Goal: Task Accomplishment & Management: Complete application form

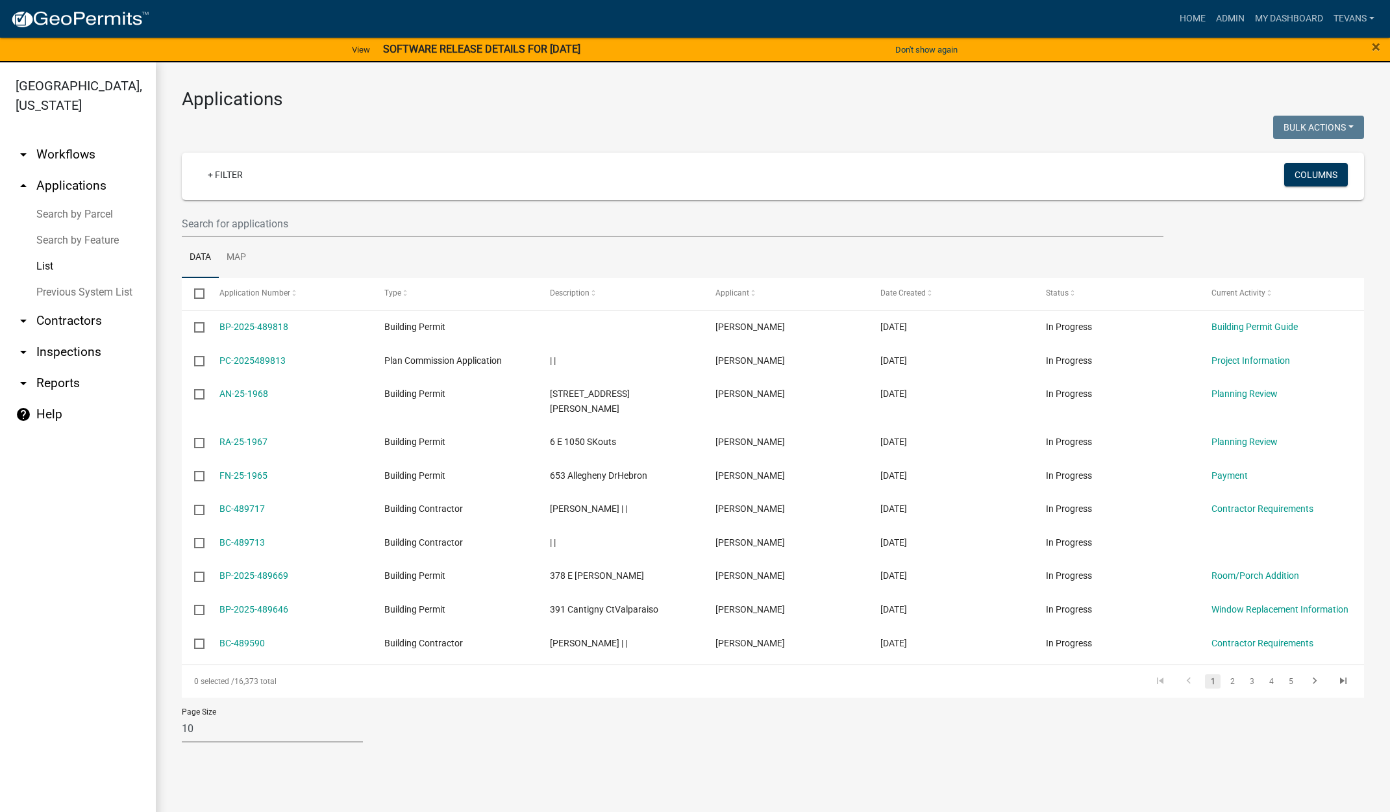
click at [74, 201] on link "Search by Parcel" at bounding box center [78, 214] width 156 height 26
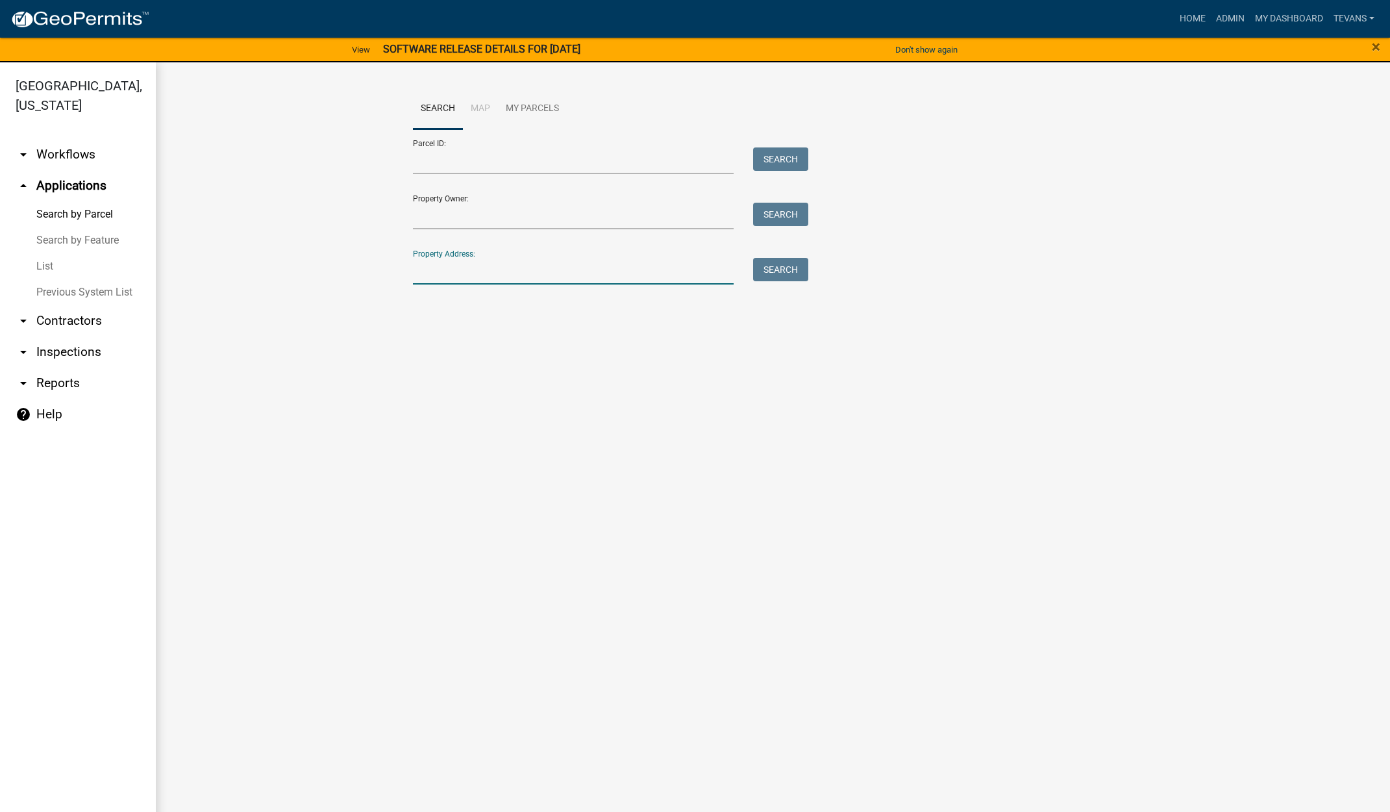
click at [446, 270] on input "Property Address:" at bounding box center [573, 271] width 321 height 27
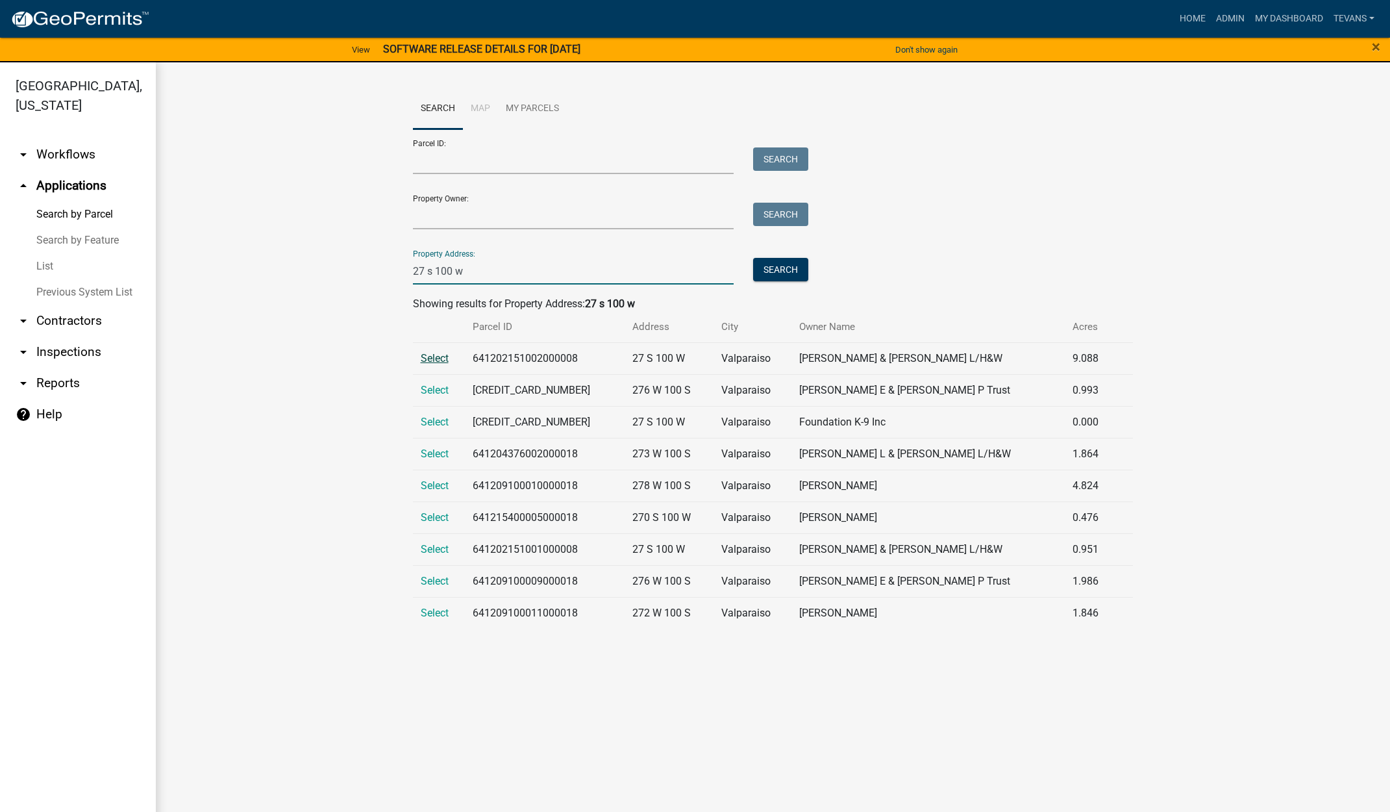
type input "27 s 100 w"
click at [428, 357] on span "Select" at bounding box center [435, 358] width 28 height 12
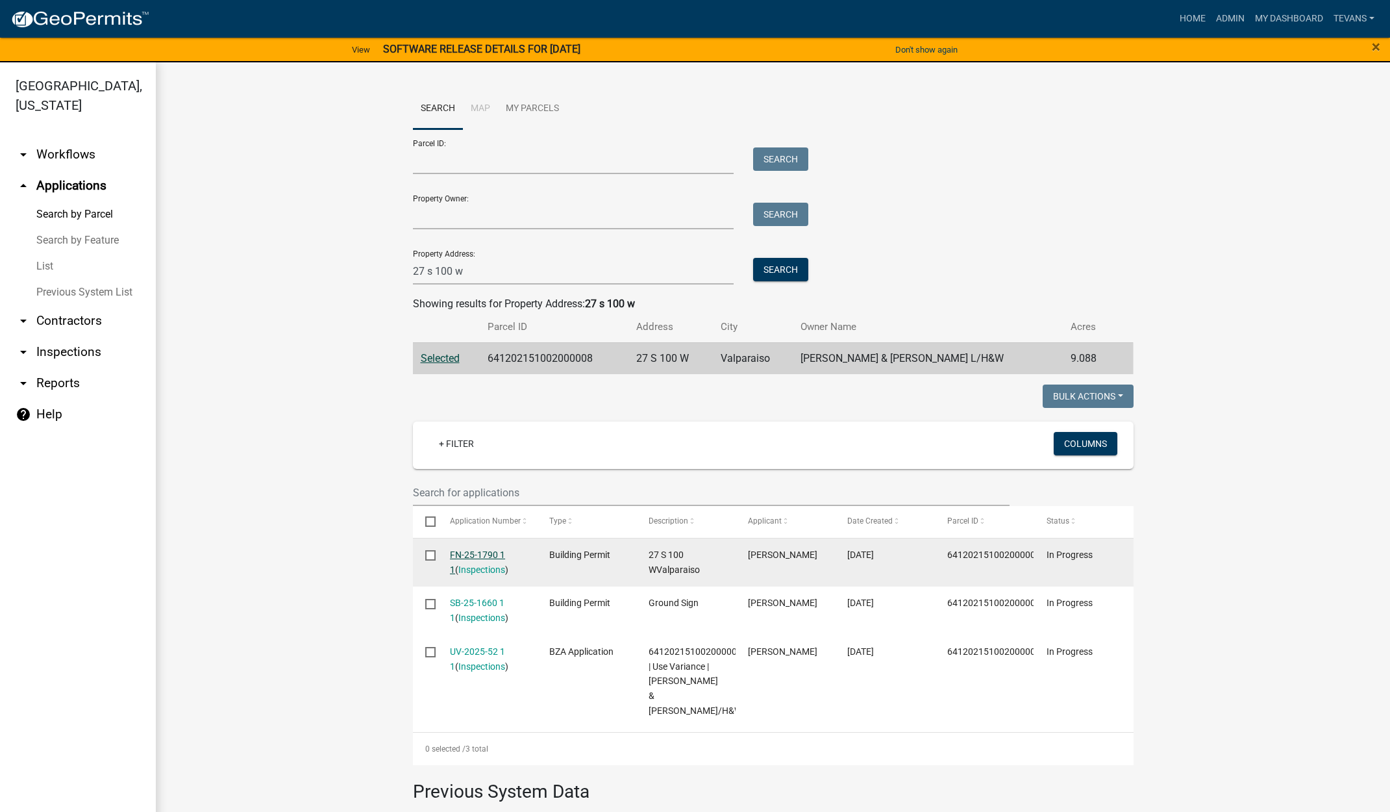
click at [462, 553] on link "FN-25-1790 1 1" at bounding box center [477, 561] width 55 height 25
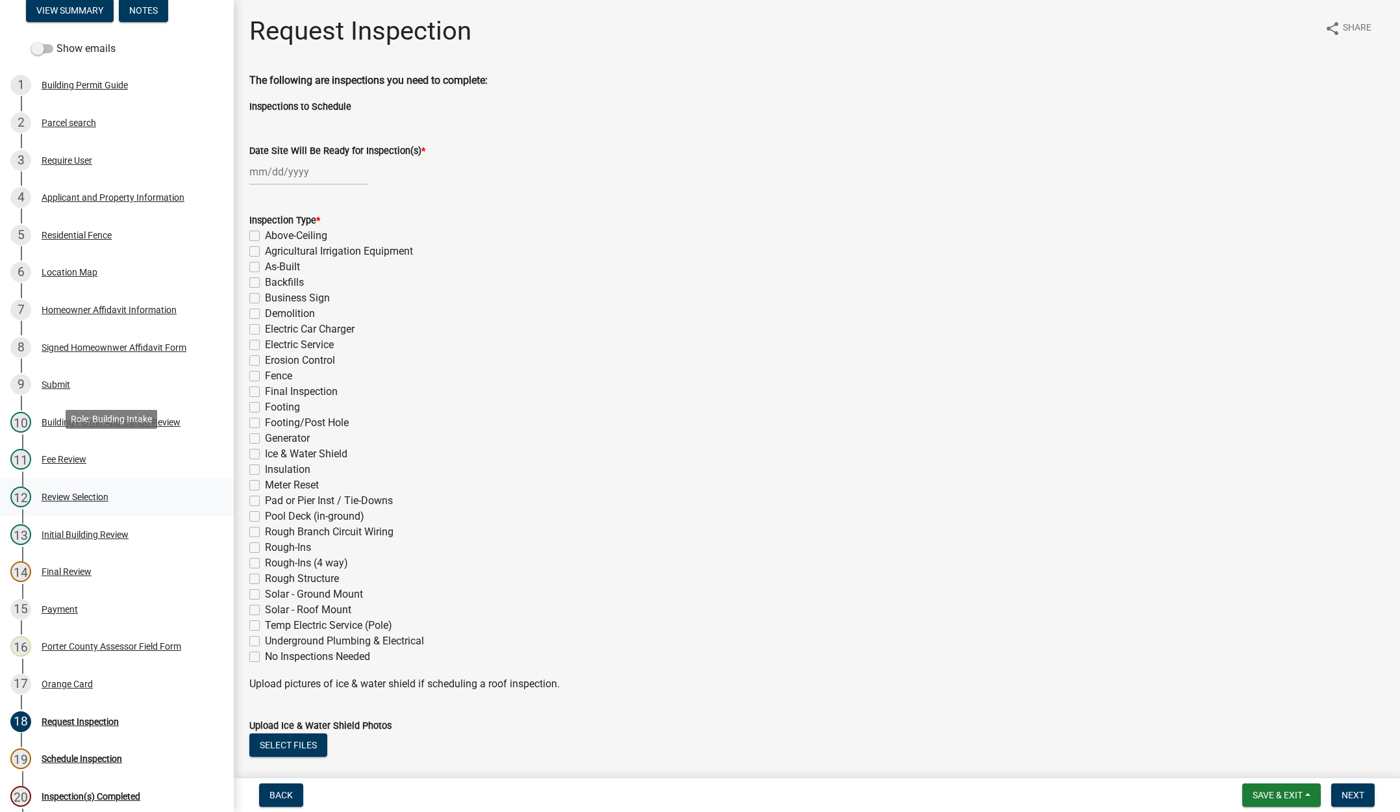
scroll to position [98, 0]
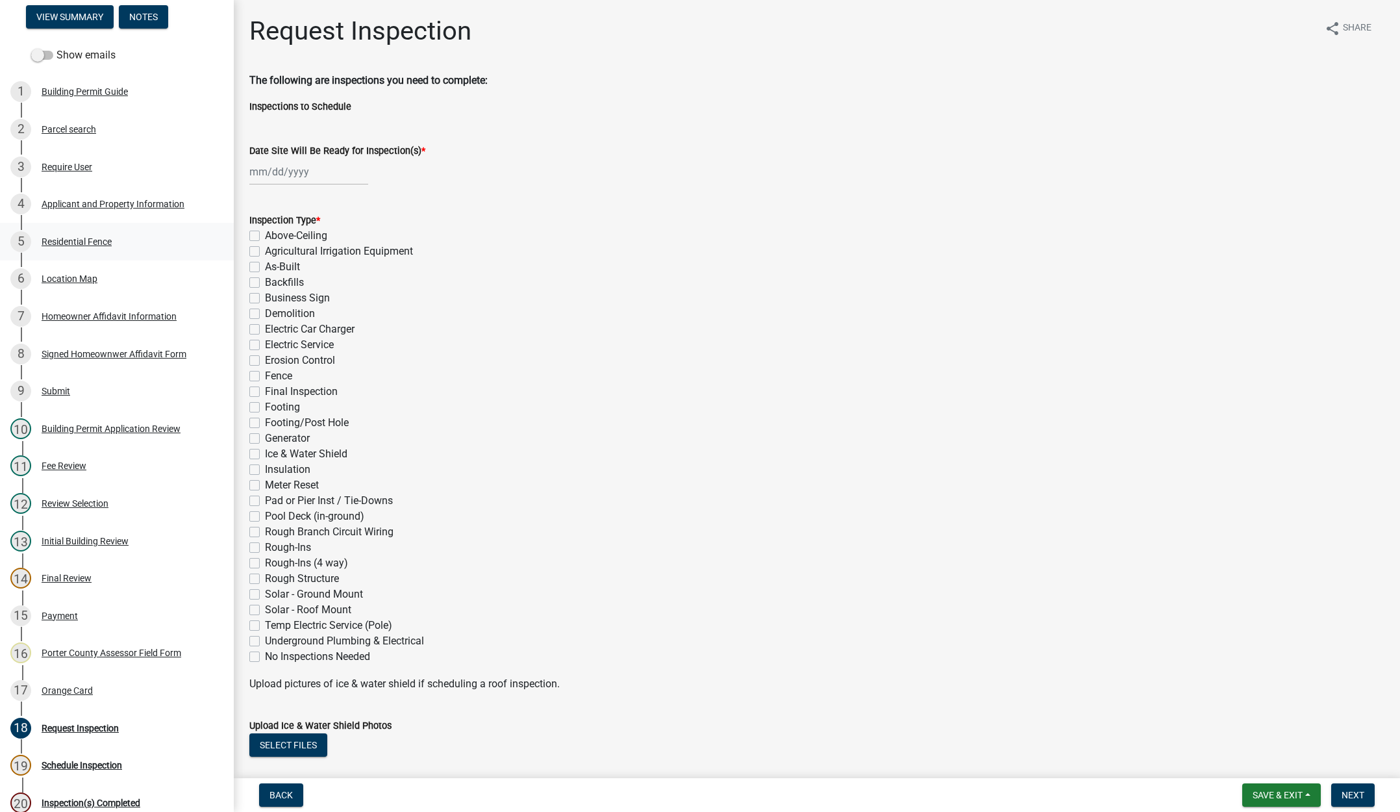
click at [88, 237] on div "Residential Fence" at bounding box center [77, 241] width 70 height 9
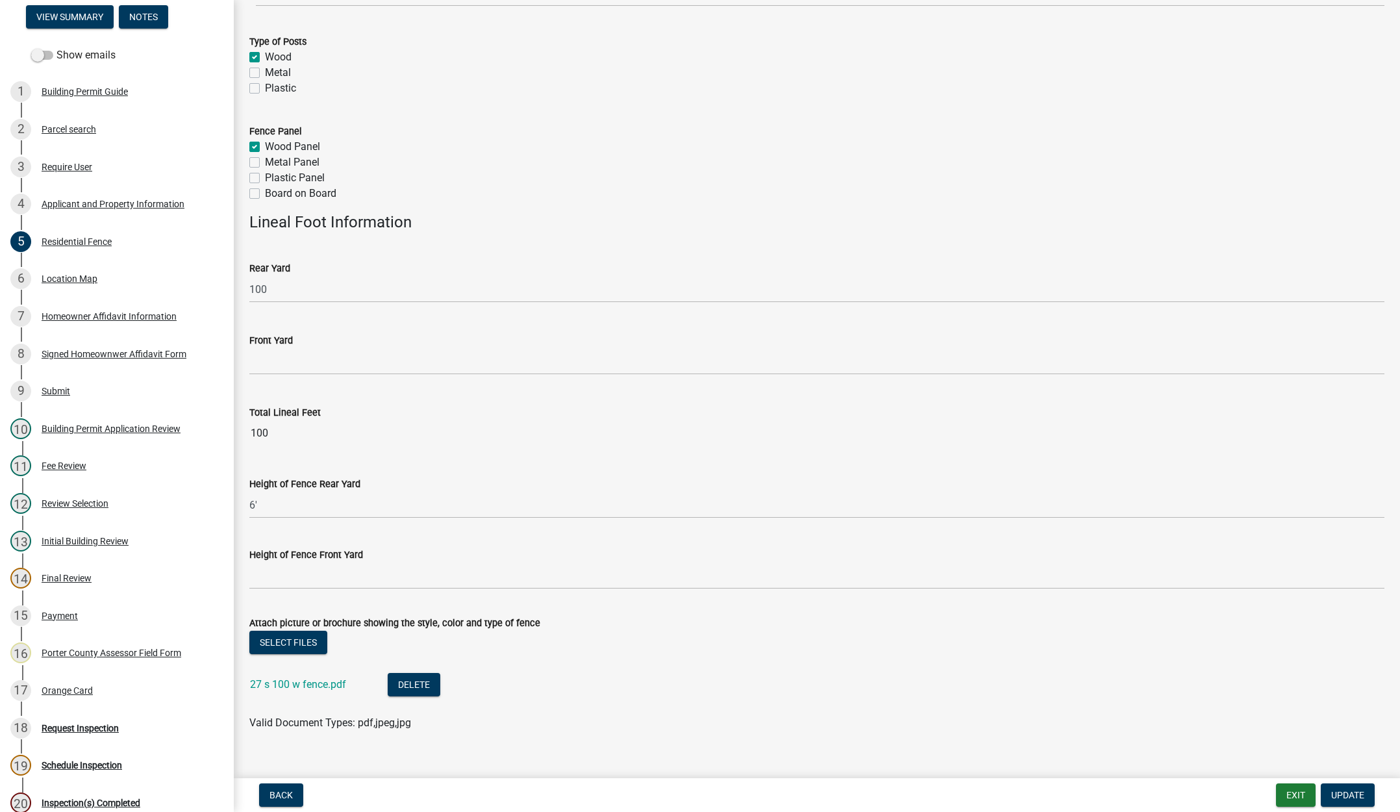
scroll to position [236, 0]
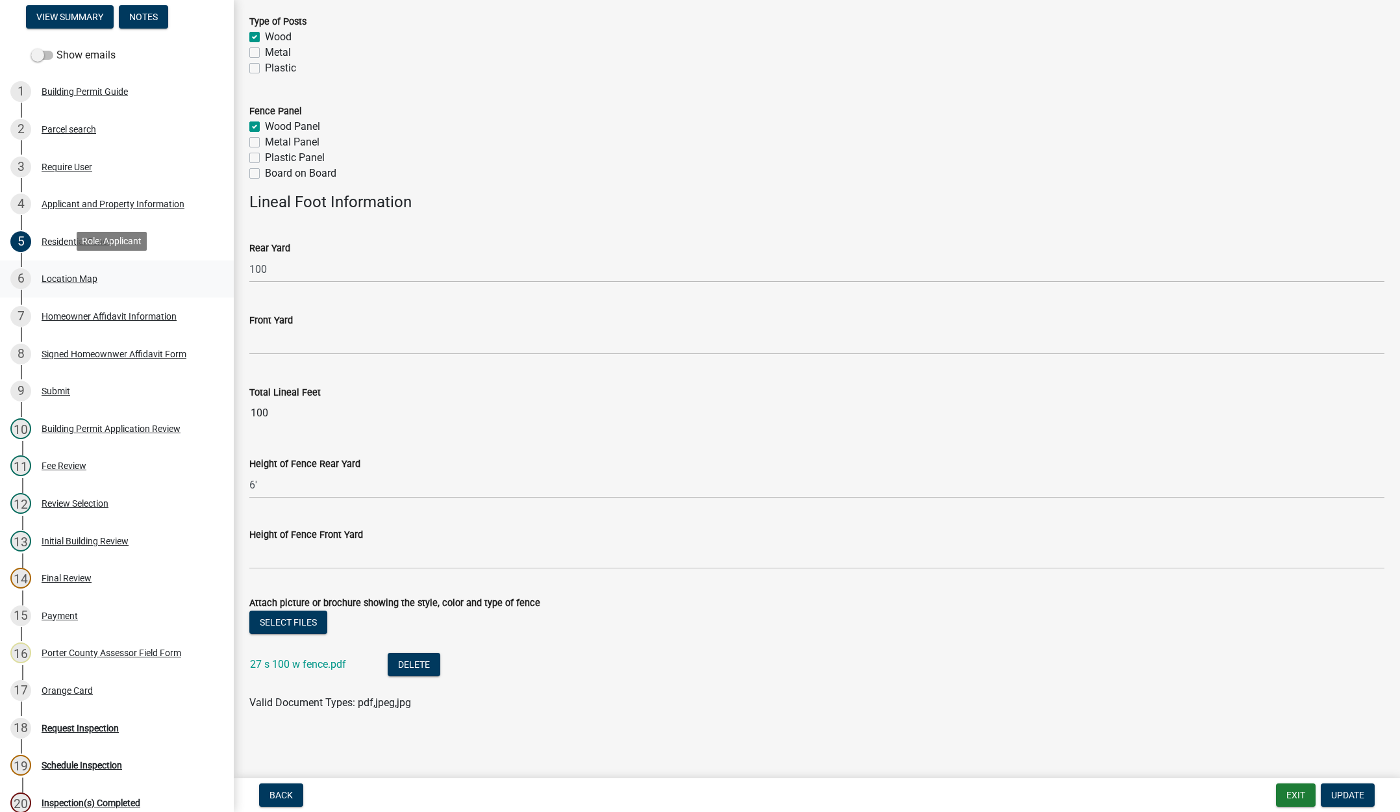
drag, startPoint x: 73, startPoint y: 274, endPoint x: 151, endPoint y: 276, distance: 77.3
click at [73, 274] on div "Location Map" at bounding box center [70, 278] width 56 height 9
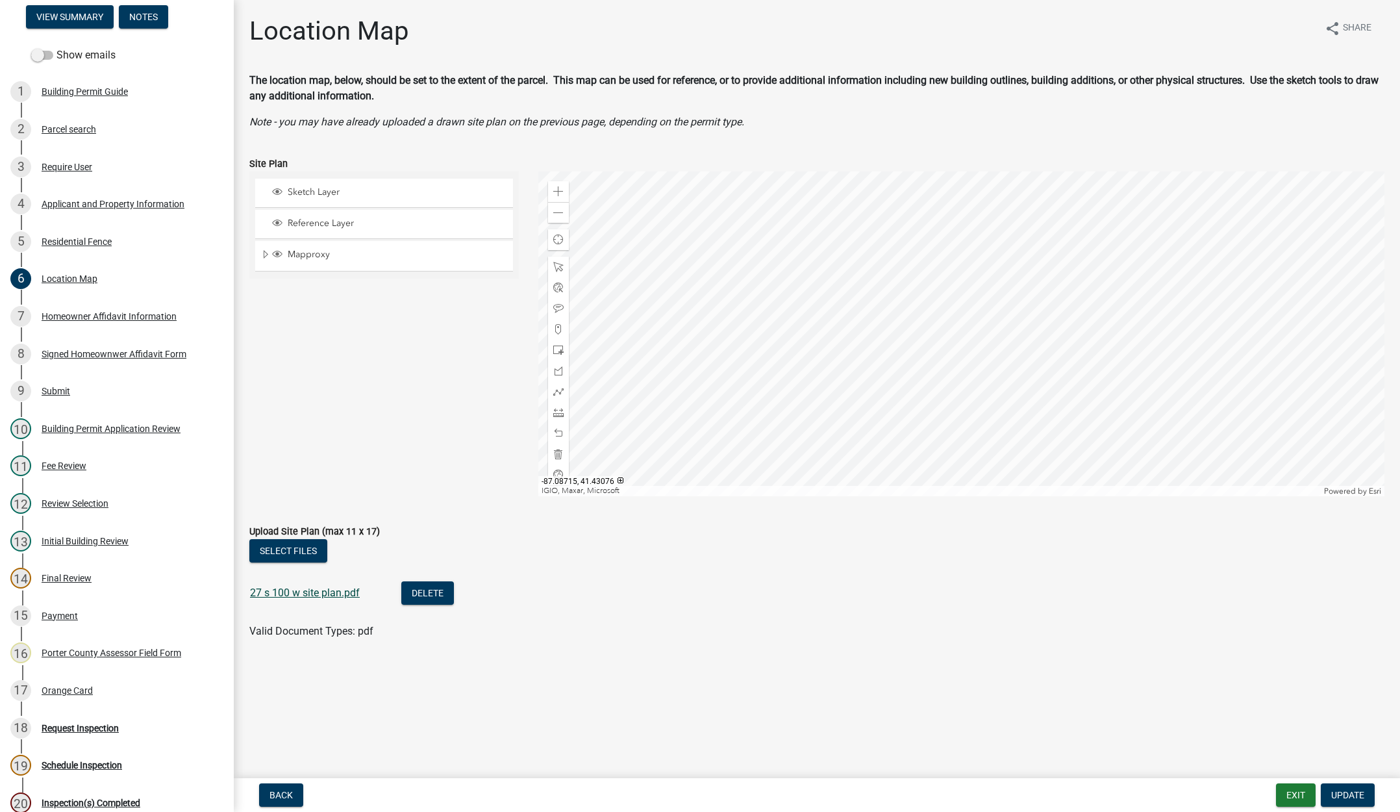
click at [311, 589] on link "27 s 100 w site plan.pdf" at bounding box center [305, 592] width 110 height 12
click at [1298, 788] on button "Exit" at bounding box center [1296, 794] width 40 height 23
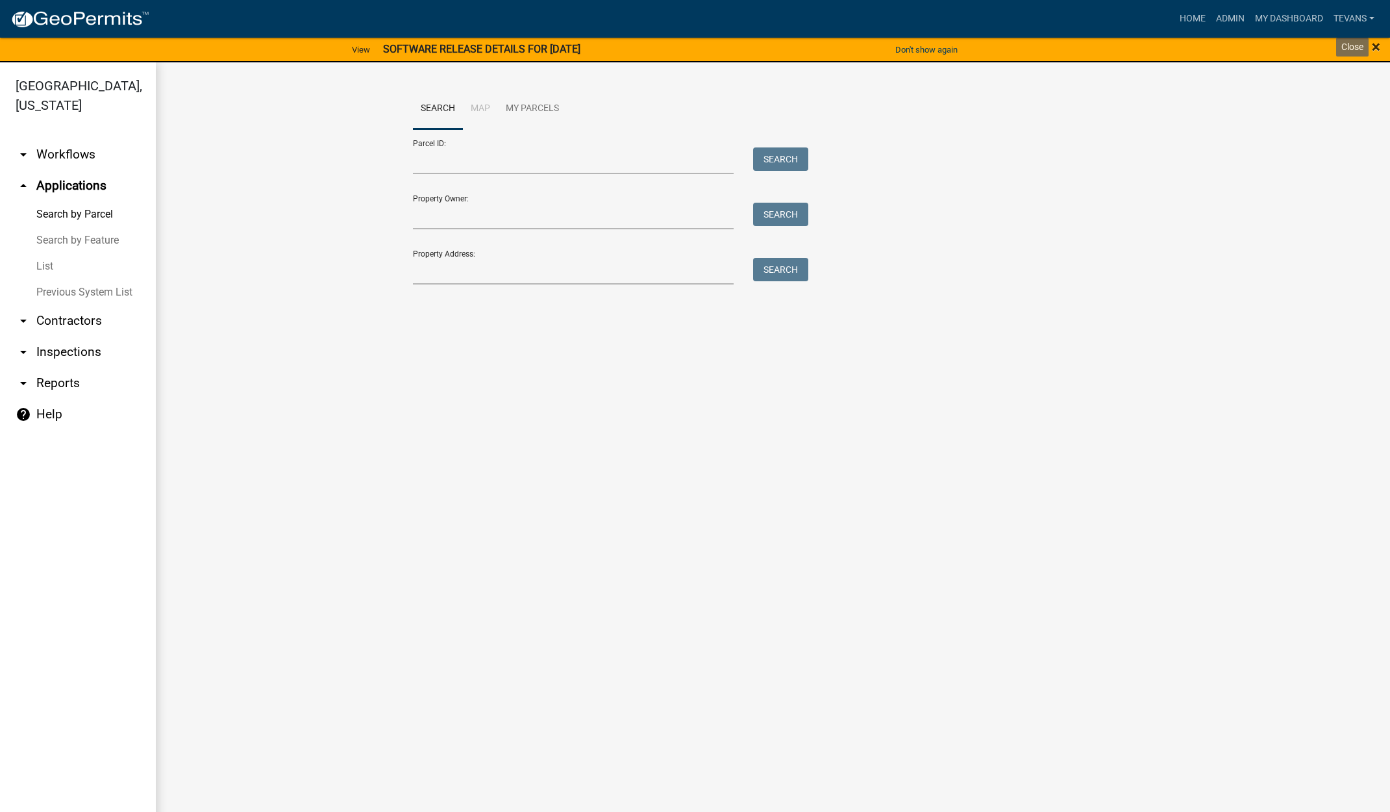
click at [1375, 48] on span "×" at bounding box center [1376, 47] width 8 height 18
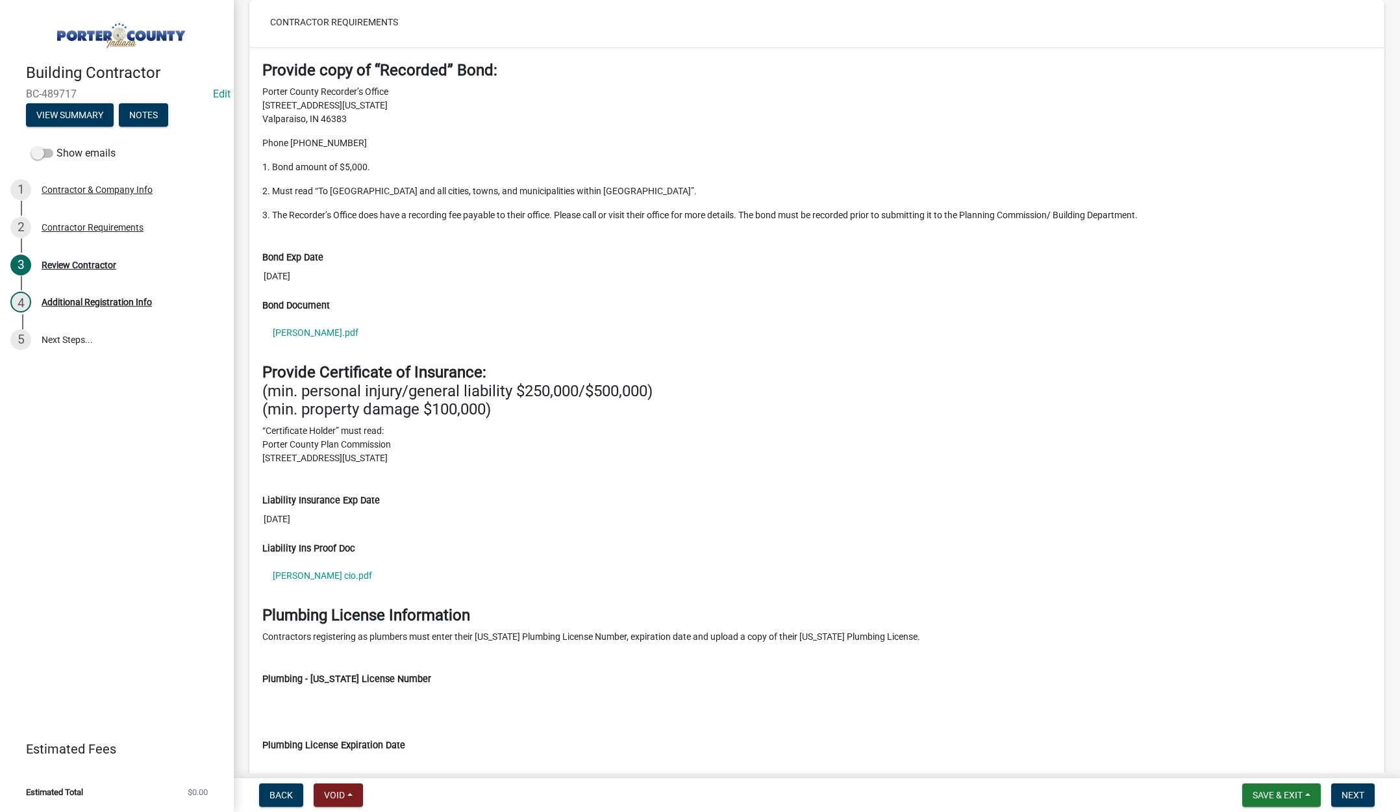
scroll to position [1104, 0]
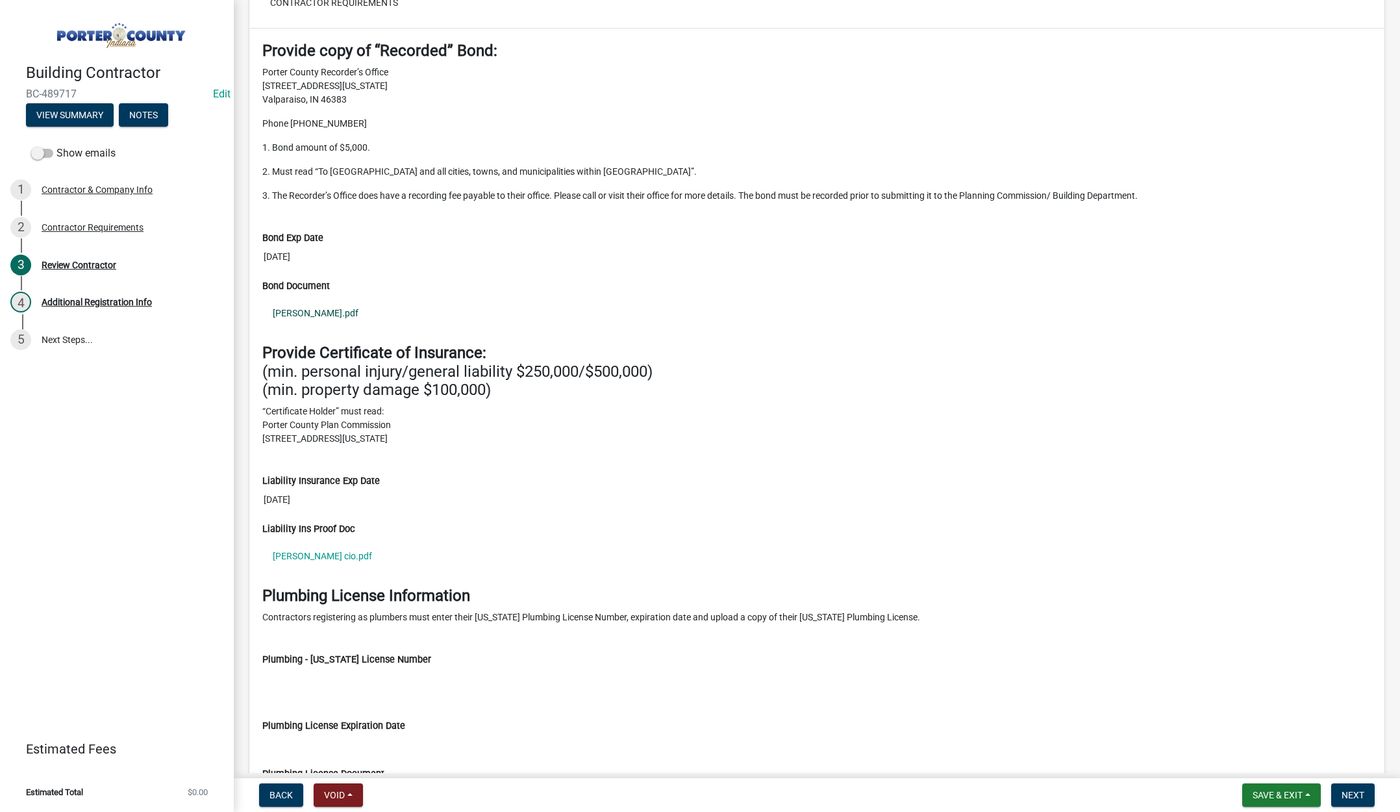
click at [320, 312] on link "[PERSON_NAME].pdf" at bounding box center [816, 313] width 1109 height 30
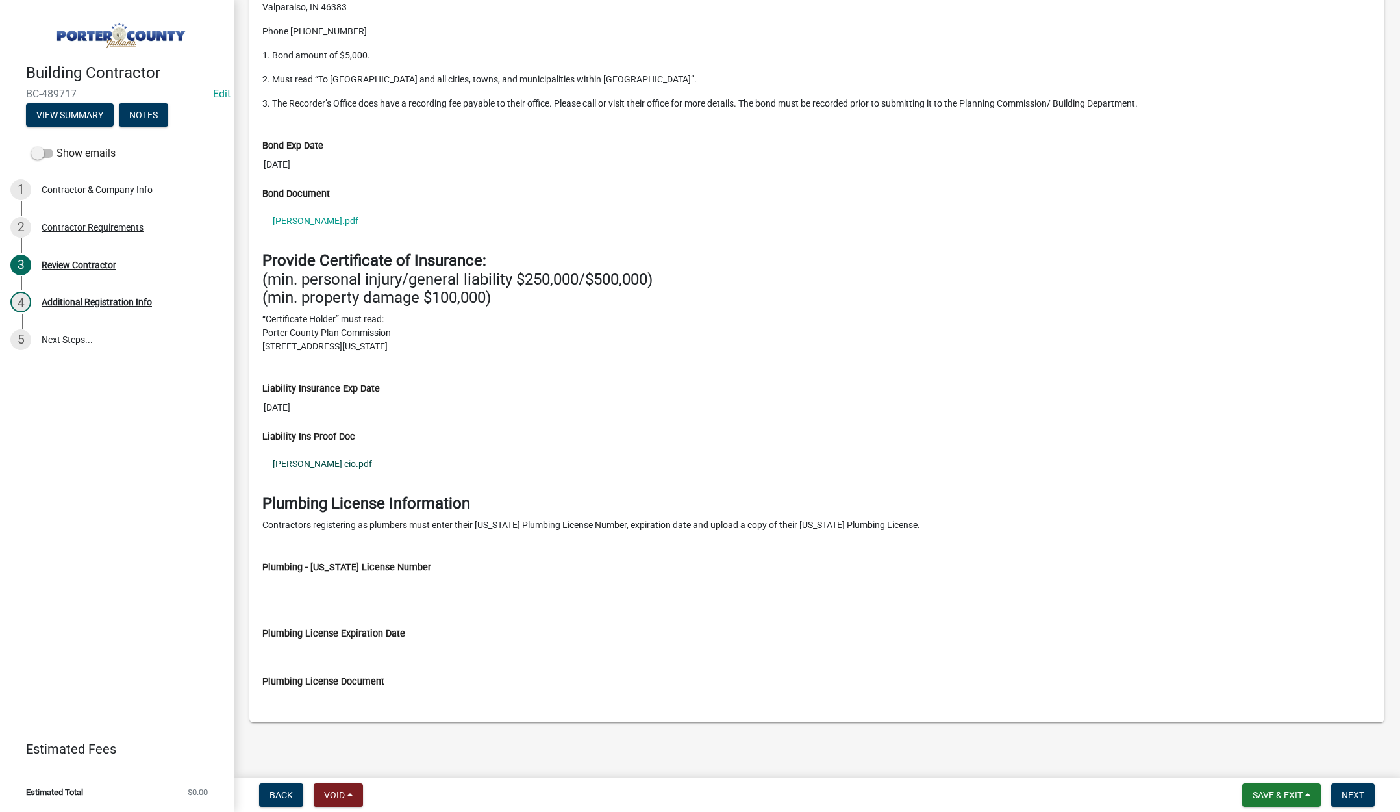
click at [301, 462] on link "[PERSON_NAME] cio.pdf" at bounding box center [816, 464] width 1109 height 30
click at [1352, 790] on span "Next" at bounding box center [1353, 795] width 23 height 10
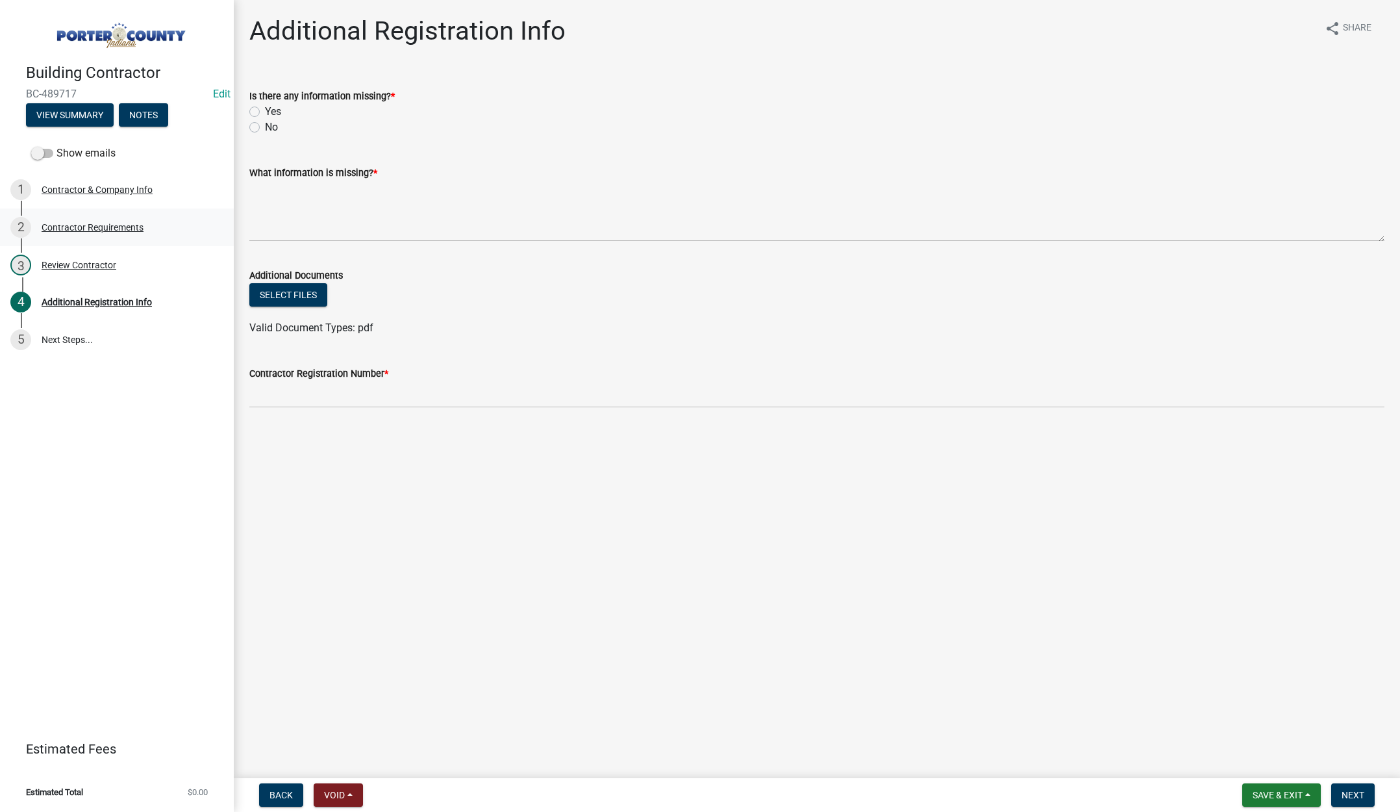
click at [99, 228] on div "Contractor Requirements" at bounding box center [93, 227] width 102 height 9
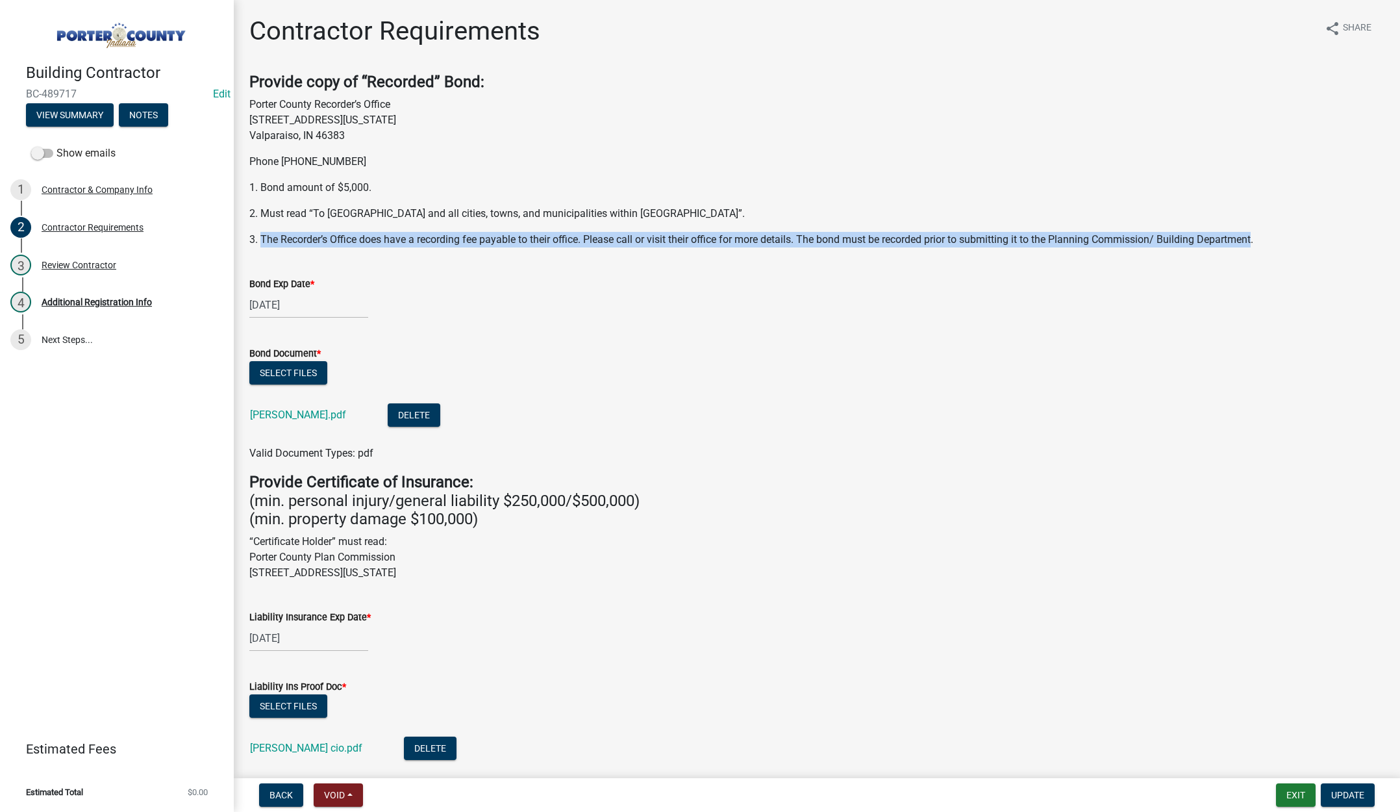
drag, startPoint x: 260, startPoint y: 238, endPoint x: 1259, endPoint y: 243, distance: 999.4
click at [1259, 243] on p "3. The Recorder’s Office does have a recording fee payable to their office. Ple…" at bounding box center [816, 240] width 1135 height 16
copy p "The Recorder’s Office does have a recording fee payable to their office. Please…"
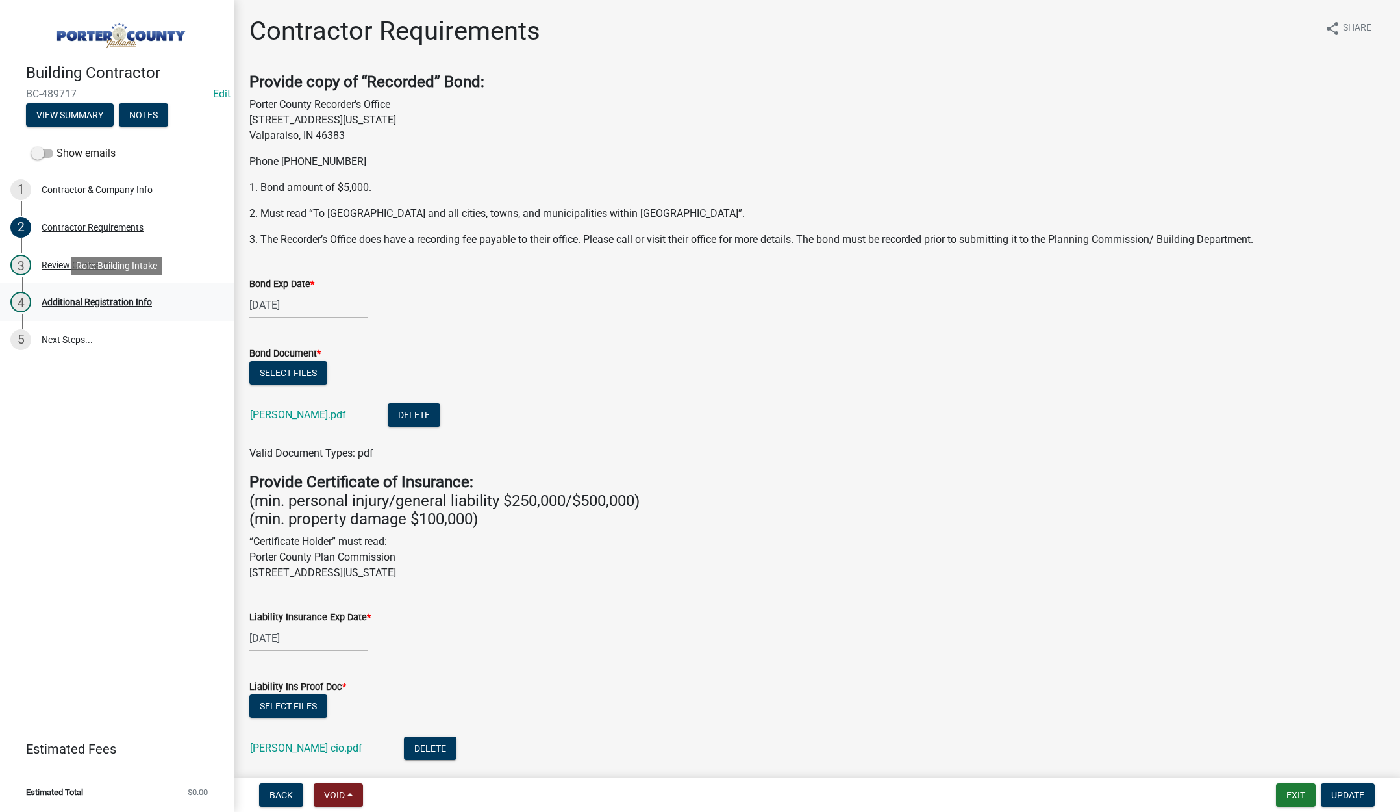
click at [108, 301] on div "Additional Registration Info" at bounding box center [97, 301] width 110 height 9
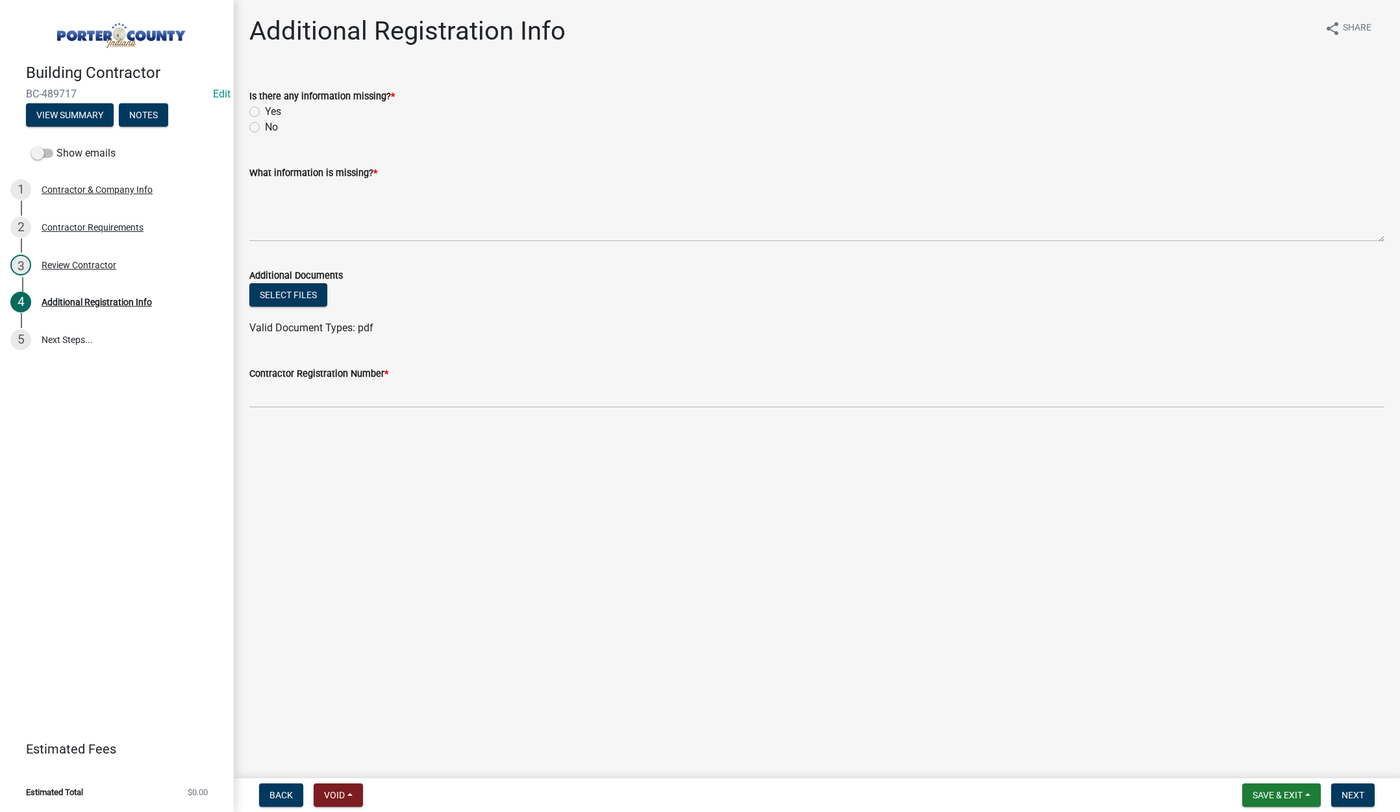
click at [265, 109] on label "Yes" at bounding box center [273, 112] width 16 height 16
click at [265, 109] on input "Yes" at bounding box center [269, 108] width 8 height 8
radio input "true"
click at [256, 209] on textarea "What information is missing? *" at bounding box center [816, 211] width 1135 height 61
paste textarea "The Recorder’s Office does have a recording fee payable to their office. Please…"
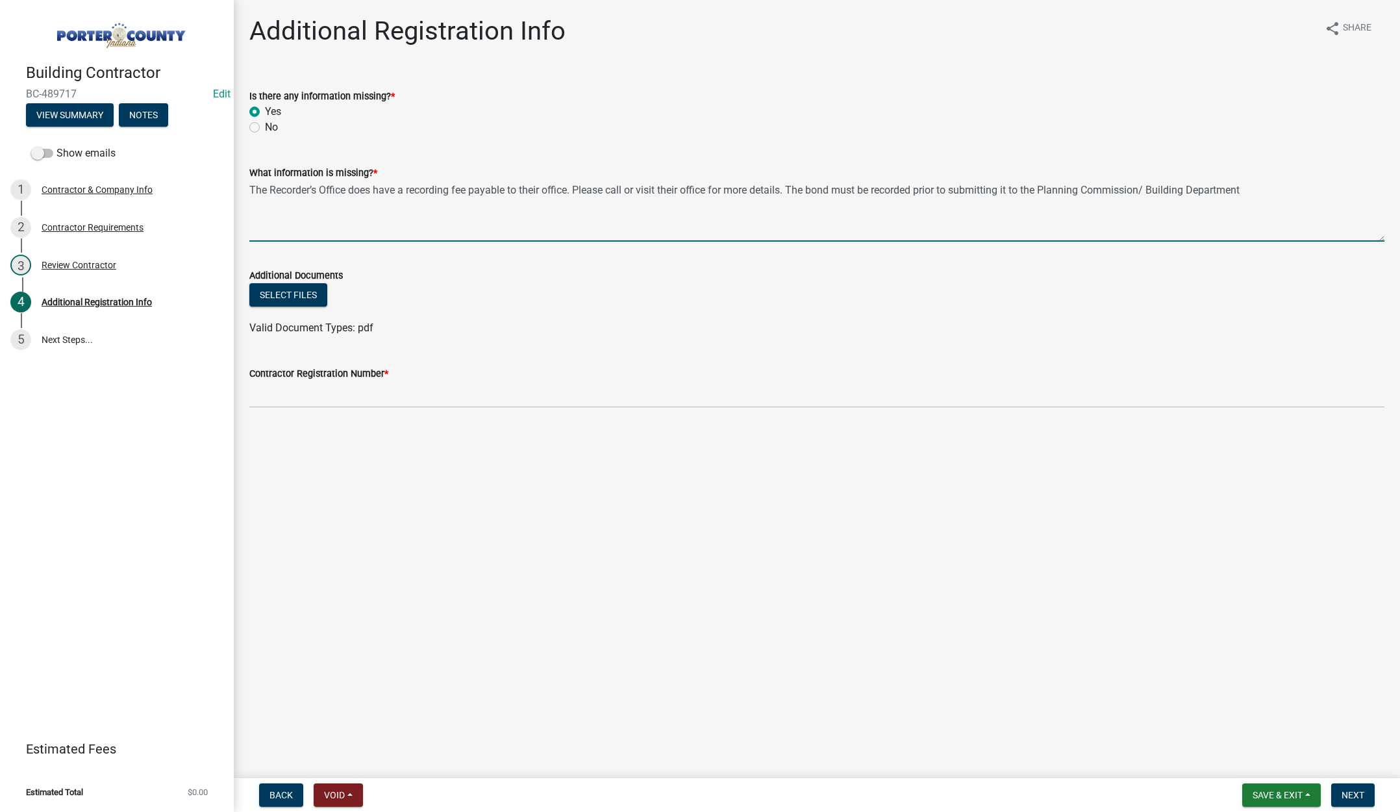
type textarea "The Recorder’s Office does have a recording fee payable to their office. Please…"
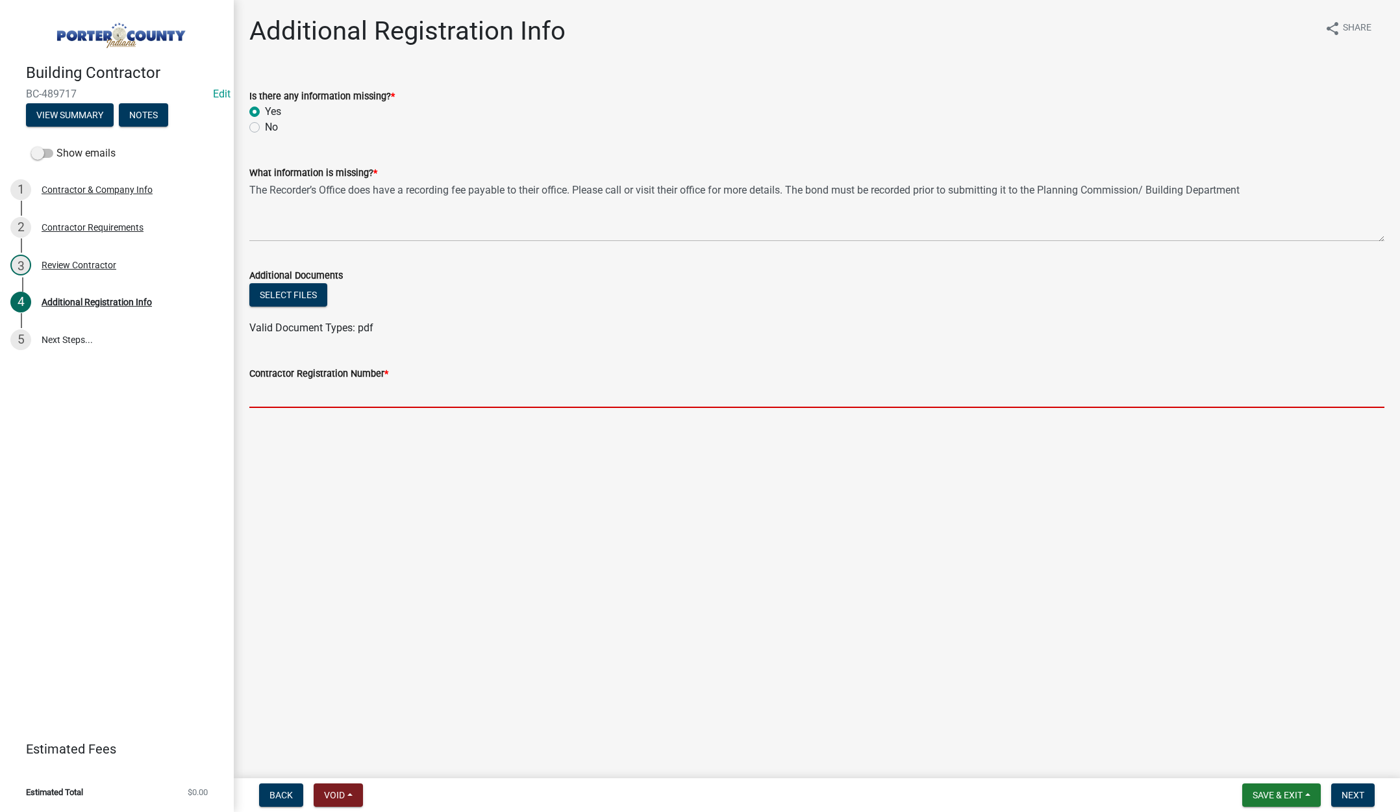
click at [301, 395] on input "Contractor Registration Number *" at bounding box center [816, 394] width 1135 height 27
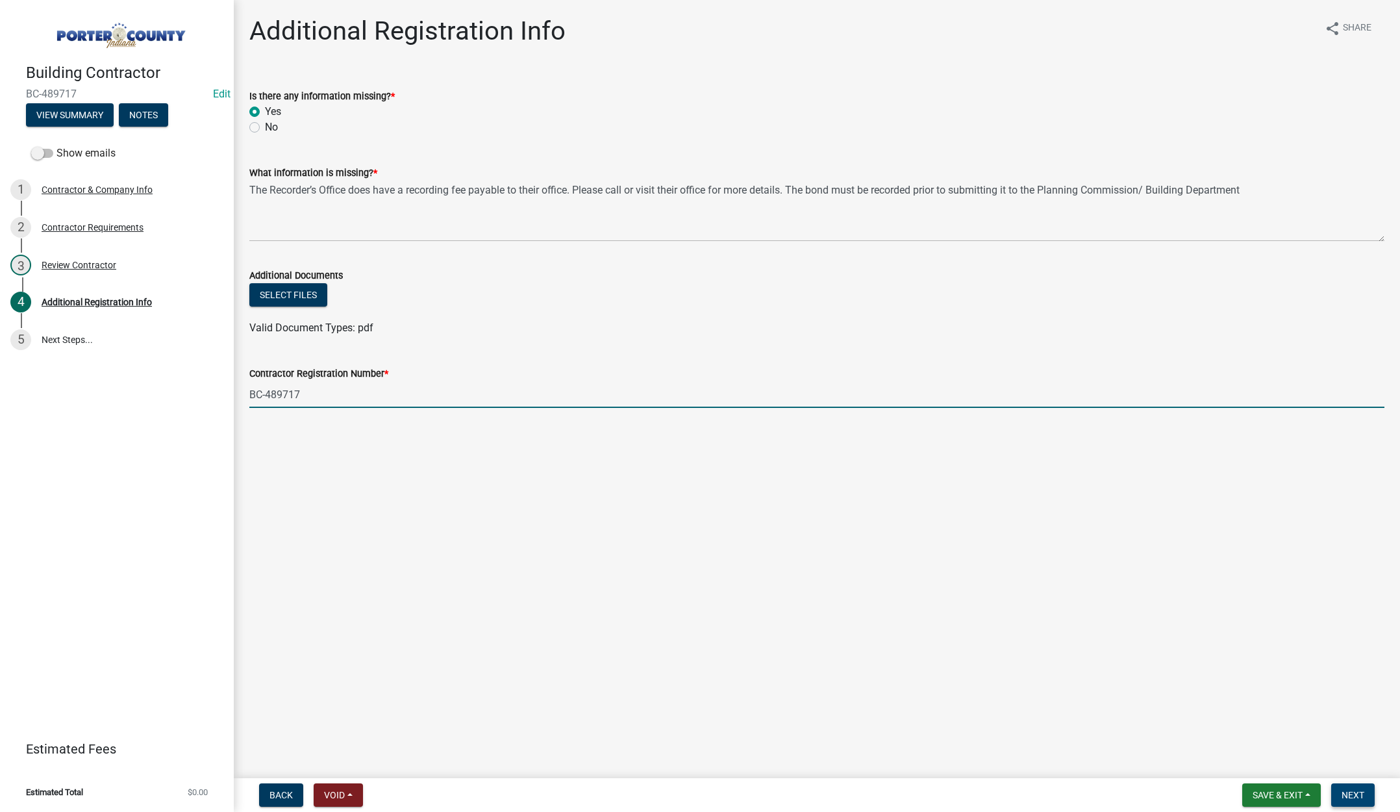
type input "BC-489717"
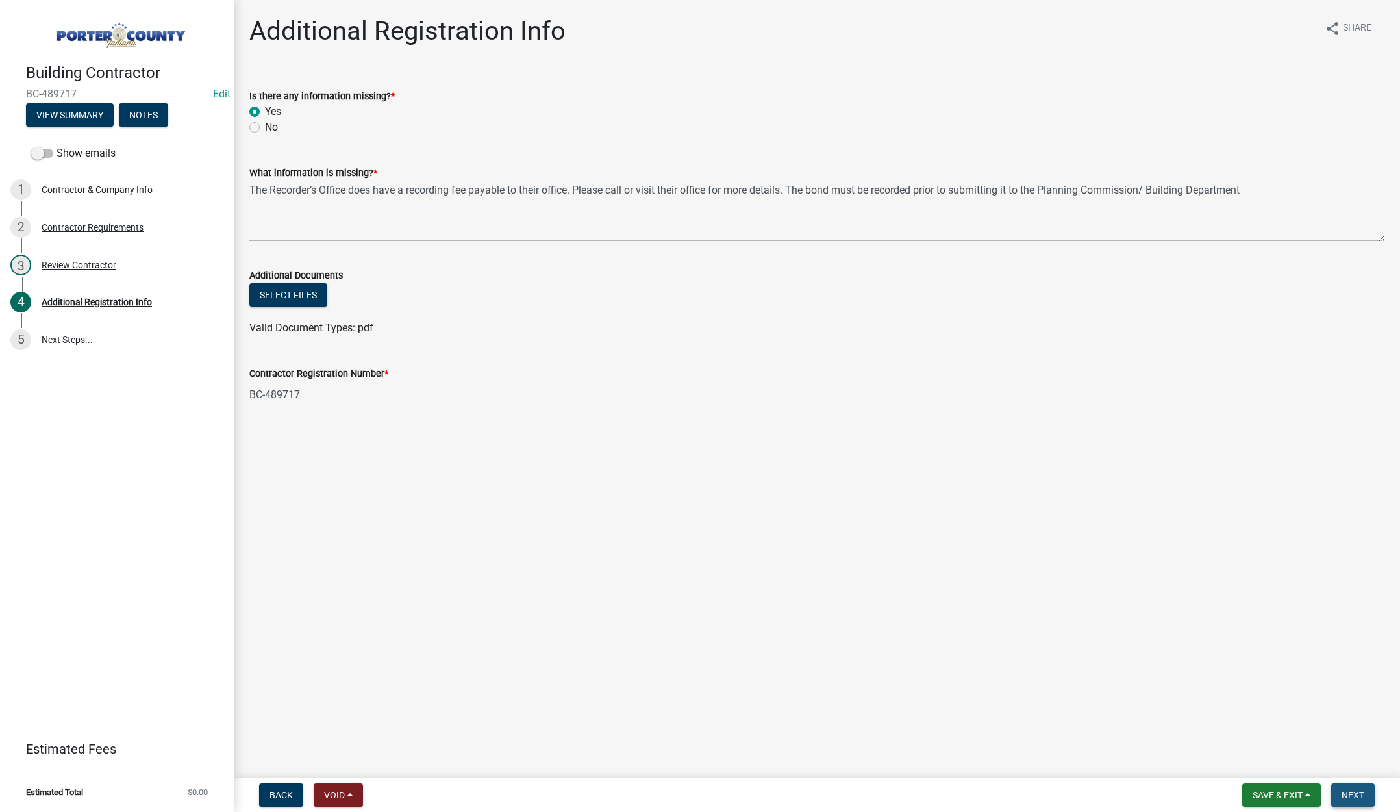
click at [1364, 792] on span "Next" at bounding box center [1353, 795] width 23 height 10
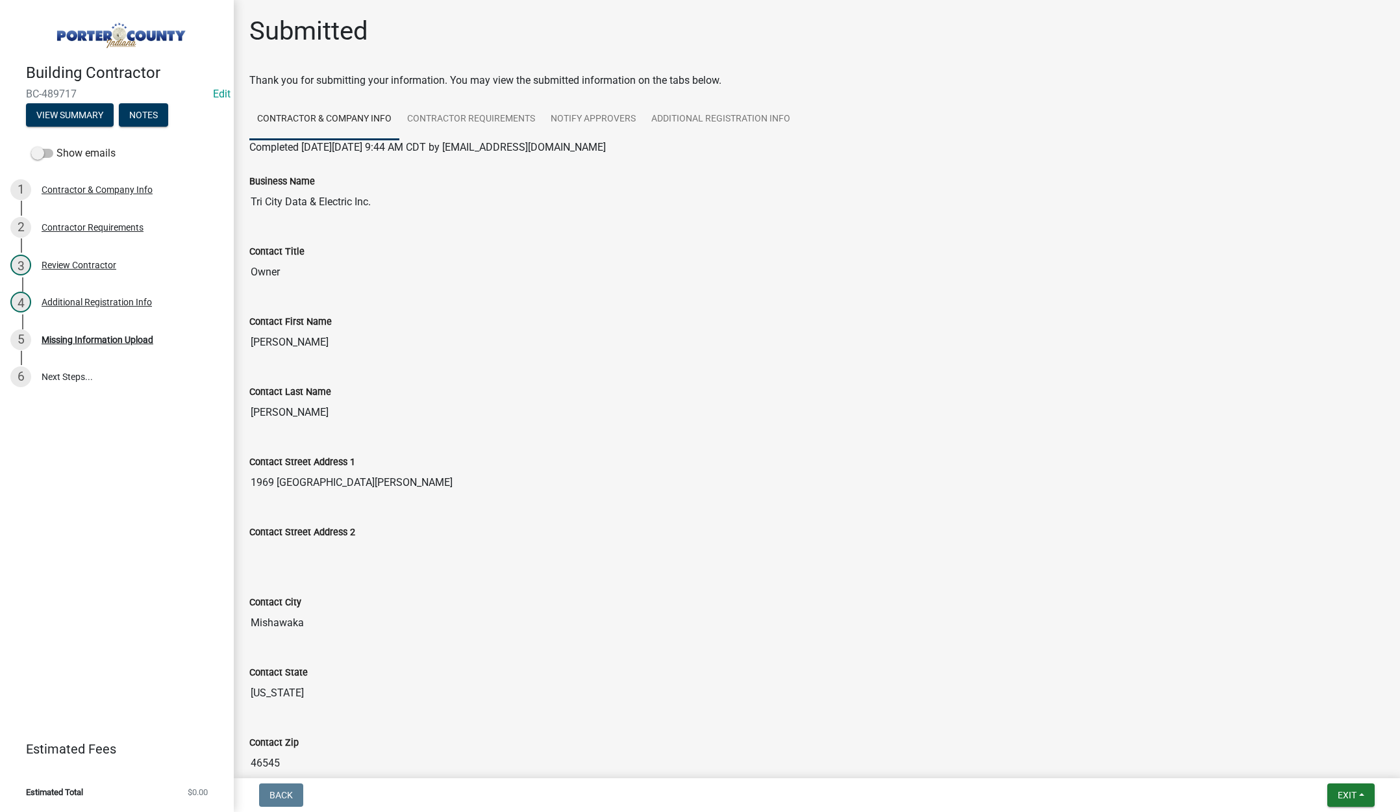
click at [632, 16] on div "Submitted" at bounding box center [816, 37] width 1135 height 42
click at [1349, 793] on span "Exit" at bounding box center [1347, 795] width 19 height 10
click at [1333, 762] on button "Save & Exit" at bounding box center [1323, 760] width 104 height 31
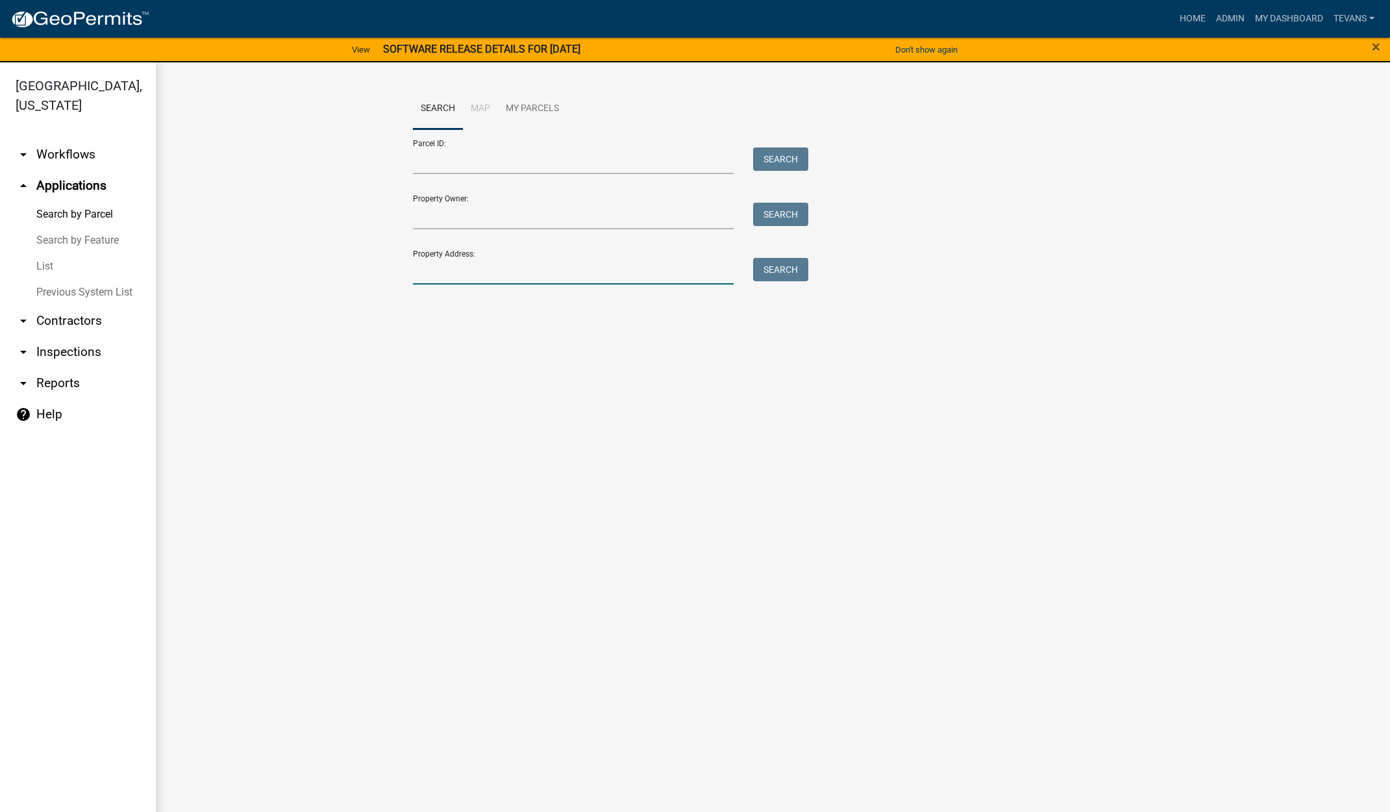
click at [522, 275] on input "Property Address:" at bounding box center [573, 271] width 321 height 27
click at [147, 769] on ul "arrow_drop_down Workflows List arrow_drop_up Applications Search by Parcel Sear…" at bounding box center [78, 478] width 156 height 699
click at [455, 264] on input "347" at bounding box center [573, 271] width 321 height 27
type input "347 n 625 w"
click at [792, 269] on button "Search" at bounding box center [780, 269] width 55 height 23
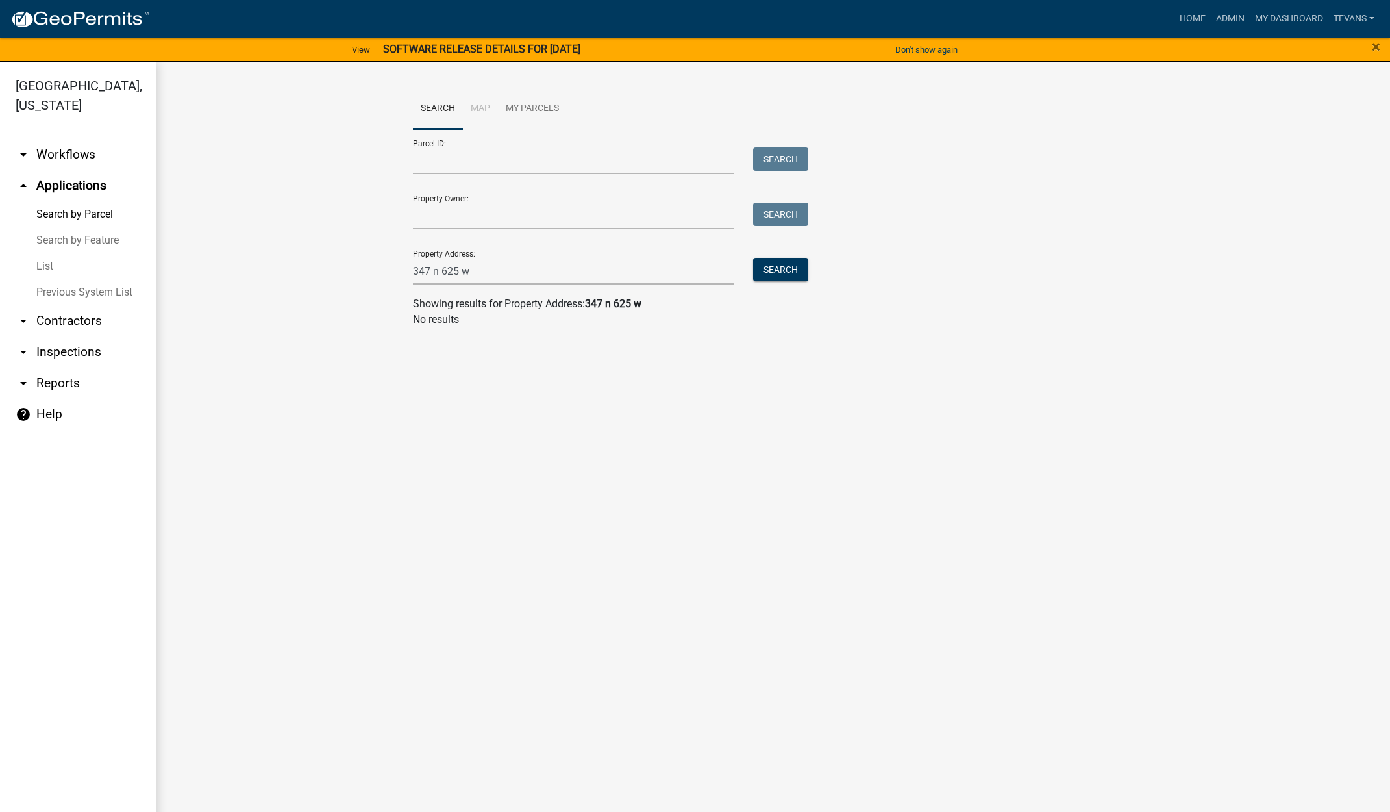
click at [104, 787] on ul "arrow_drop_down Workflows List arrow_drop_up Applications Search by Parcel Sear…" at bounding box center [78, 478] width 156 height 699
click at [497, 264] on input "347 n 625 w" at bounding box center [573, 271] width 321 height 27
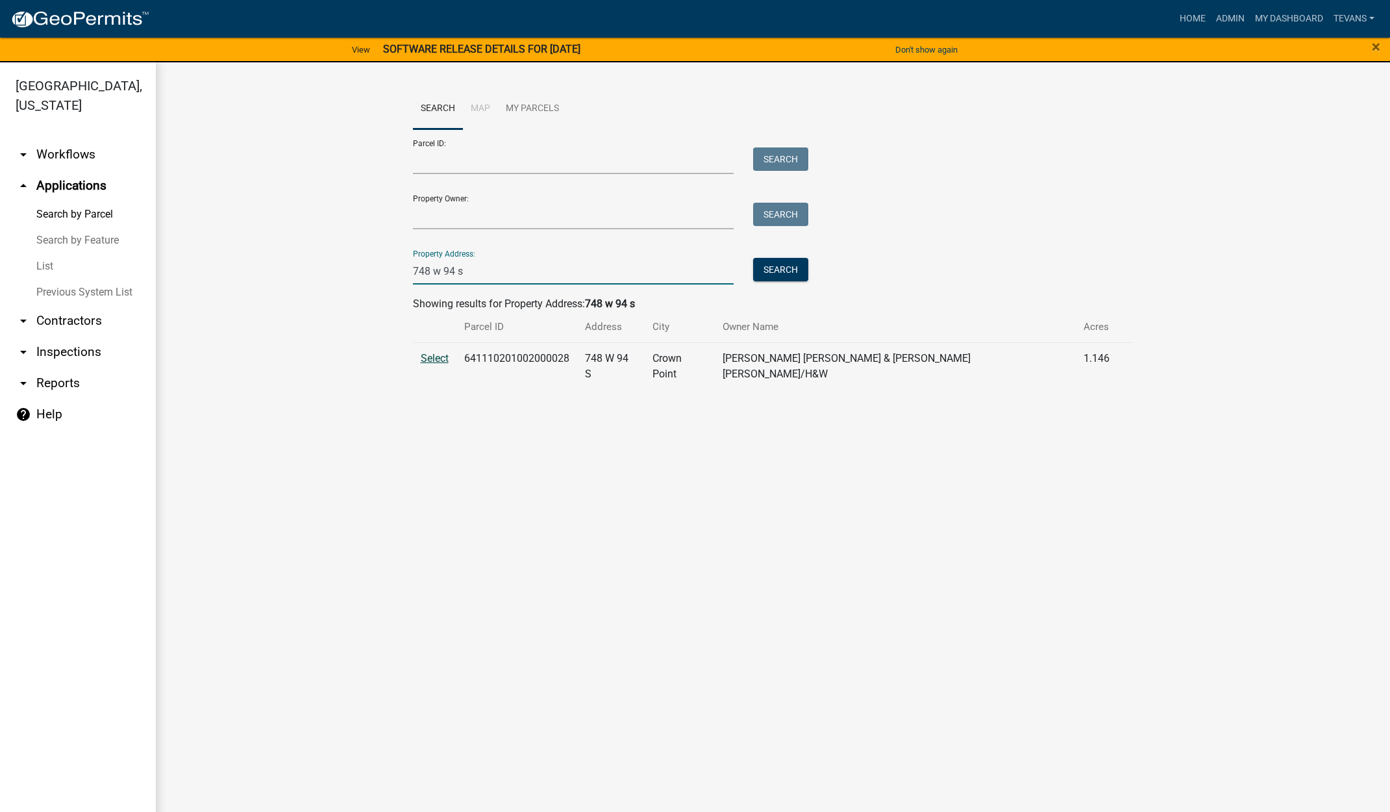
type input "748 w 94 s"
click at [434, 357] on span "Select" at bounding box center [435, 358] width 28 height 12
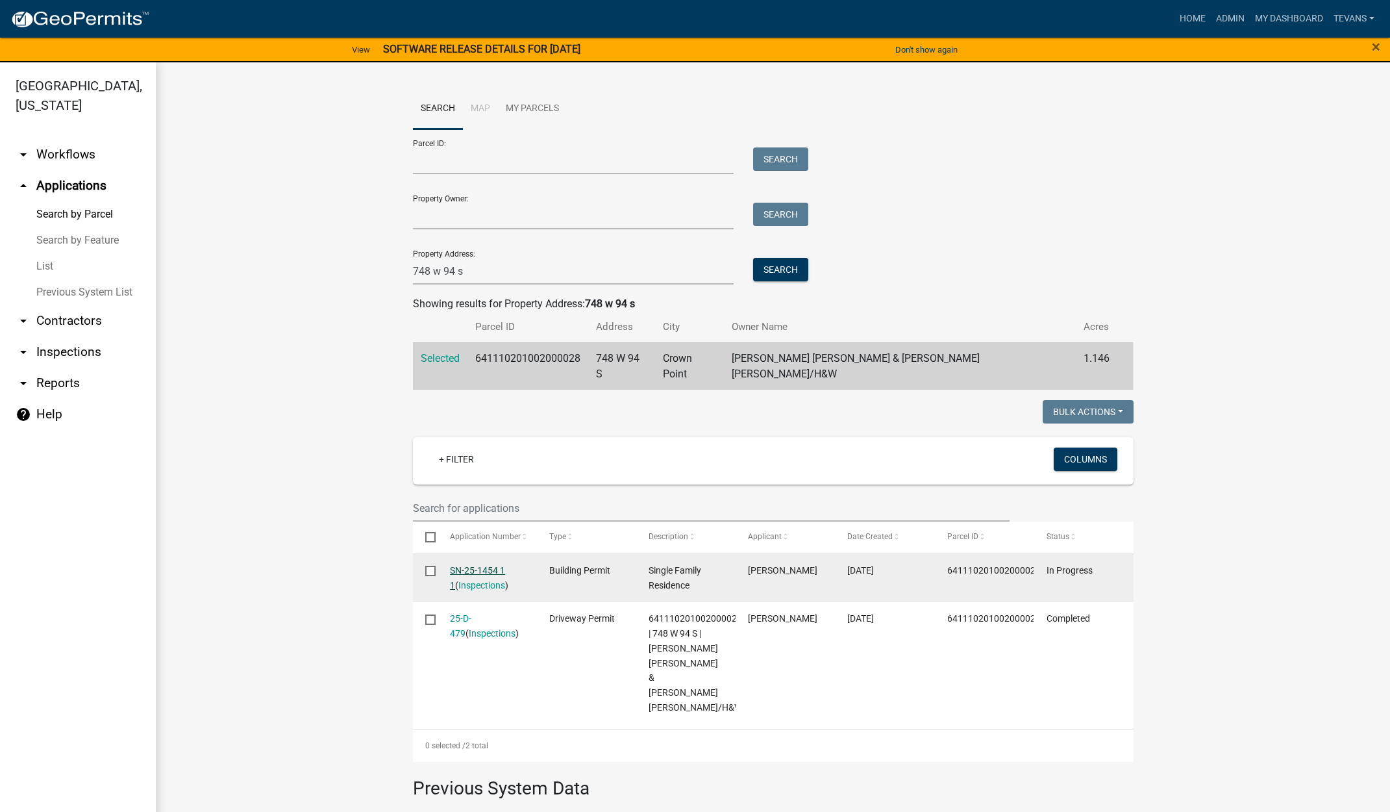
click at [466, 565] on link "SN-25-1454 1 1" at bounding box center [477, 577] width 55 height 25
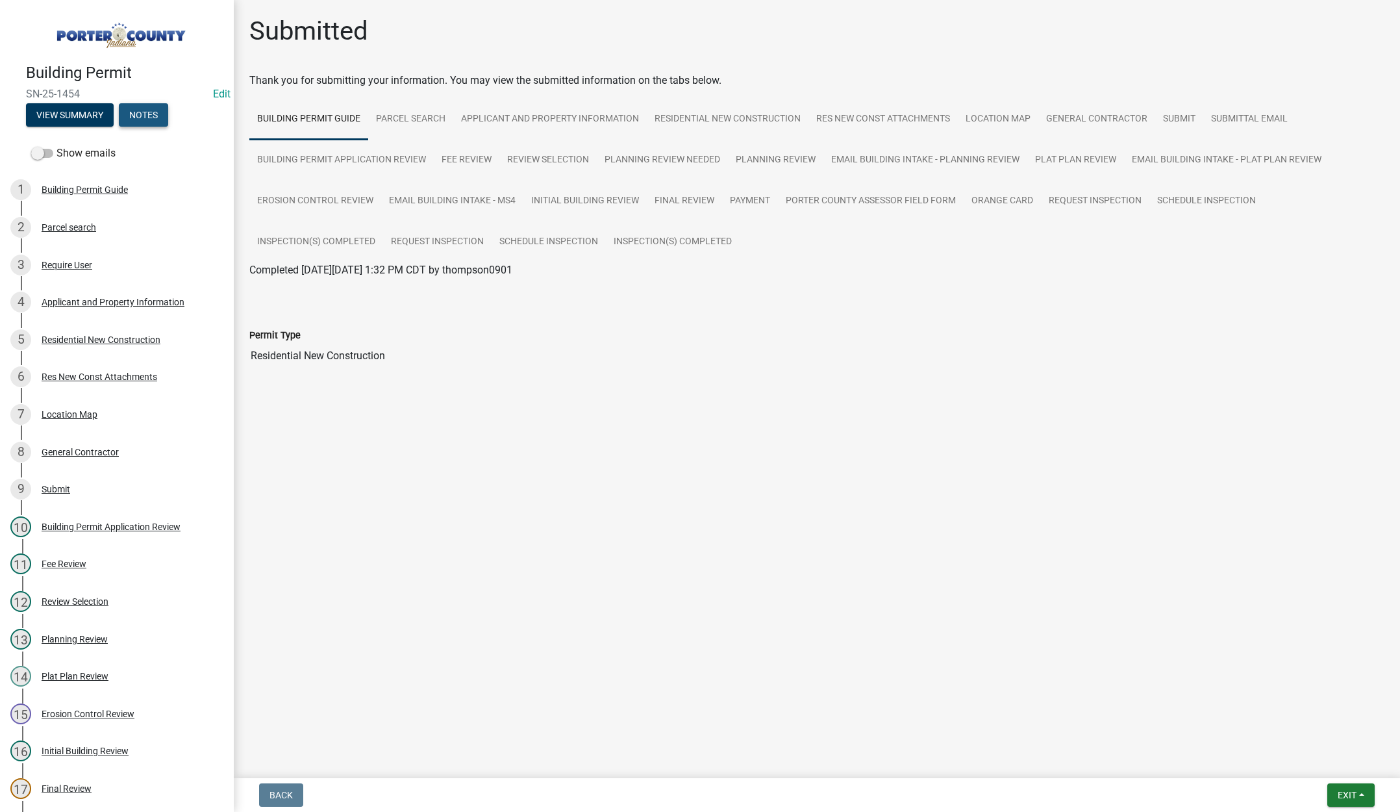
click at [146, 106] on button "Notes" at bounding box center [143, 114] width 49 height 23
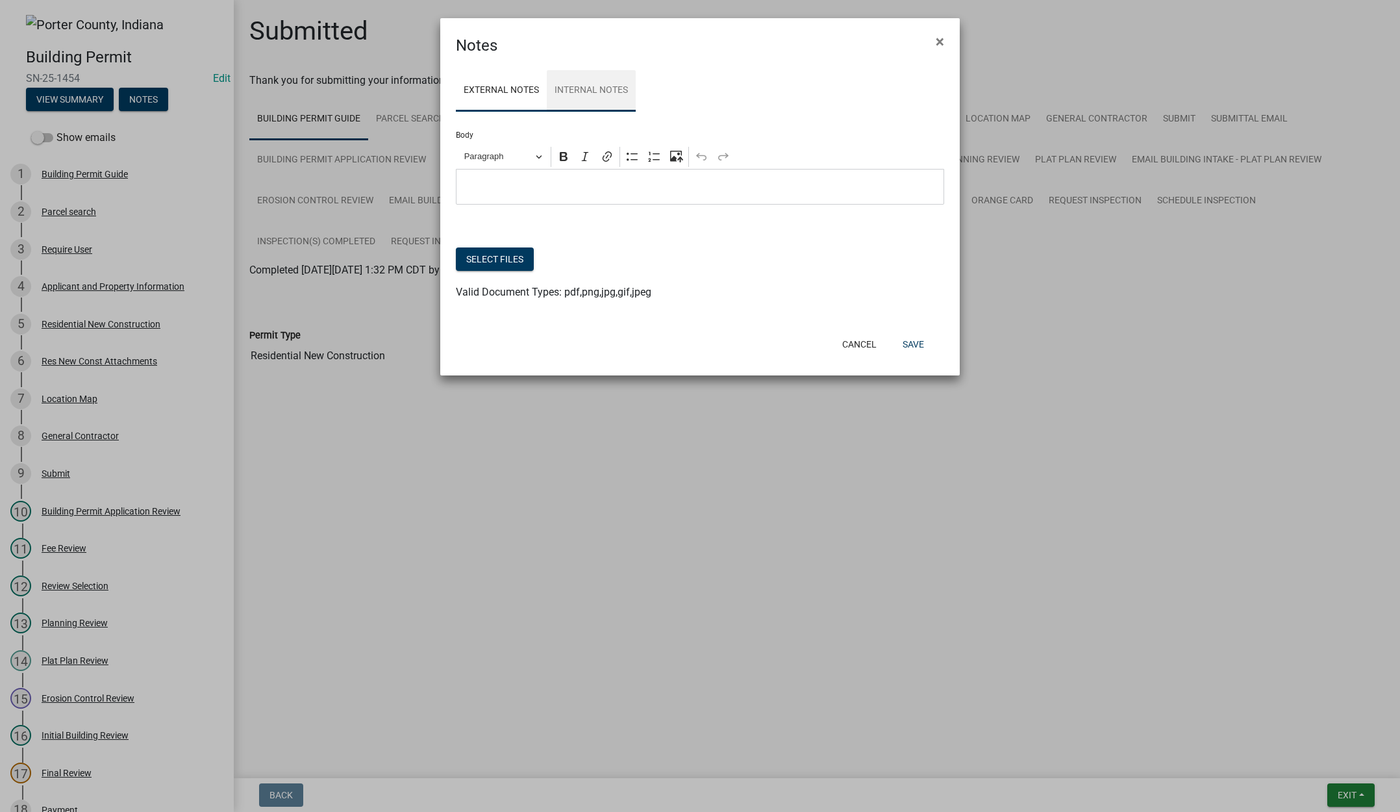
click at [628, 93] on link "Internal Notes" at bounding box center [591, 91] width 89 height 42
click at [938, 38] on span "×" at bounding box center [940, 41] width 8 height 18
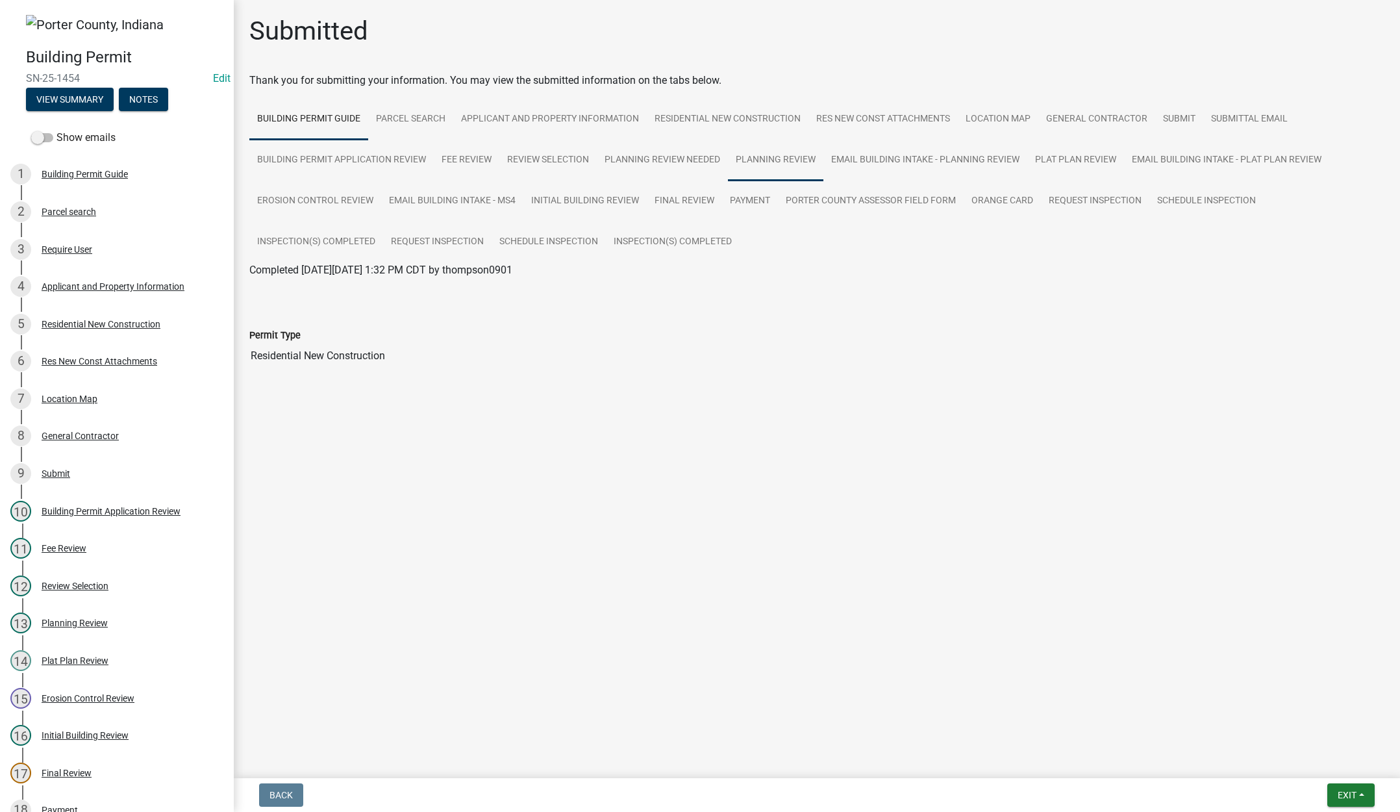
click at [755, 156] on link "Planning Review" at bounding box center [775, 161] width 95 height 42
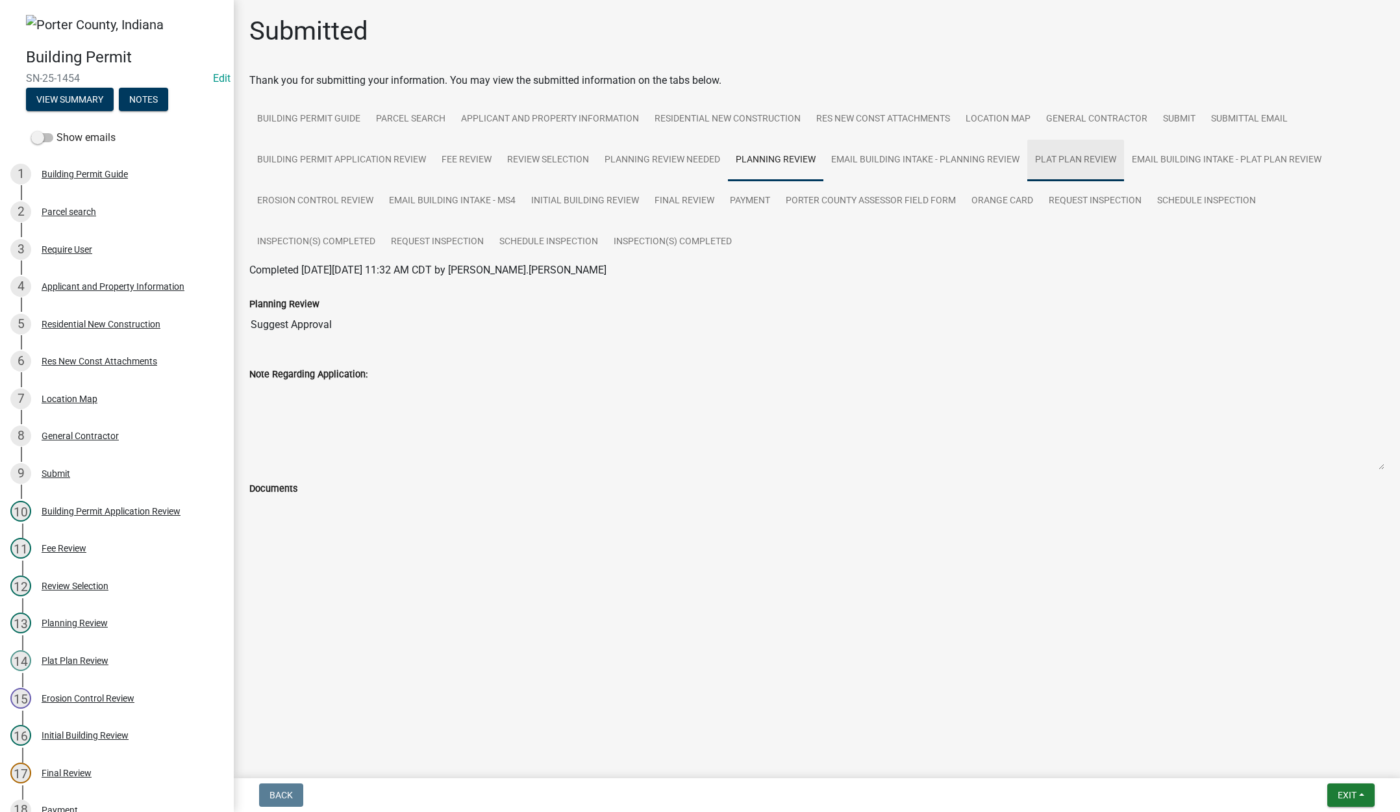
click at [1084, 160] on link "Plat Plan Review" at bounding box center [1075, 161] width 97 height 42
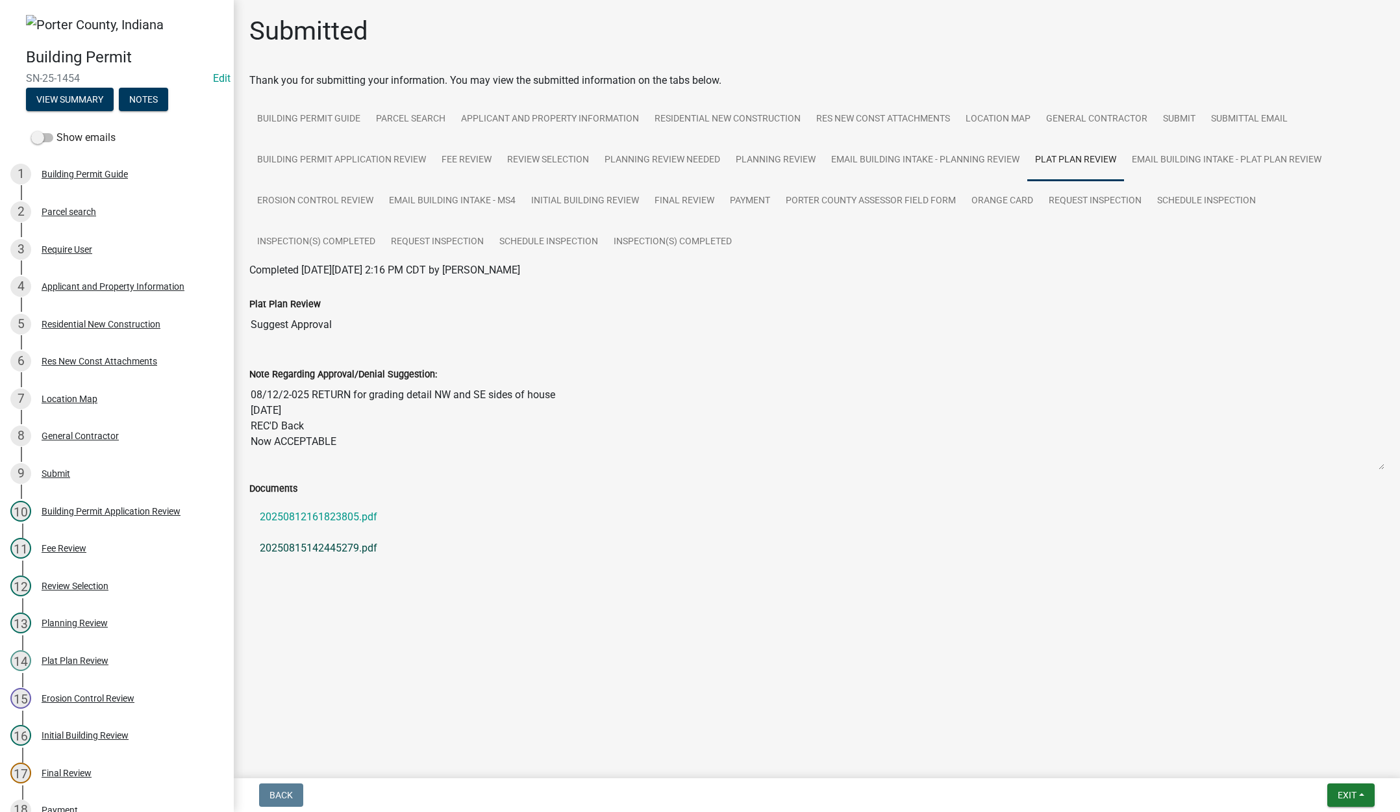
click at [316, 547] on link "20250815142445279.pdf" at bounding box center [816, 547] width 1135 height 31
click at [125, 358] on div "Res New Const Attachments" at bounding box center [100, 361] width 116 height 9
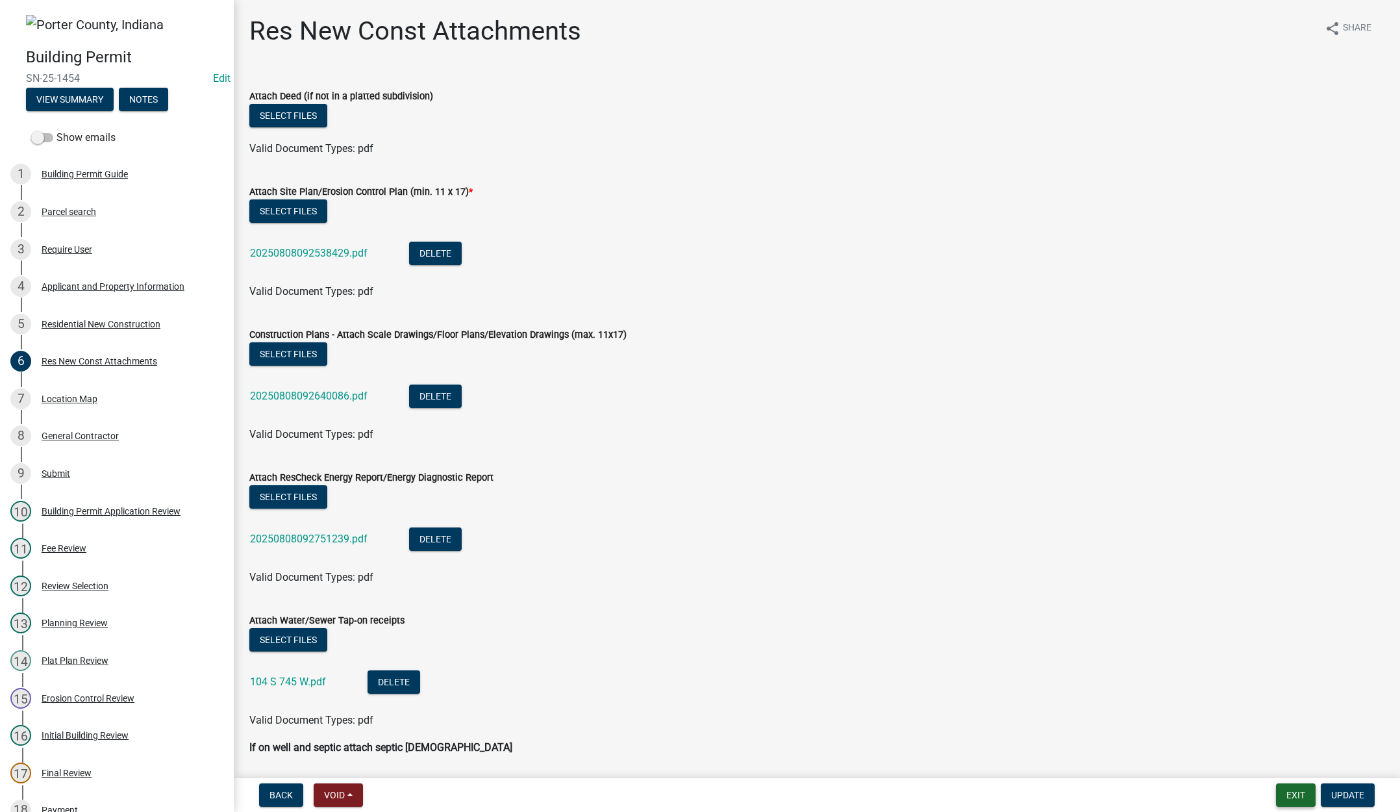
click at [1295, 795] on button "Exit" at bounding box center [1296, 794] width 40 height 23
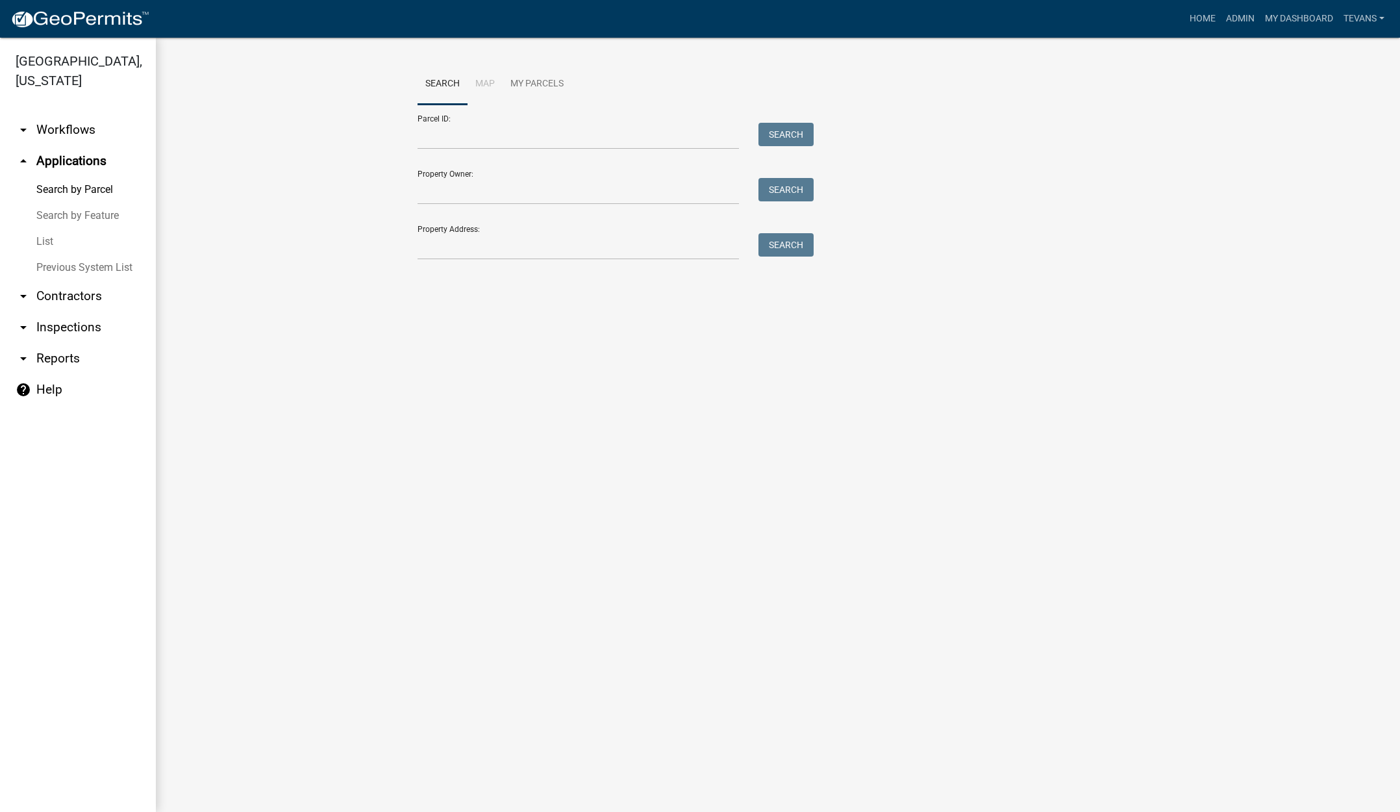
click at [45, 229] on link "List" at bounding box center [78, 242] width 156 height 26
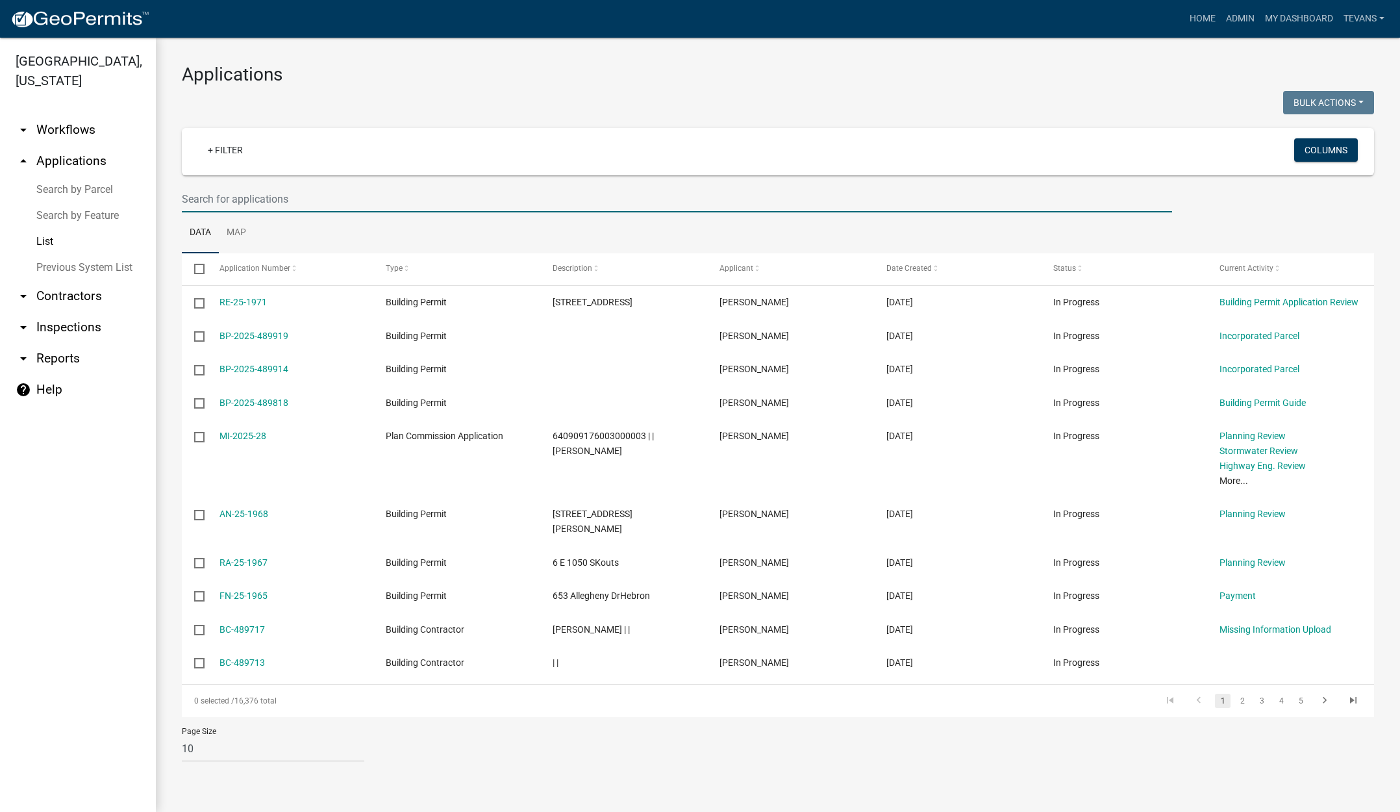
click at [277, 197] on input "text" at bounding box center [677, 199] width 990 height 27
type input "1841"
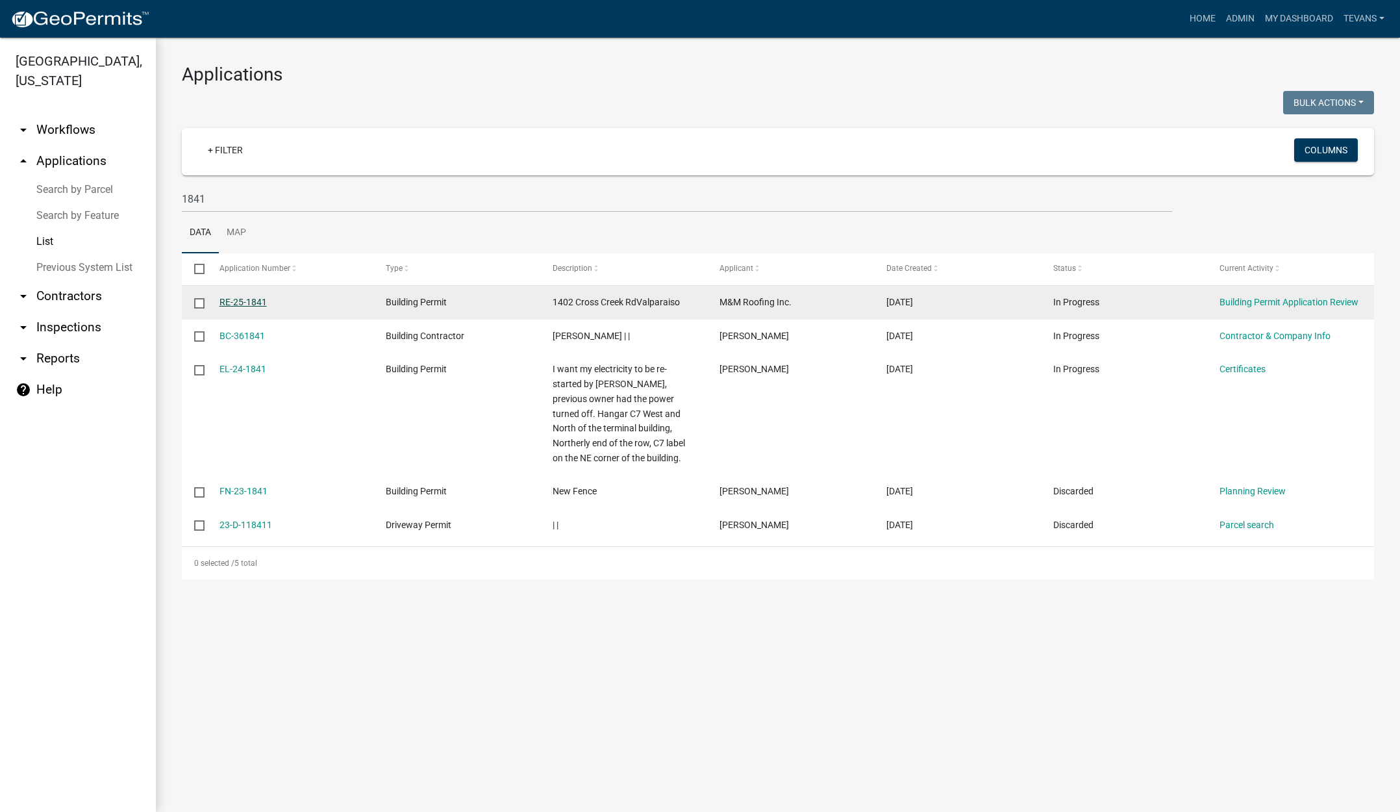
click at [247, 300] on link "RE-25-1841" at bounding box center [242, 302] width 47 height 10
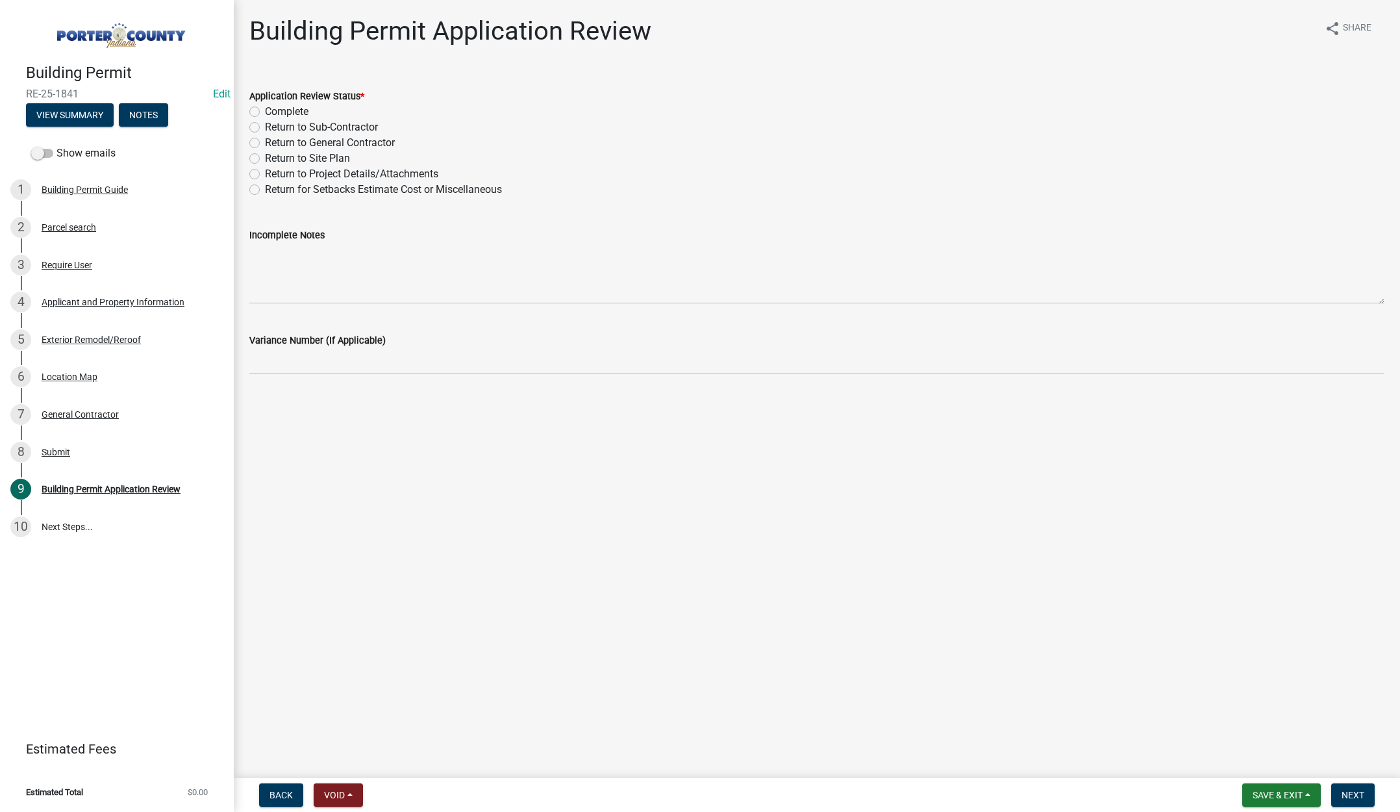
click at [265, 110] on label "Complete" at bounding box center [287, 112] width 44 height 16
click at [265, 110] on input "Complete" at bounding box center [269, 108] width 8 height 8
radio input "true"
click at [1353, 784] on button "Next" at bounding box center [1353, 794] width 44 height 23
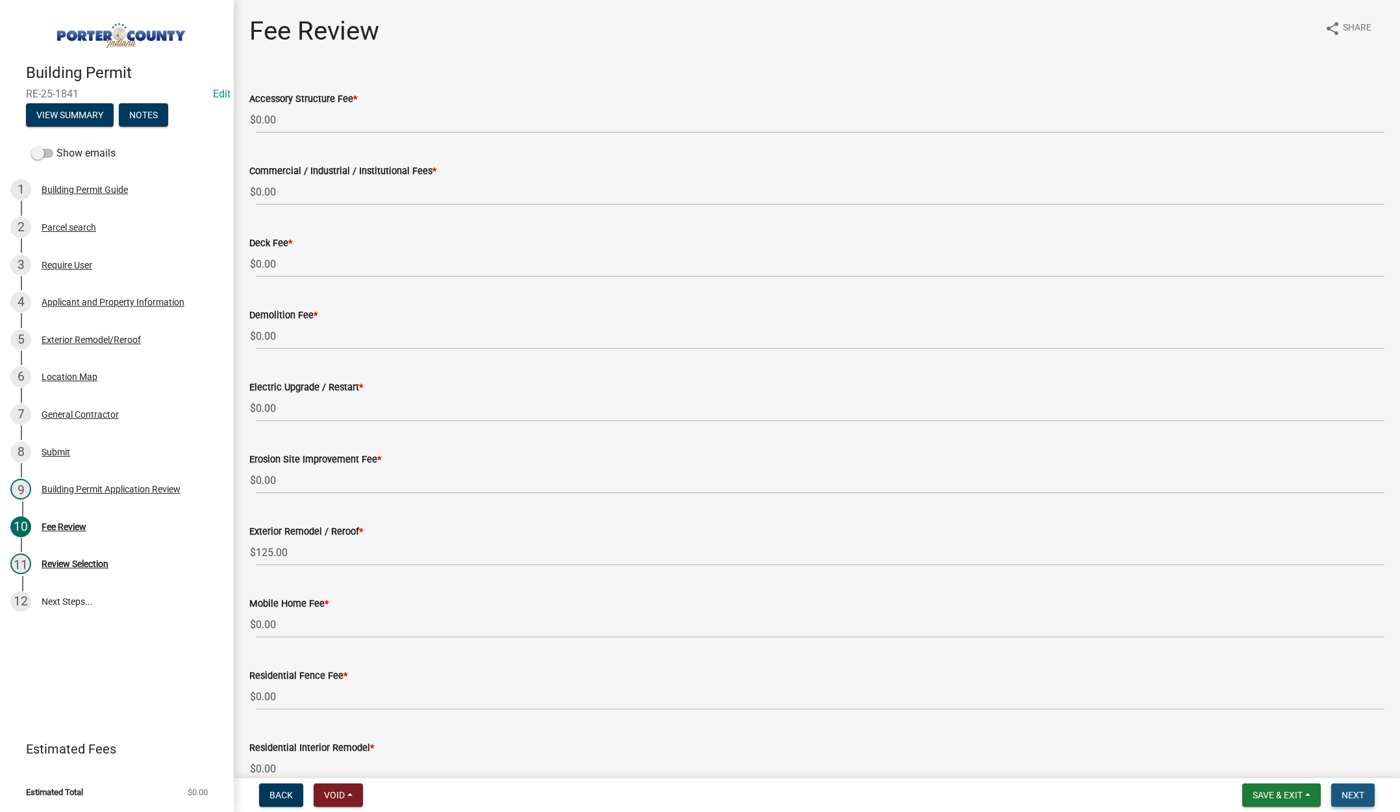
click at [1349, 795] on span "Next" at bounding box center [1353, 795] width 23 height 10
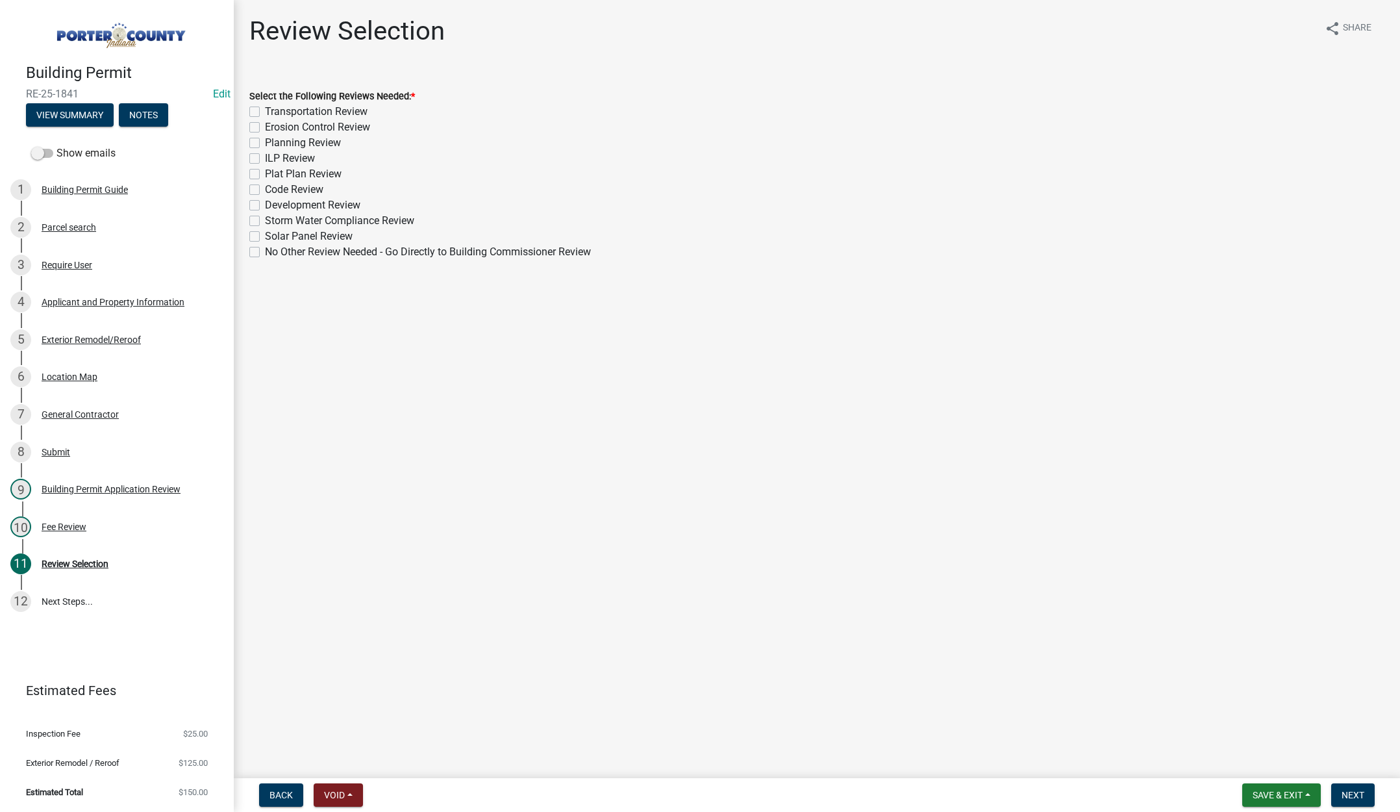
click at [265, 252] on label "No Other Review Needed - Go Directly to Building Commissioner Review" at bounding box center [428, 252] width 326 height 16
click at [265, 252] on input "No Other Review Needed - Go Directly to Building Commissioner Review" at bounding box center [269, 248] width 8 height 8
checkbox input "true"
checkbox input "false"
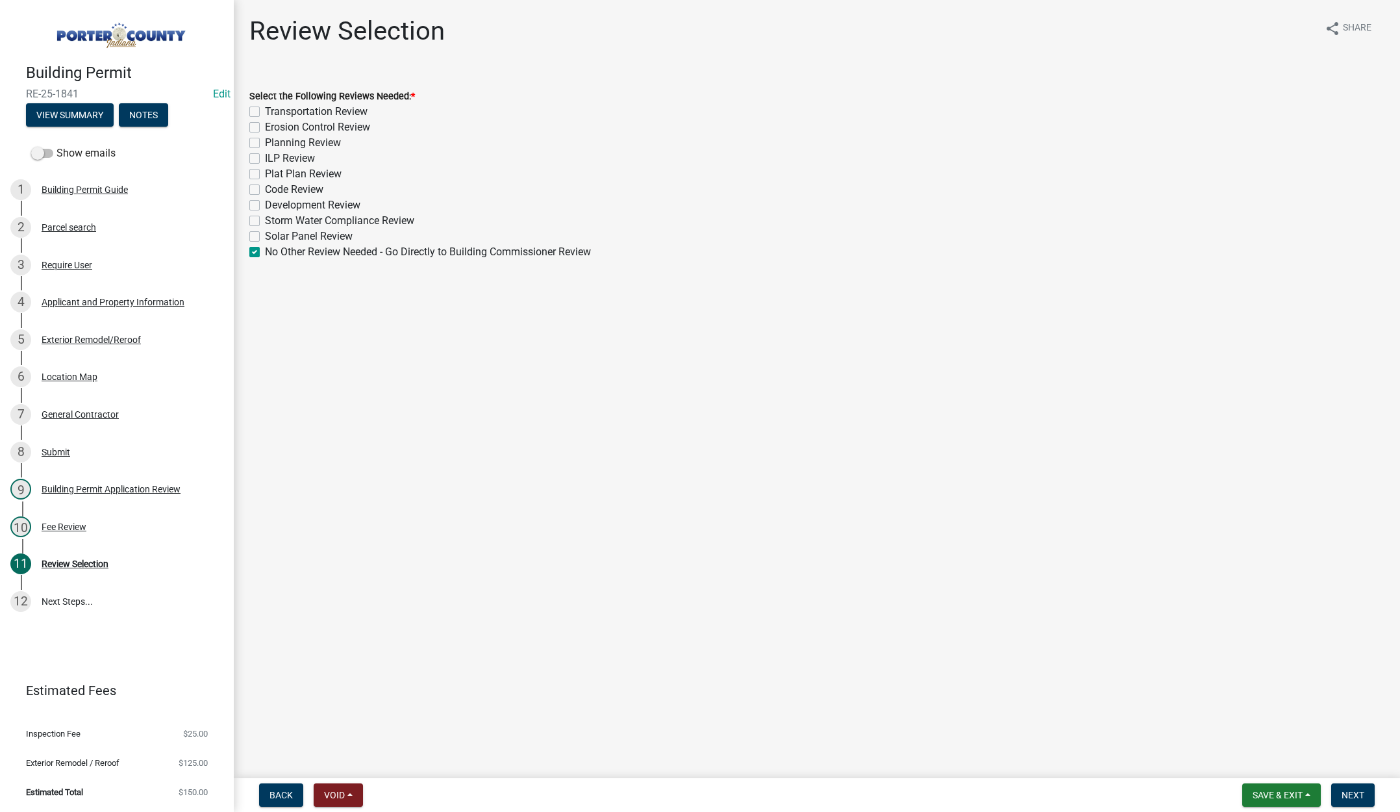
checkbox input "false"
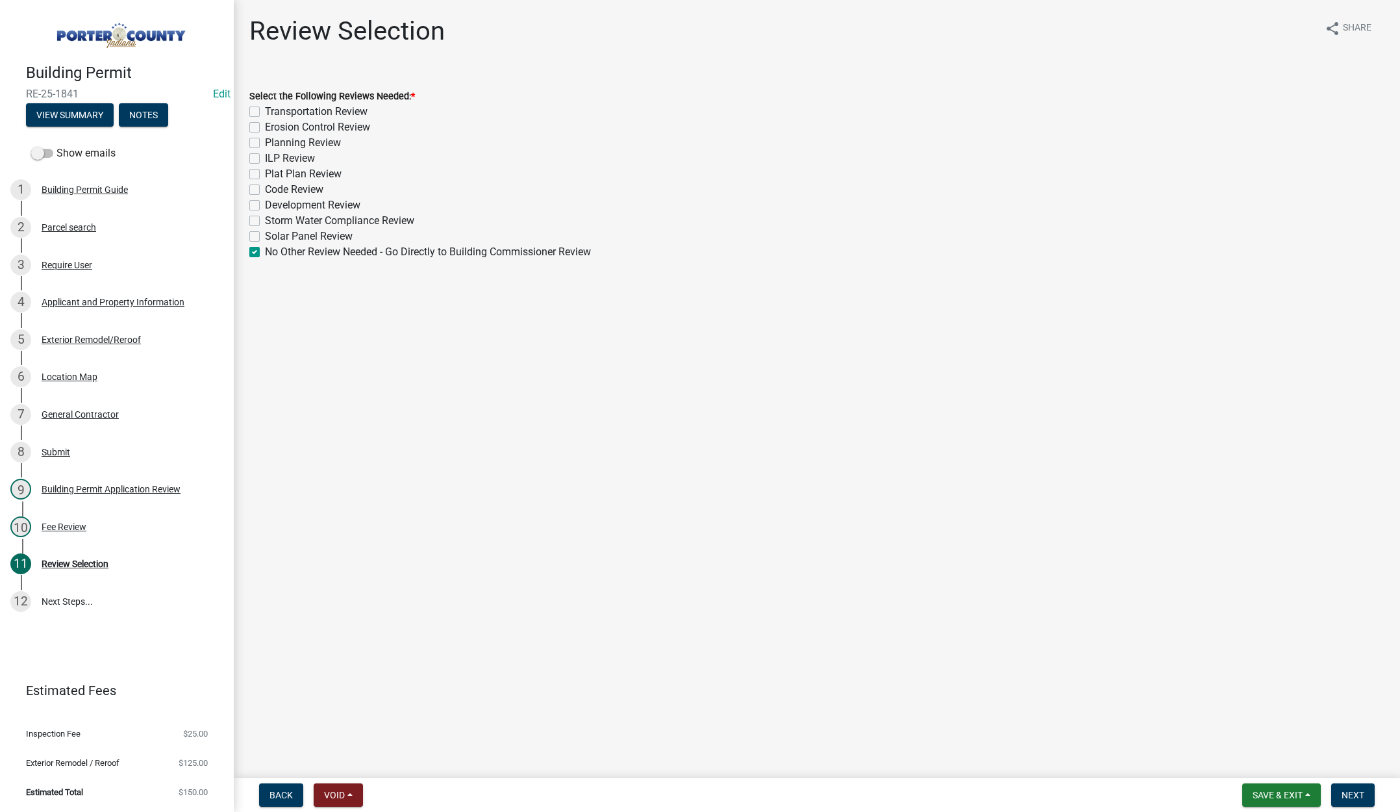
checkbox input "false"
checkbox input "true"
click at [1353, 791] on span "Next" at bounding box center [1353, 795] width 23 height 10
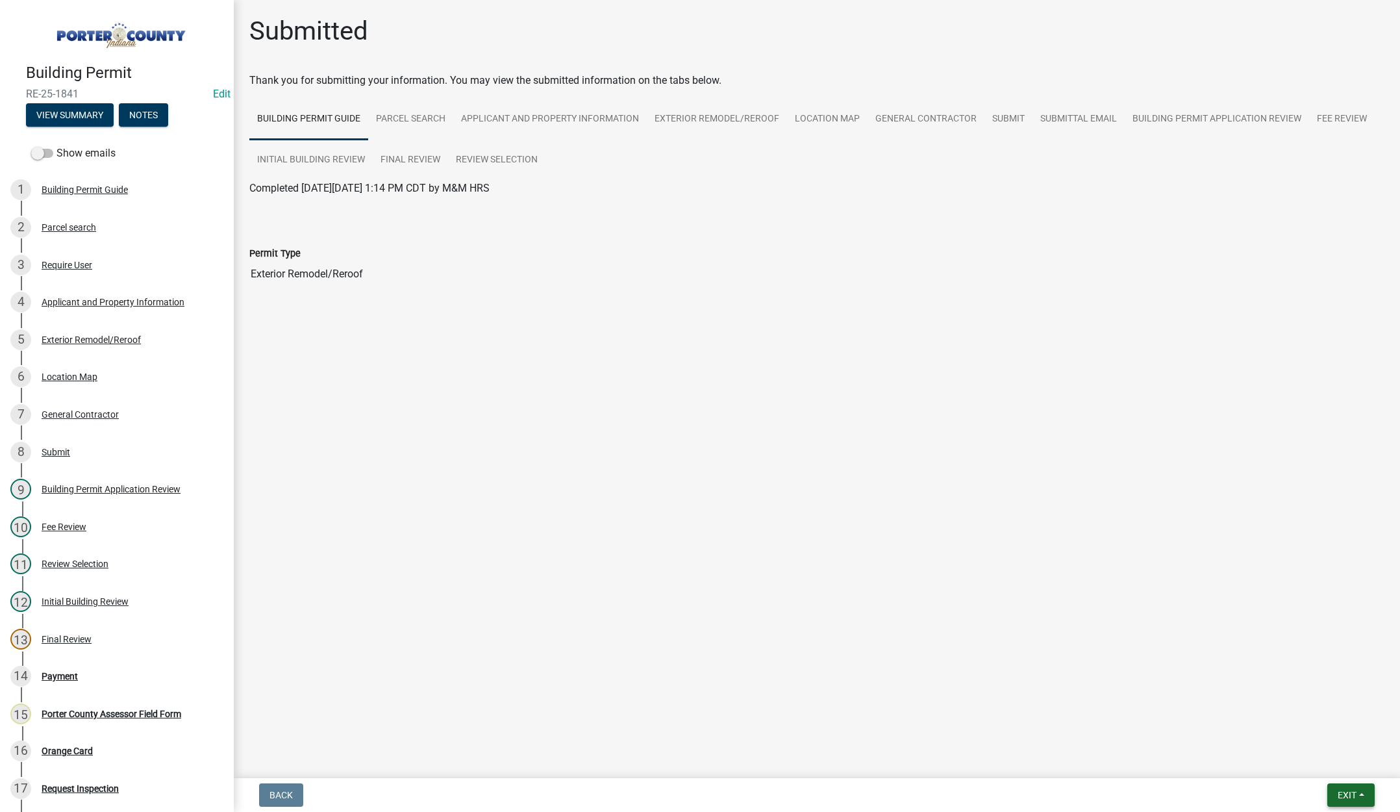
click at [1343, 796] on span "Exit" at bounding box center [1347, 795] width 19 height 10
click at [1329, 756] on button "Save & Exit" at bounding box center [1323, 760] width 104 height 31
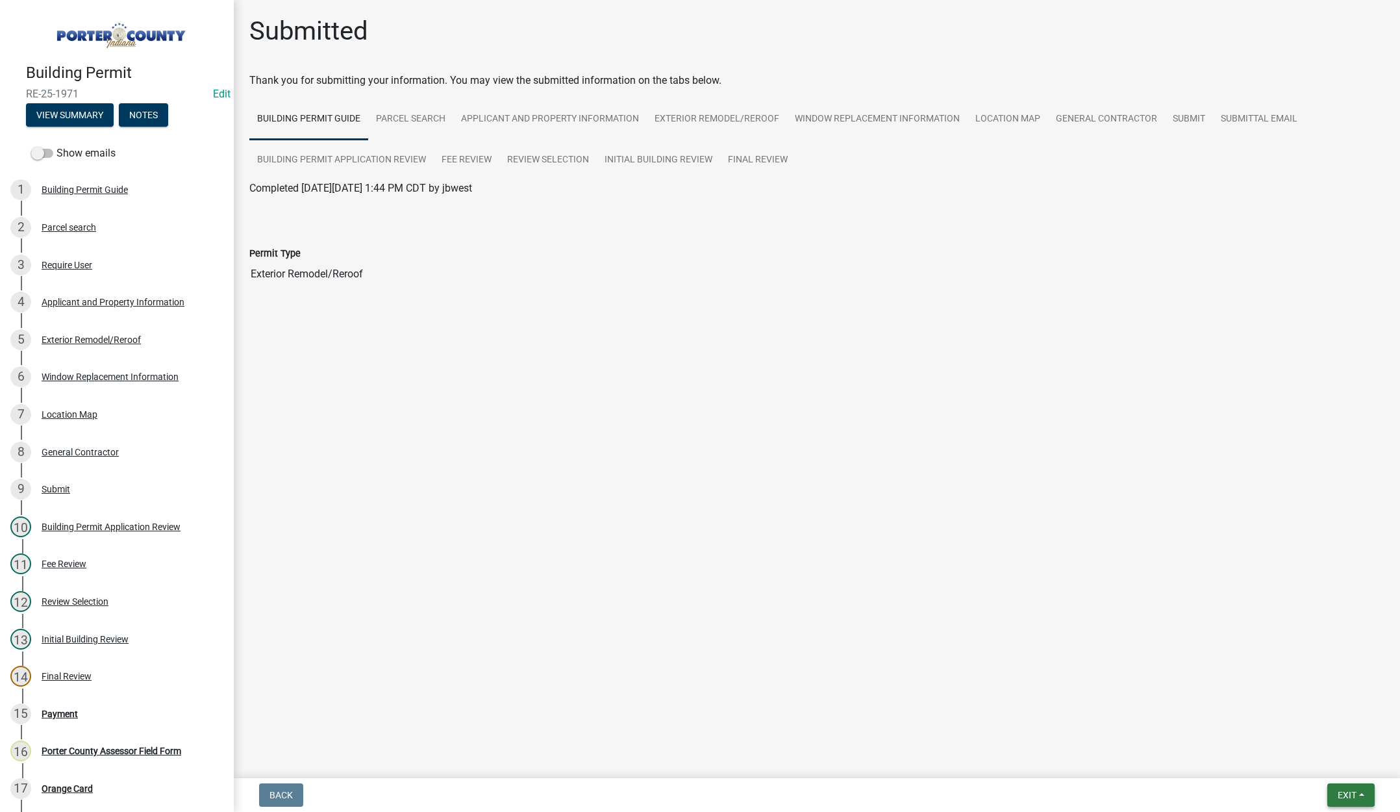
click at [1342, 793] on span "Exit" at bounding box center [1347, 795] width 19 height 10
click at [1323, 758] on button "Save & Exit" at bounding box center [1323, 760] width 104 height 31
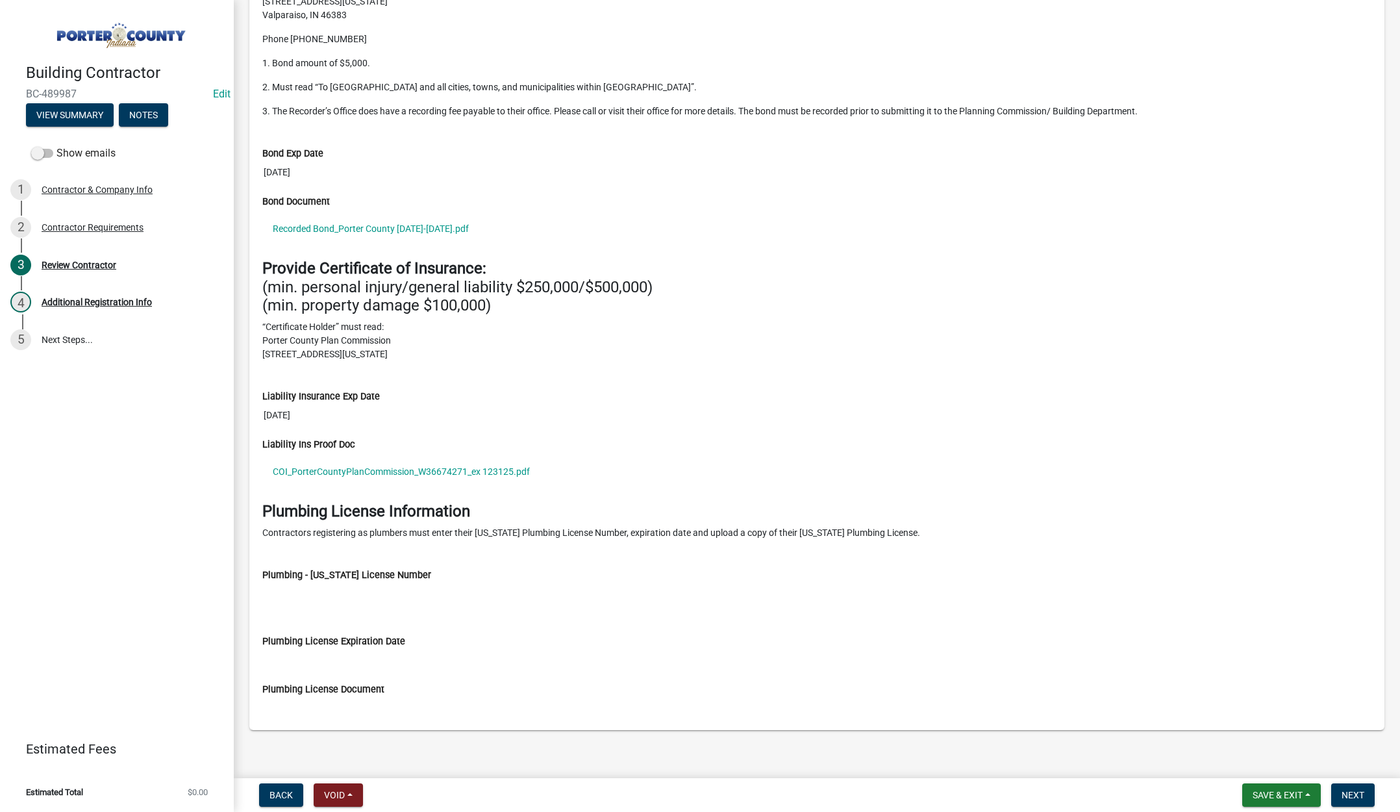
scroll to position [1196, 0]
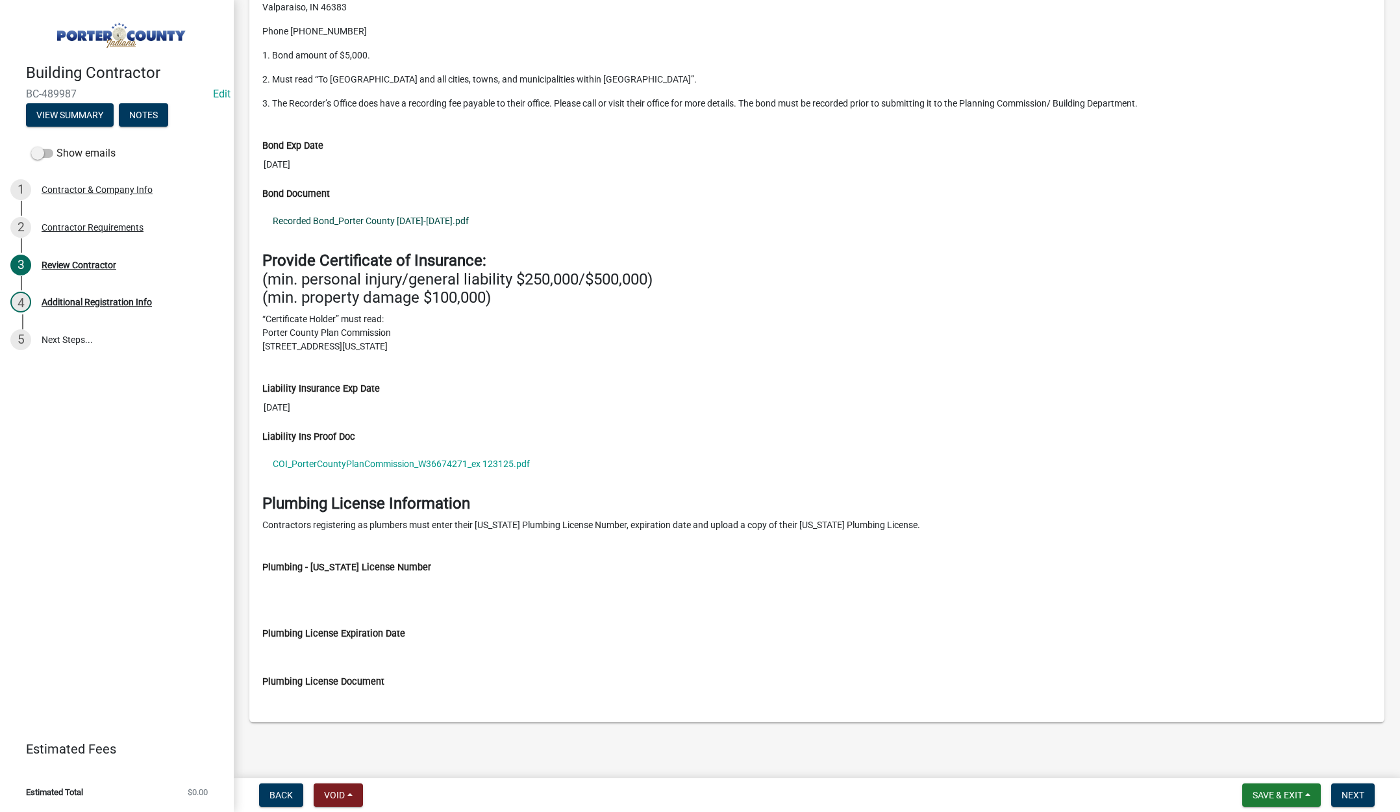
click at [405, 206] on link "Recorded Bond_Porter County 2025-2026.pdf" at bounding box center [816, 221] width 1109 height 30
click at [433, 461] on link "COI_PorterCountyPlanCommission_W36674271_ex 123125.pdf" at bounding box center [816, 464] width 1109 height 30
drag, startPoint x: 1352, startPoint y: 789, endPoint x: 1342, endPoint y: 782, distance: 12.1
click at [1352, 790] on span "Next" at bounding box center [1353, 795] width 23 height 10
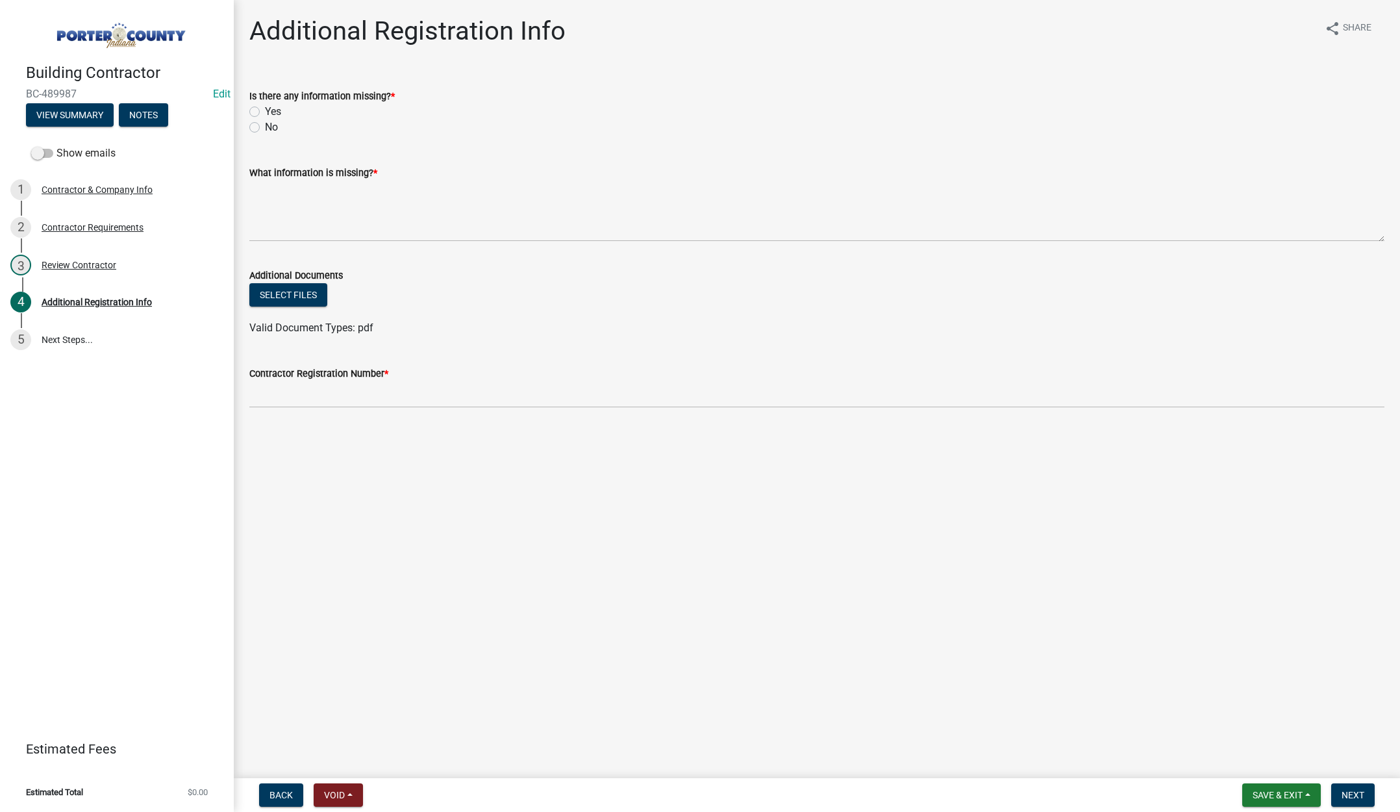
click at [265, 125] on label "No" at bounding box center [271, 127] width 13 height 16
click at [265, 125] on input "No" at bounding box center [269, 123] width 8 height 8
radio input "true"
click at [345, 205] on textarea "What information is missing? *" at bounding box center [816, 211] width 1135 height 61
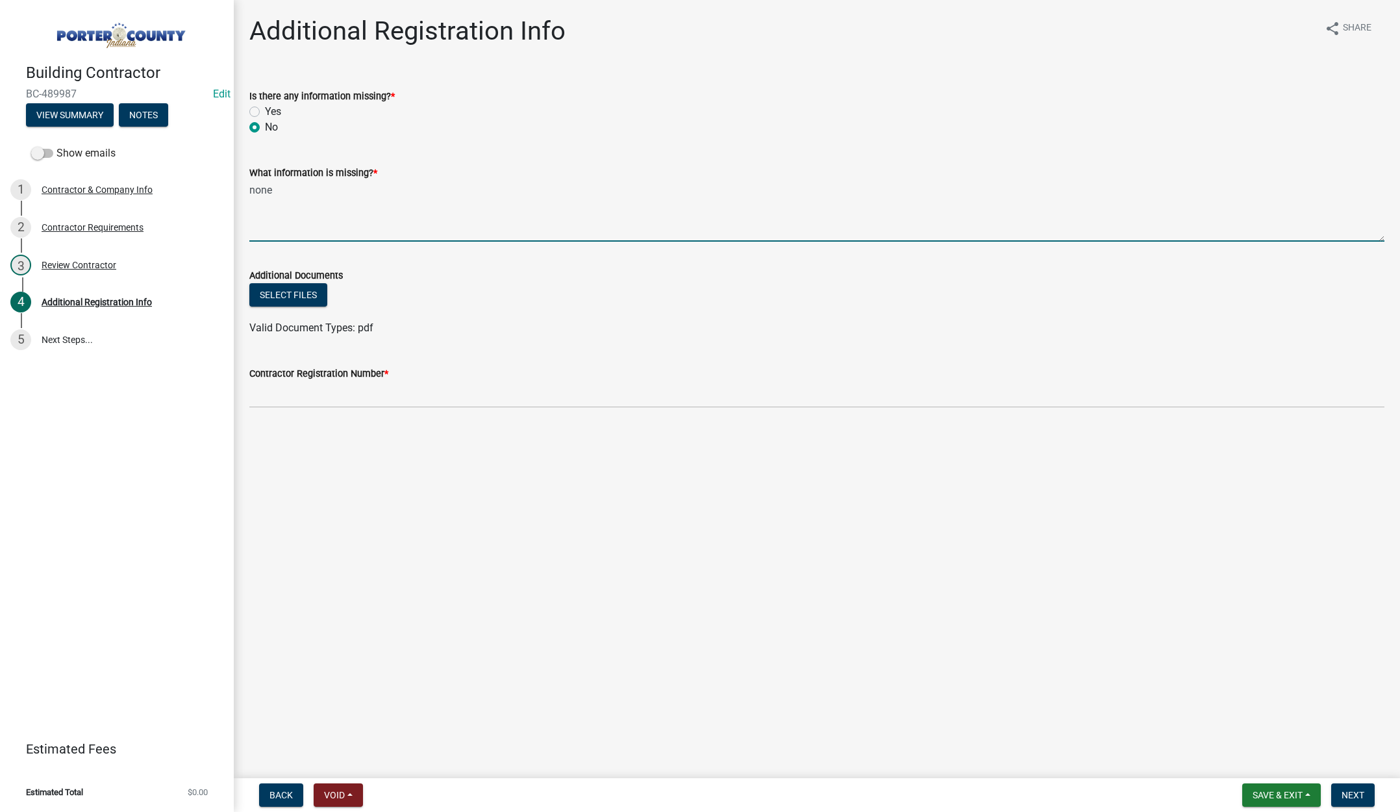
type textarea "none"
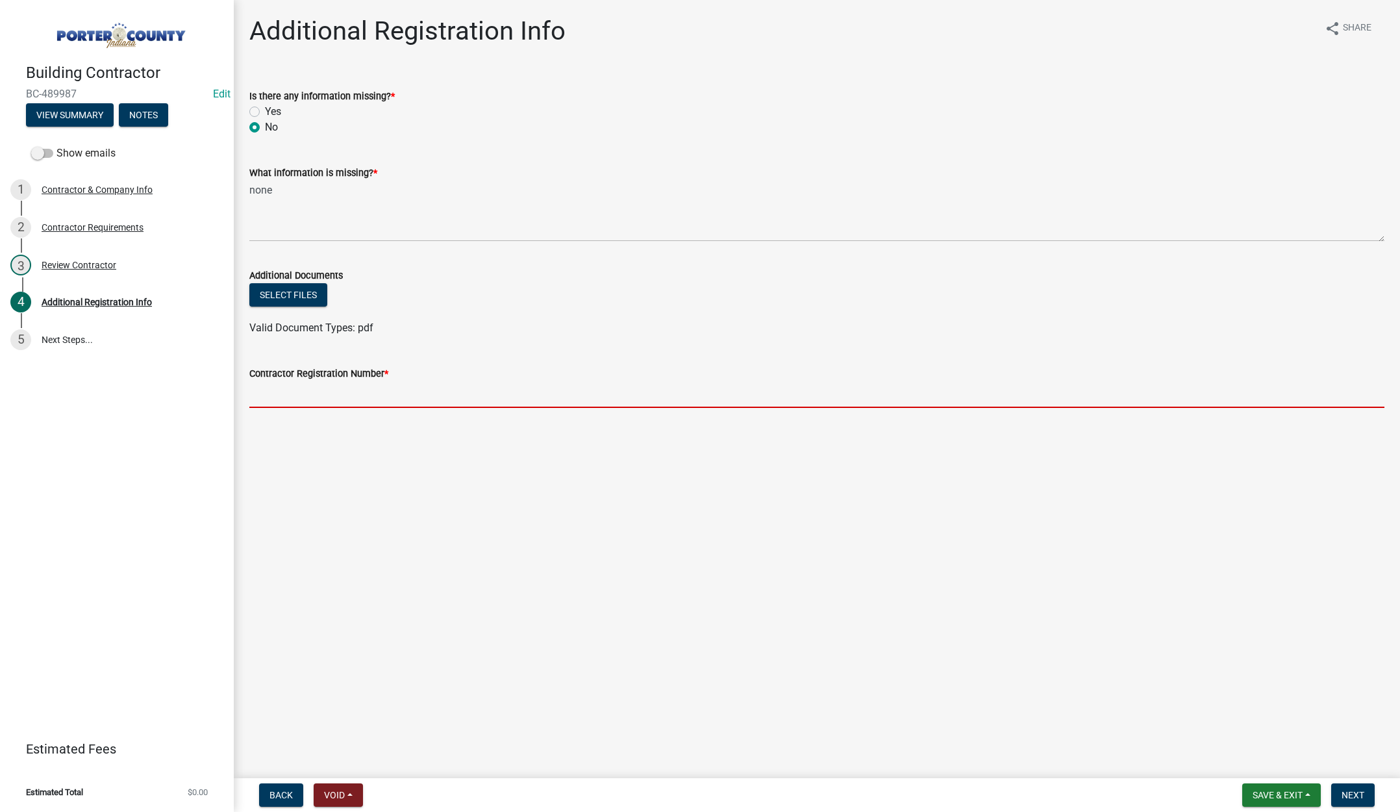
click at [306, 401] on input "Contractor Registration Number *" at bounding box center [816, 394] width 1135 height 27
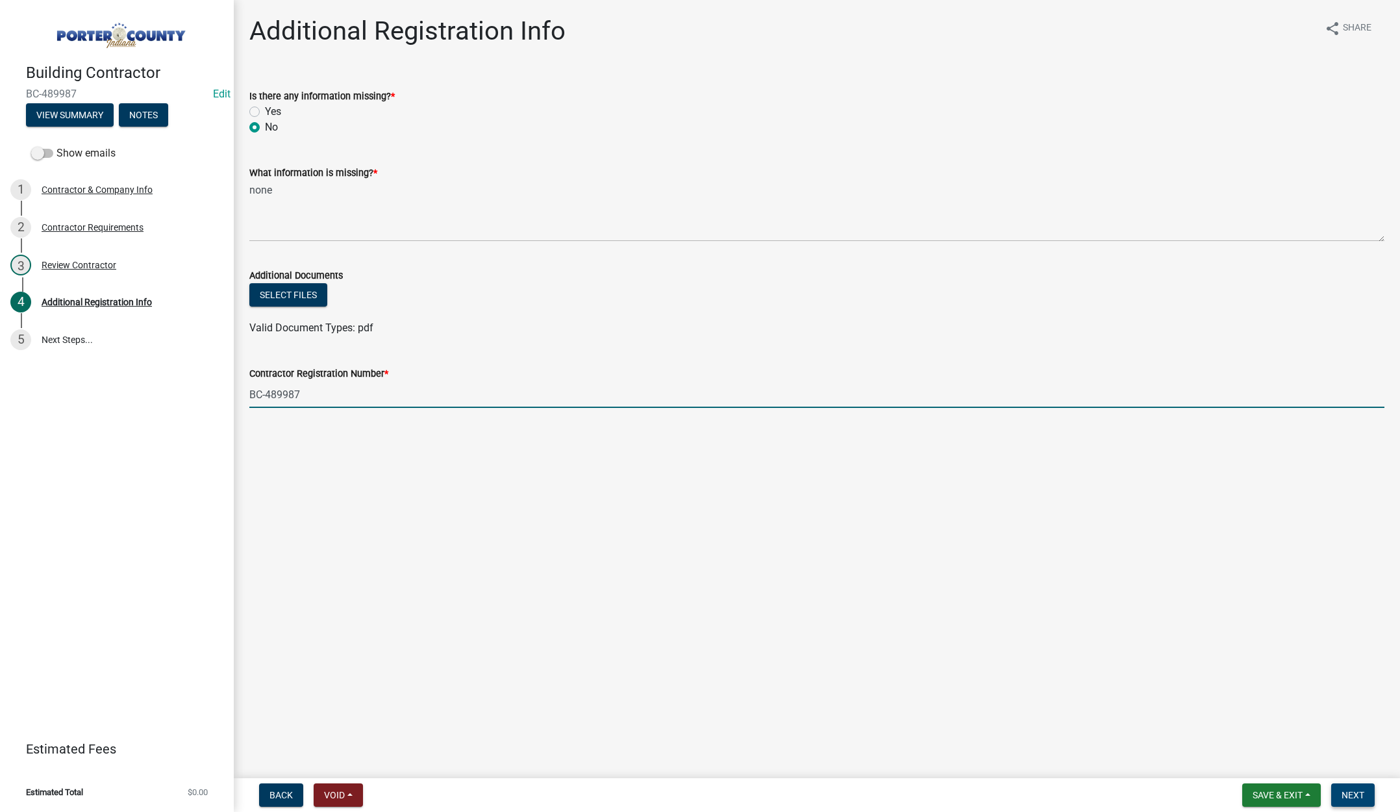
type input "BC-489987"
drag, startPoint x: 1357, startPoint y: 797, endPoint x: 1394, endPoint y: 766, distance: 48.4
click at [1357, 797] on span "Next" at bounding box center [1353, 795] width 23 height 10
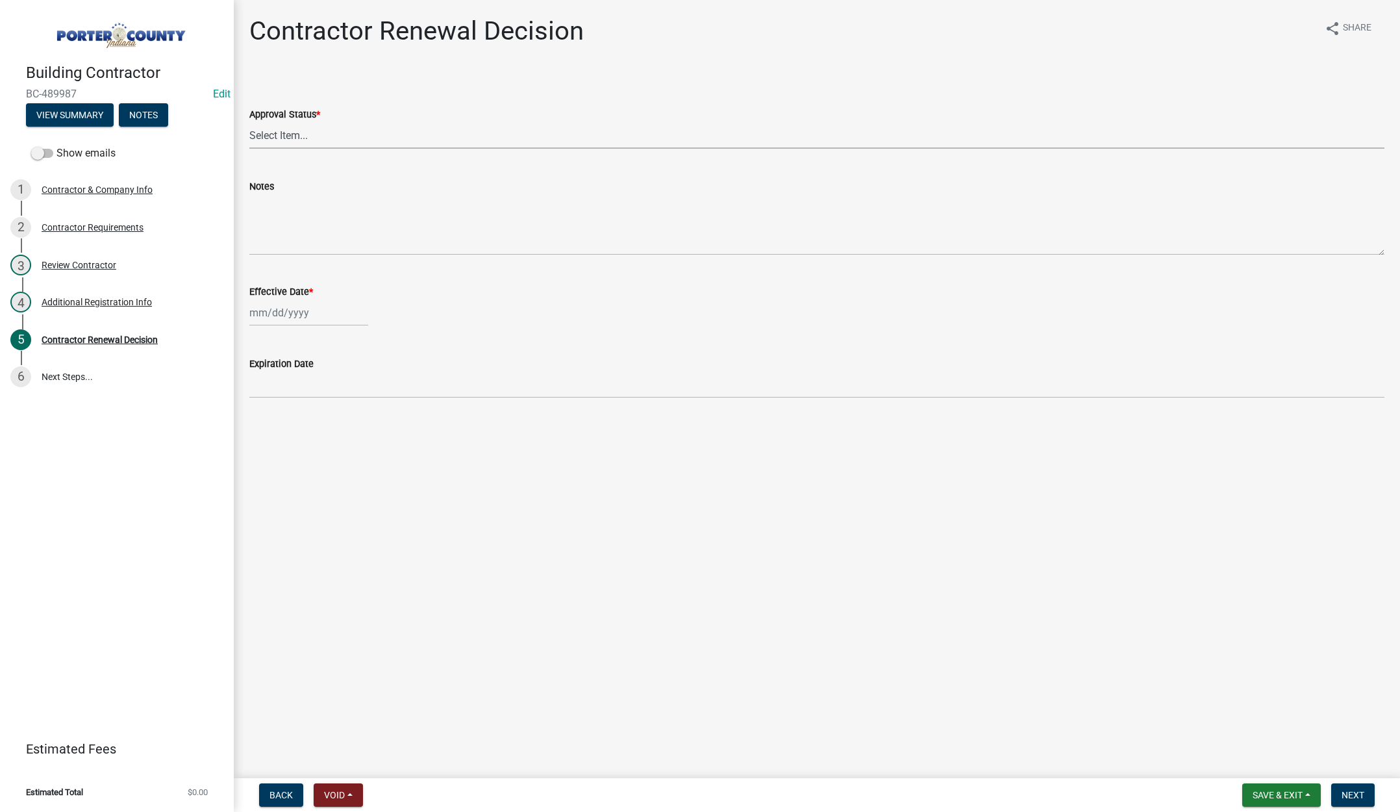
click at [288, 133] on select "Select Item... Approved Denied" at bounding box center [816, 135] width 1135 height 27
click at [249, 122] on select "Select Item... Approved Denied" at bounding box center [816, 135] width 1135 height 27
select select "30db8998-795d-4bbe-8e49-f1ade8865815"
select select "10"
select select "2025"
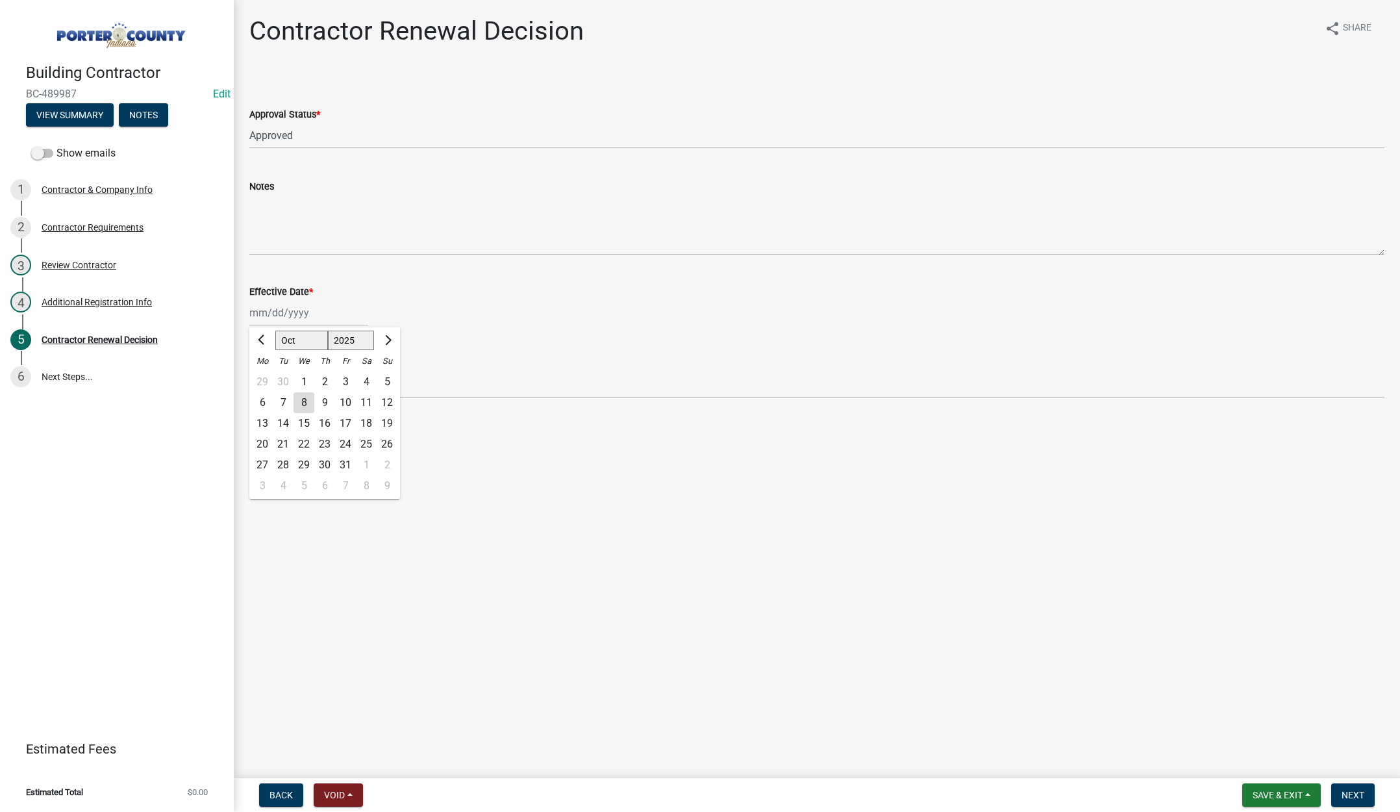
click at [312, 315] on div "Jan Feb Mar Apr May Jun Jul Aug Sep Oct Nov Dec 1525 1526 1527 1528 1529 1530 1…" at bounding box center [308, 312] width 119 height 27
click at [305, 399] on div "8" at bounding box center [304, 402] width 21 height 21
type input "[DATE]"
click at [1350, 792] on span "Next" at bounding box center [1353, 795] width 23 height 10
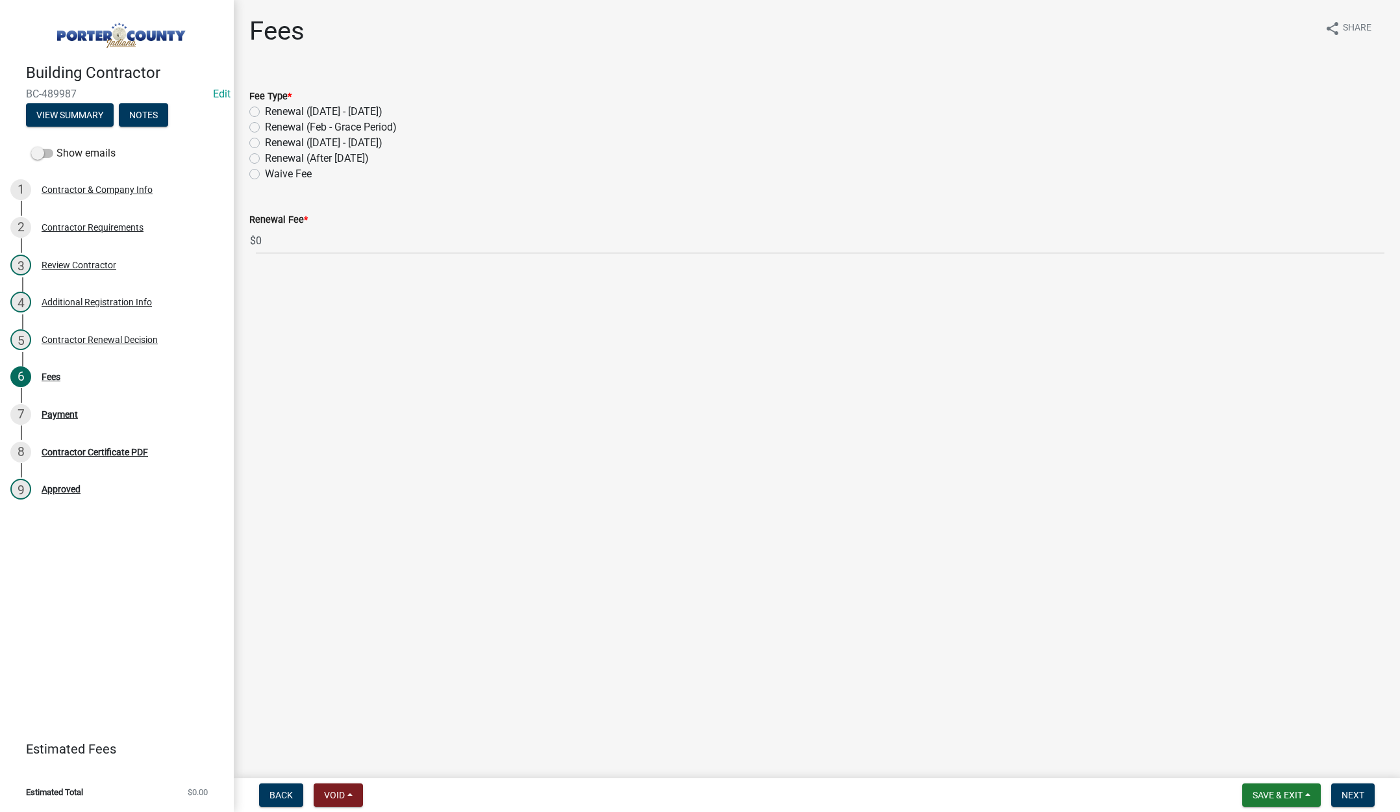
click at [265, 156] on label "Renewal (After [DATE])" at bounding box center [317, 159] width 104 height 16
click at [265, 156] on input "Renewal (After [DATE])" at bounding box center [269, 155] width 8 height 8
radio input "true"
click at [1353, 788] on button "Next" at bounding box center [1353, 794] width 44 height 23
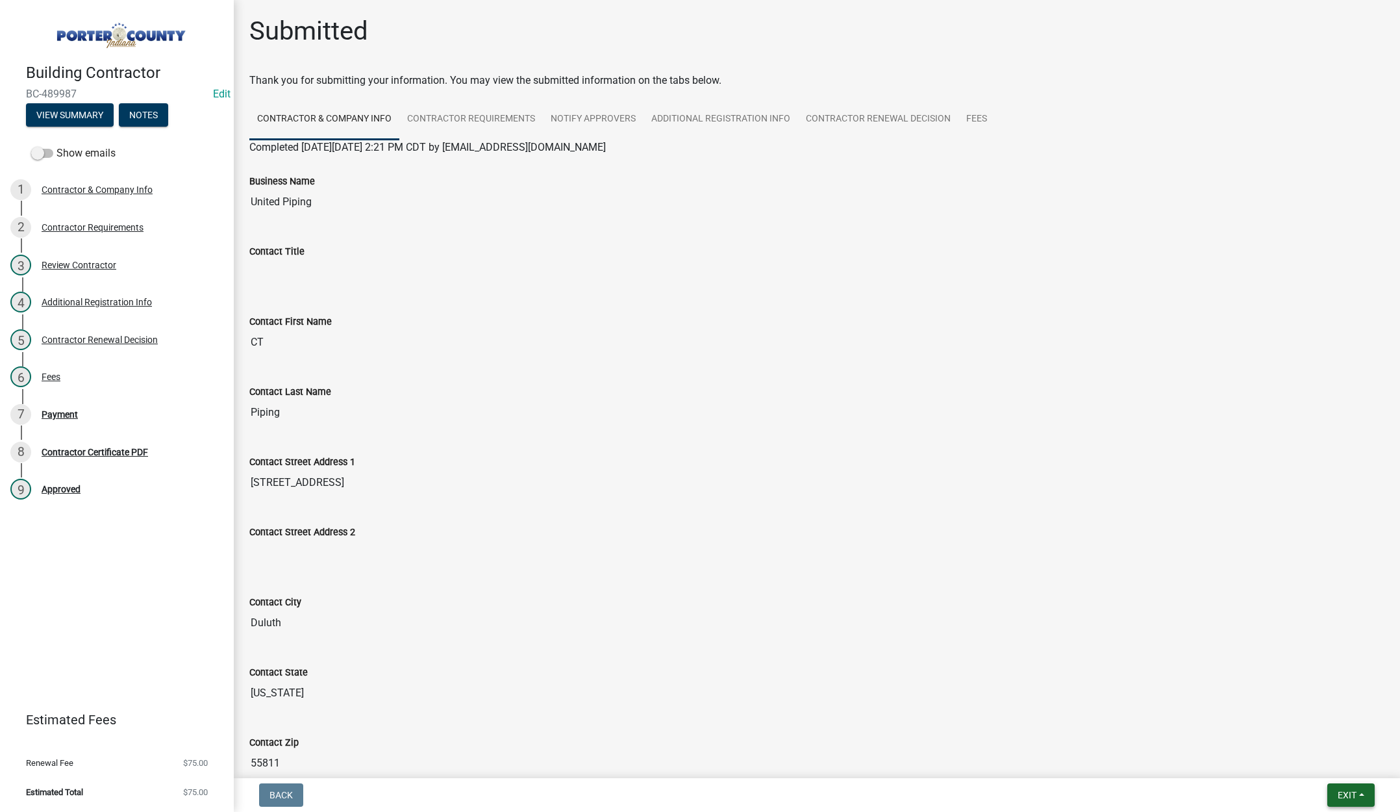
click at [1344, 792] on span "Exit" at bounding box center [1347, 795] width 19 height 10
click at [1337, 762] on button "Save & Exit" at bounding box center [1323, 760] width 104 height 31
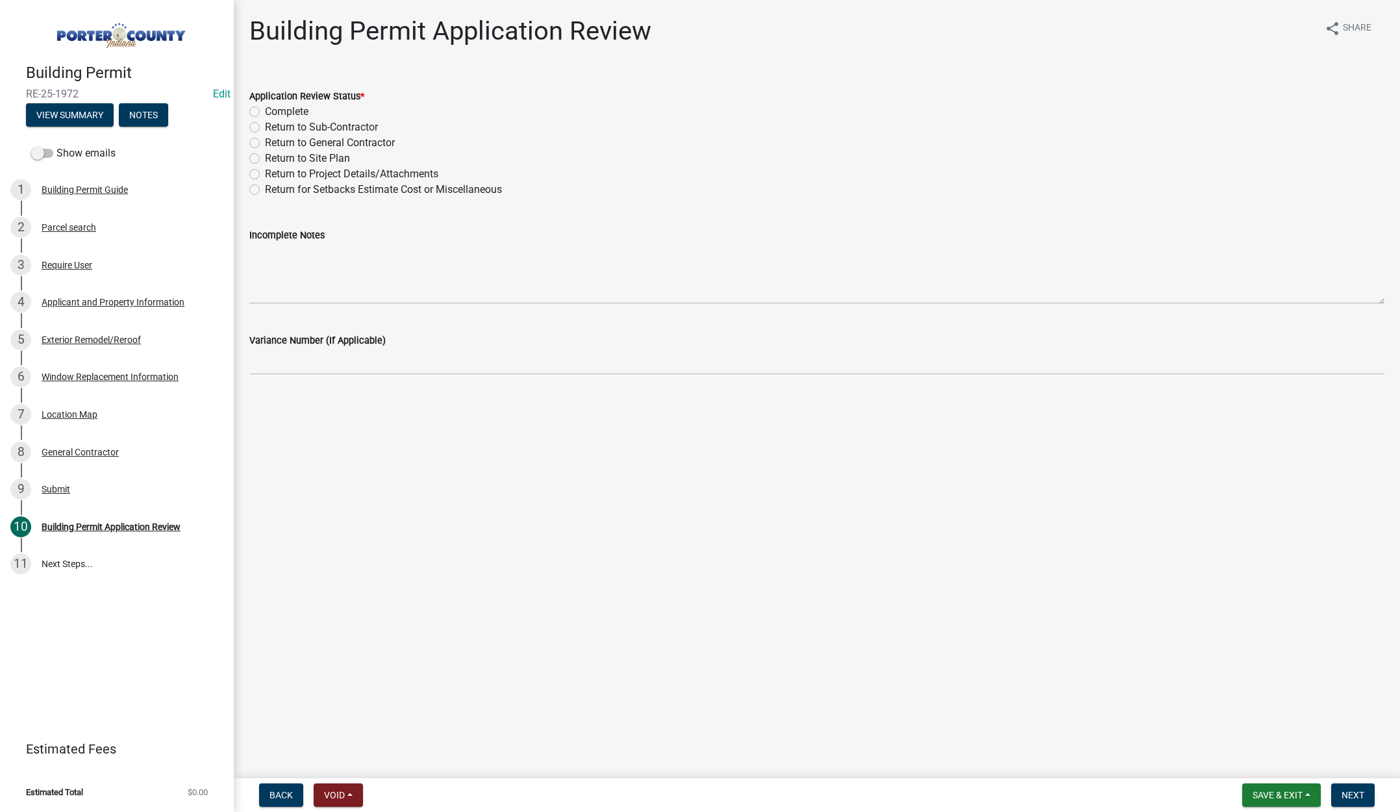
click at [265, 112] on label "Complete" at bounding box center [287, 112] width 44 height 16
click at [265, 112] on input "Complete" at bounding box center [269, 108] width 8 height 8
radio input "true"
click at [1359, 790] on span "Next" at bounding box center [1353, 795] width 23 height 10
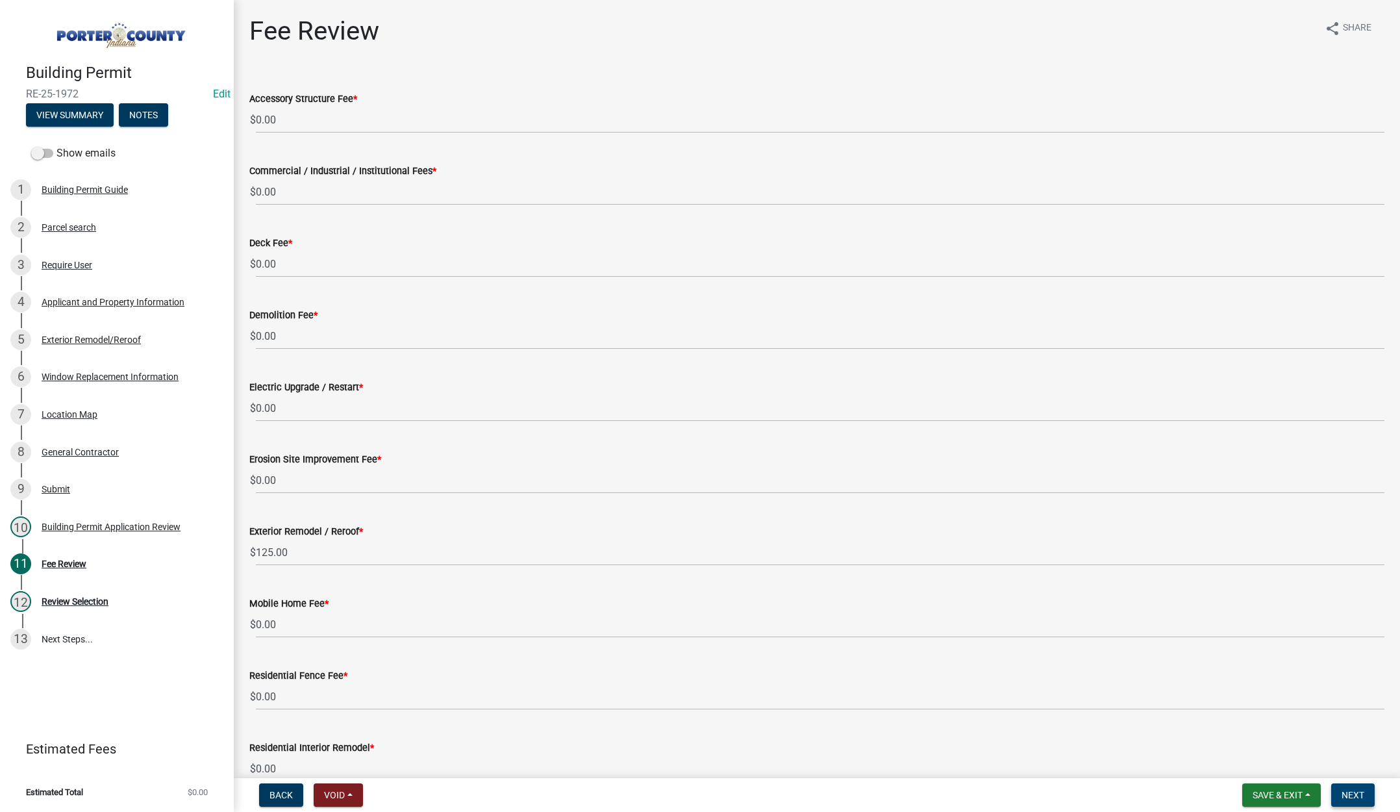
click at [1351, 792] on span "Next" at bounding box center [1353, 795] width 23 height 10
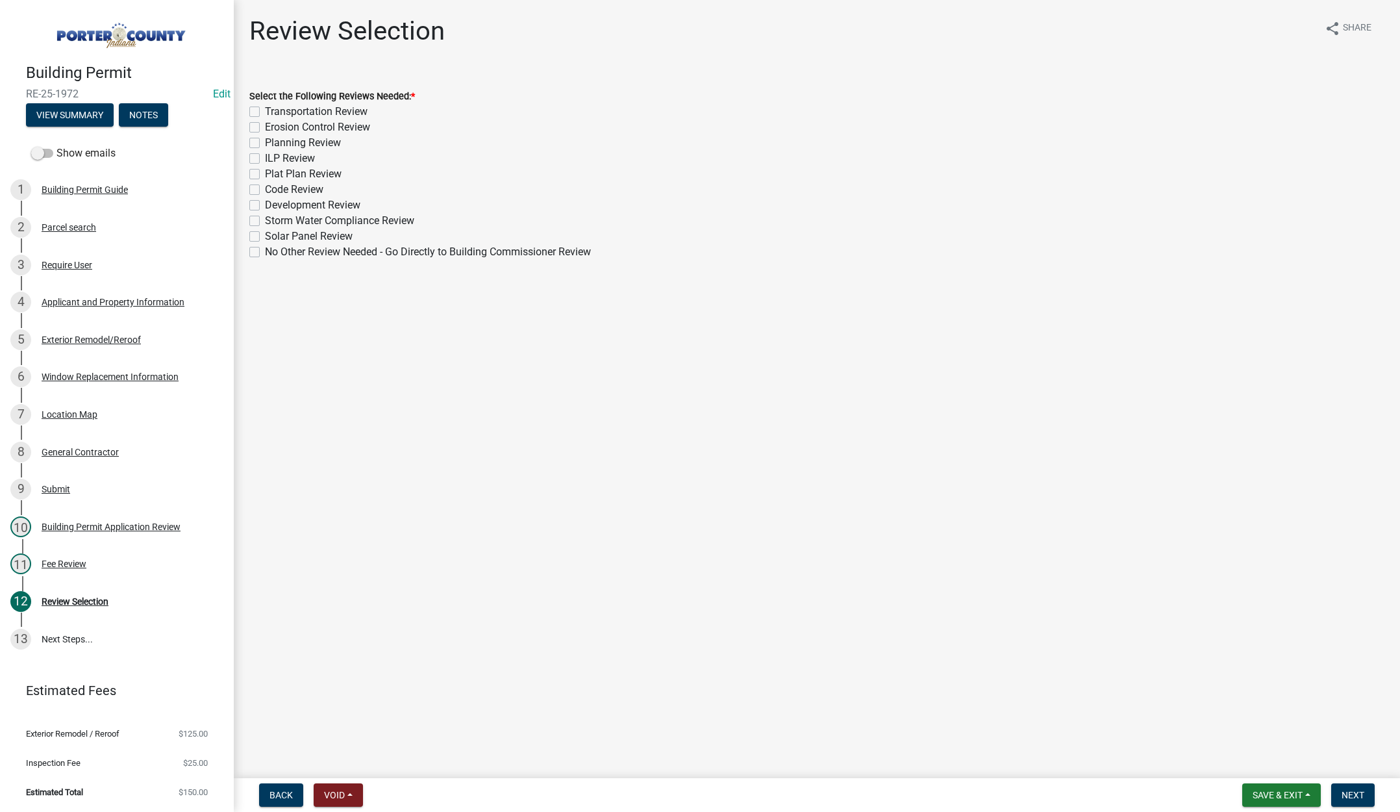
click at [265, 253] on label "No Other Review Needed - Go Directly to Building Commissioner Review" at bounding box center [428, 252] width 326 height 16
click at [265, 253] on input "No Other Review Needed - Go Directly to Building Commissioner Review" at bounding box center [269, 248] width 8 height 8
checkbox input "true"
checkbox input "false"
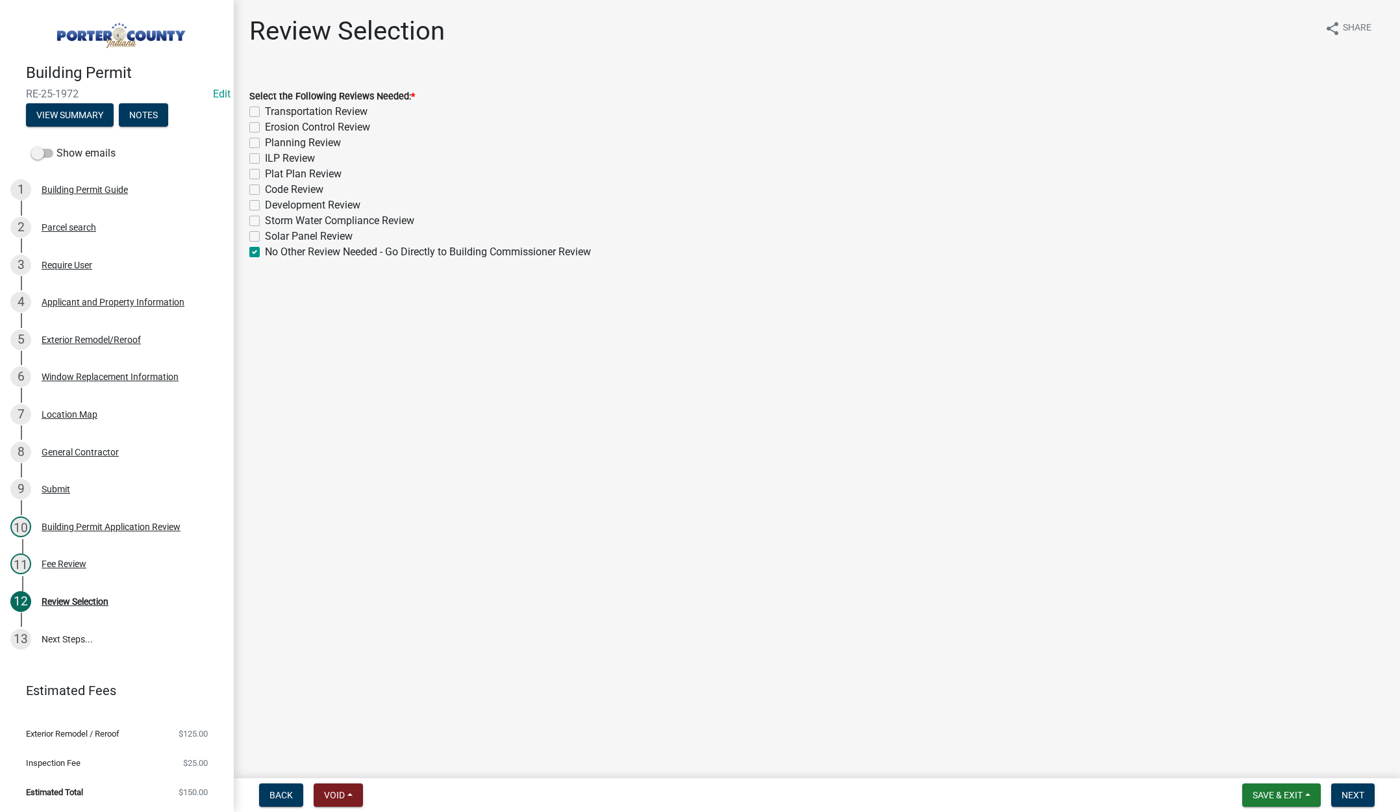
checkbox input "false"
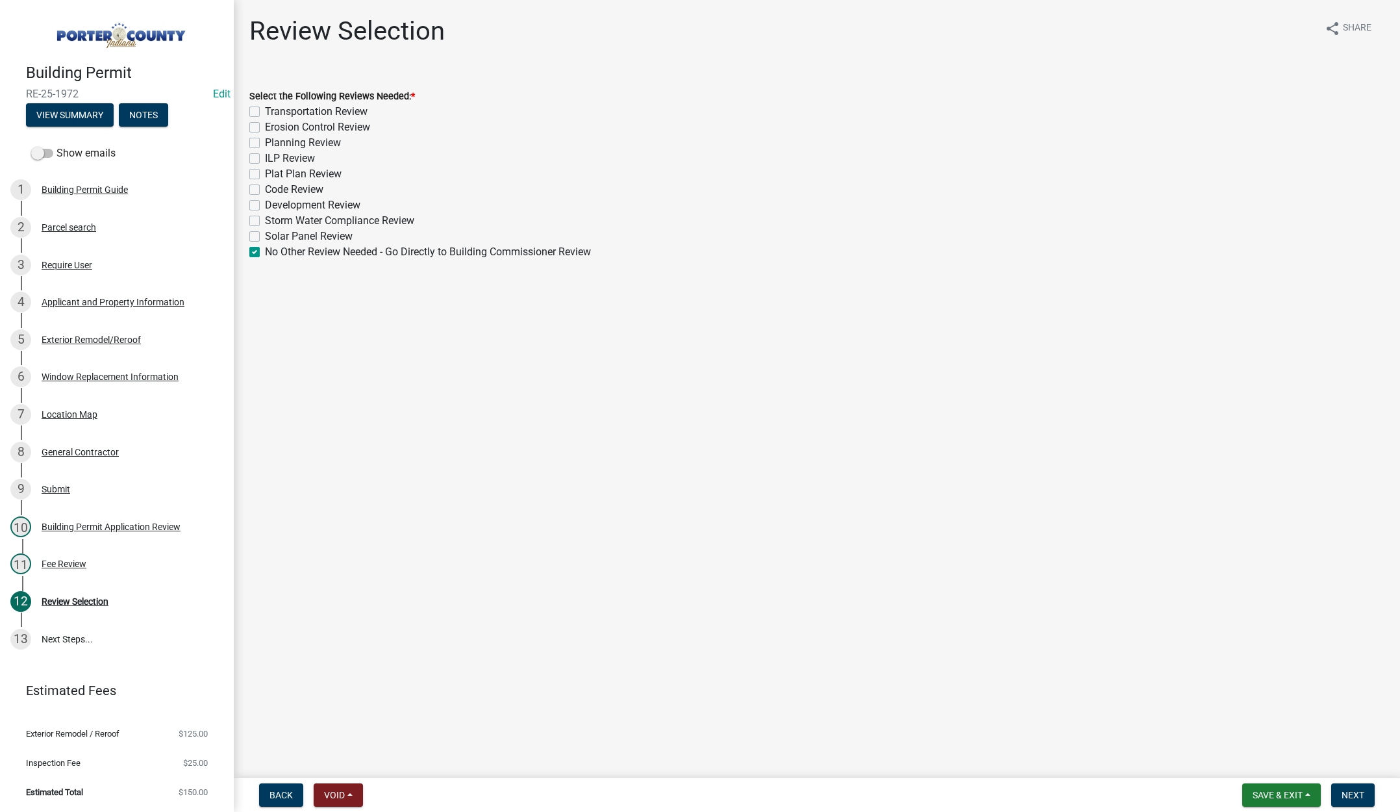
checkbox input "false"
checkbox input "true"
click at [1357, 792] on span "Next" at bounding box center [1353, 795] width 23 height 10
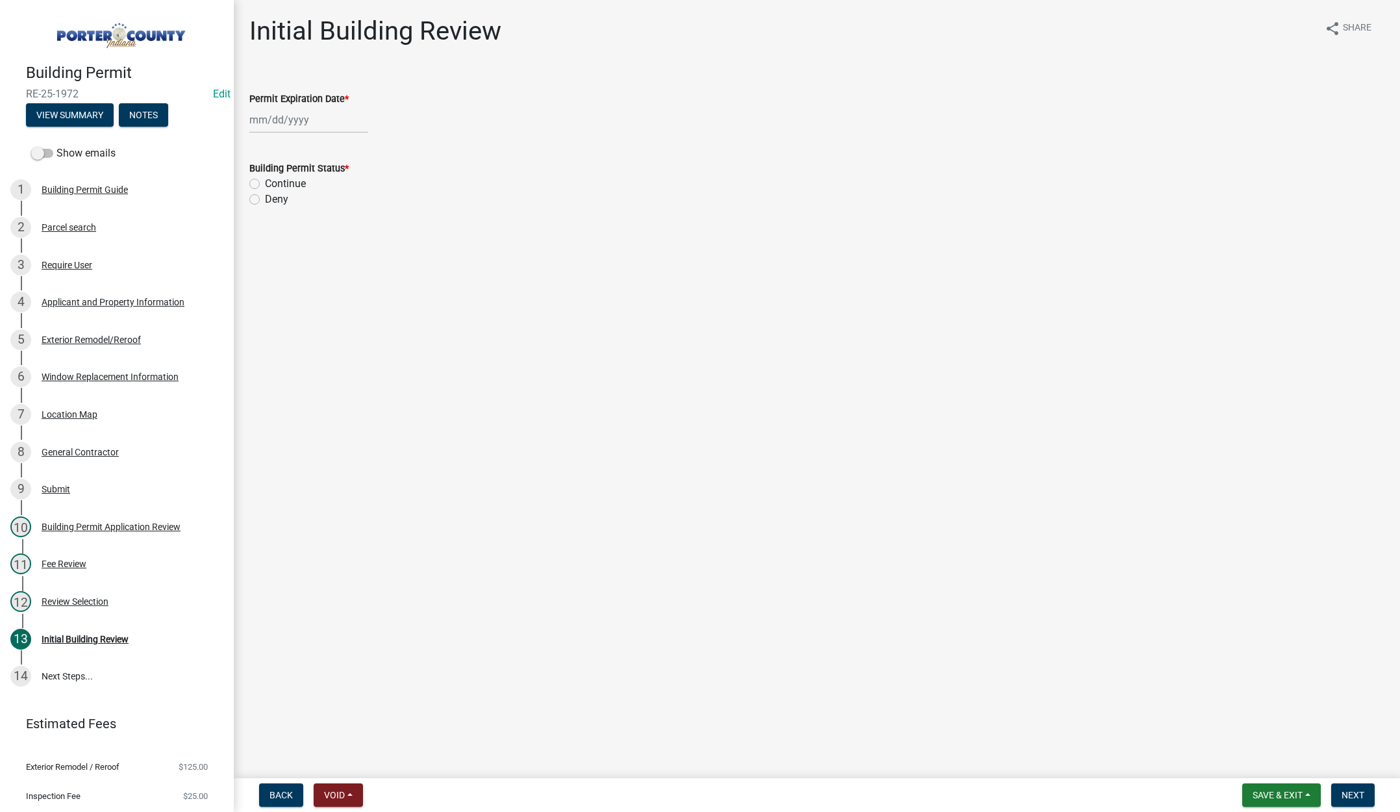
select select "10"
drag, startPoint x: 331, startPoint y: 119, endPoint x: 346, endPoint y: 119, distance: 15.6
click at [331, 119] on div "[PERSON_NAME] Feb Mar Apr [PERSON_NAME][DATE] Oct Nov [DATE] 1526 1527 1528 152…" at bounding box center [308, 119] width 119 height 27
click at [360, 145] on select "1525 1526 1527 1528 1529 1530 1531 1532 1533 1534 1535 1536 1537 1538 1539 1540…" at bounding box center [351, 147] width 47 height 19
select select "2026"
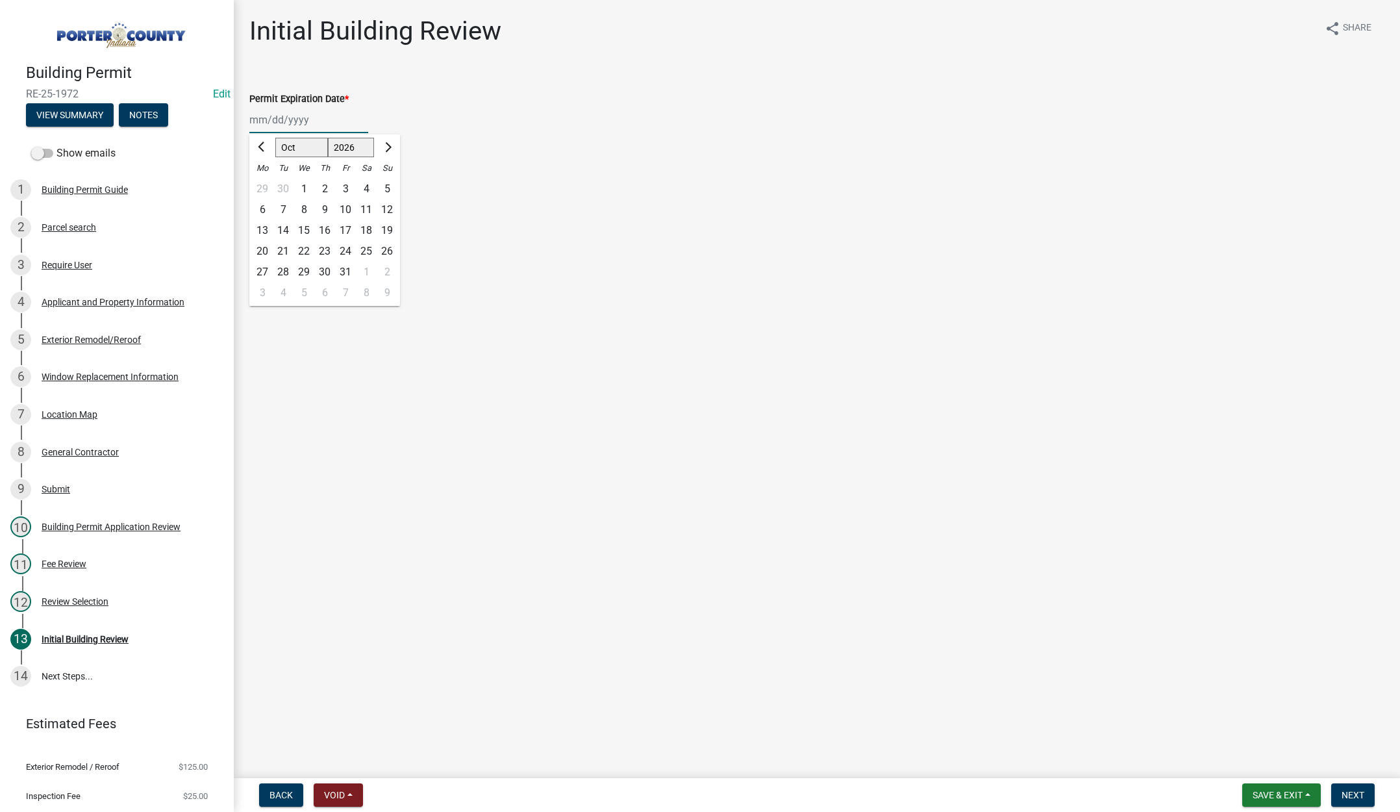
click at [328, 138] on select "1525 1526 1527 1528 1529 1530 1531 1532 1533 1534 1535 1536 1537 1538 1539 1540…" at bounding box center [351, 147] width 47 height 19
click at [324, 209] on div "8" at bounding box center [324, 209] width 21 height 21
type input "[DATE]"
click at [265, 184] on label "Continue" at bounding box center [285, 184] width 41 height 16
click at [265, 184] on input "Continue" at bounding box center [269, 180] width 8 height 8
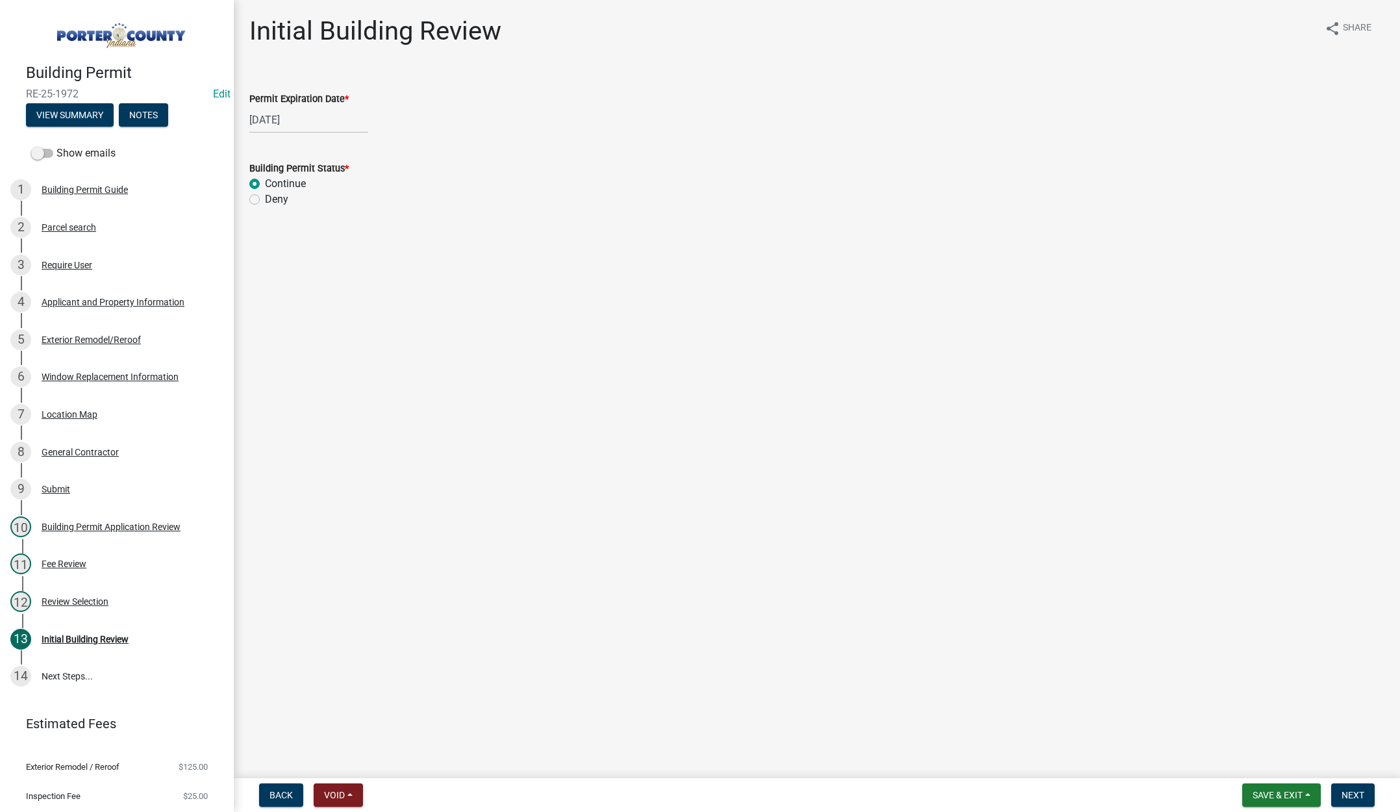
radio input "true"
click at [1347, 797] on span "Next" at bounding box center [1353, 795] width 23 height 10
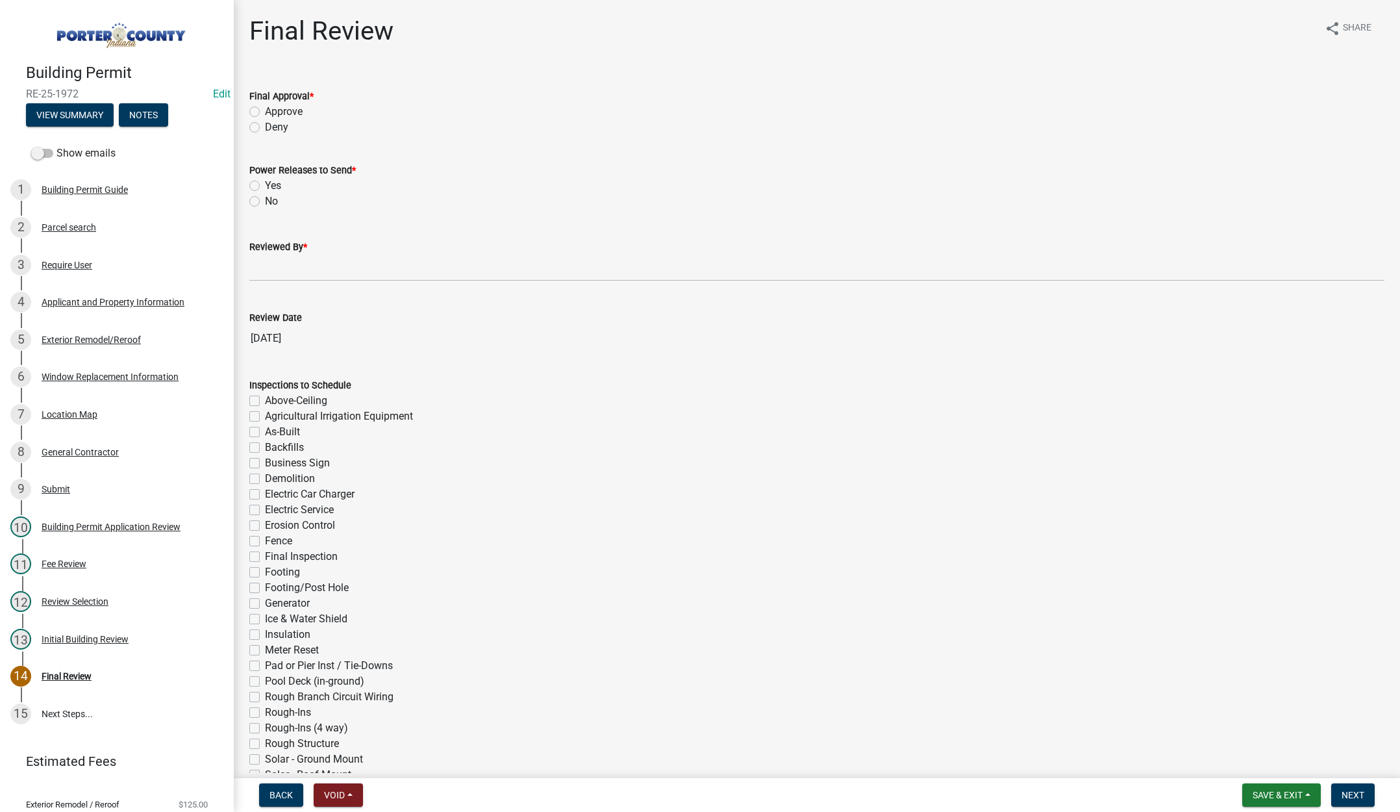
click at [265, 110] on label "Approve" at bounding box center [284, 112] width 38 height 16
click at [265, 110] on input "Approve" at bounding box center [269, 108] width 8 height 8
radio input "true"
click at [265, 200] on label "No" at bounding box center [271, 202] width 13 height 16
click at [265, 200] on input "No" at bounding box center [269, 198] width 8 height 8
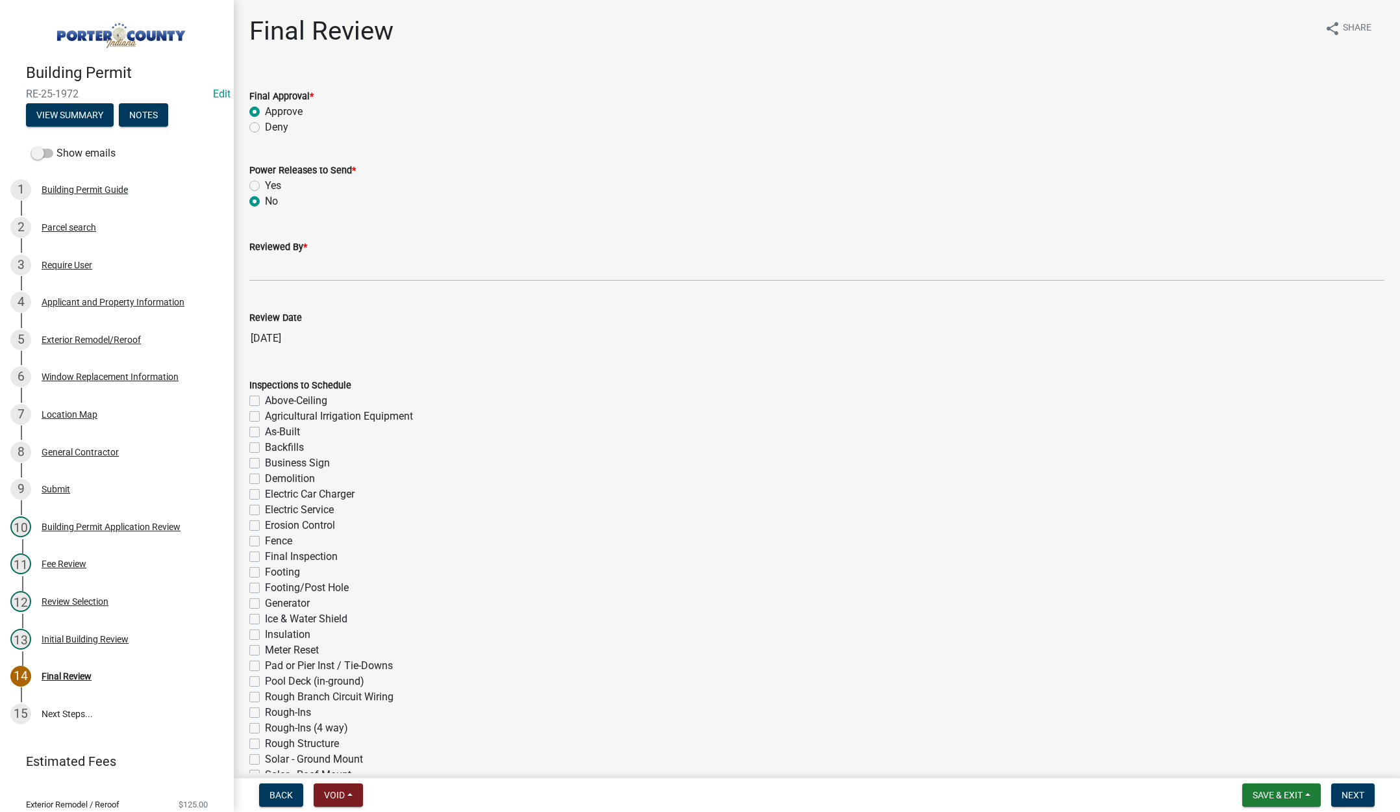
radio input "true"
click at [264, 271] on input "Reviewed By *" at bounding box center [816, 268] width 1135 height 27
type input "[PERSON_NAME]"
click at [1355, 792] on span "Next" at bounding box center [1353, 795] width 23 height 10
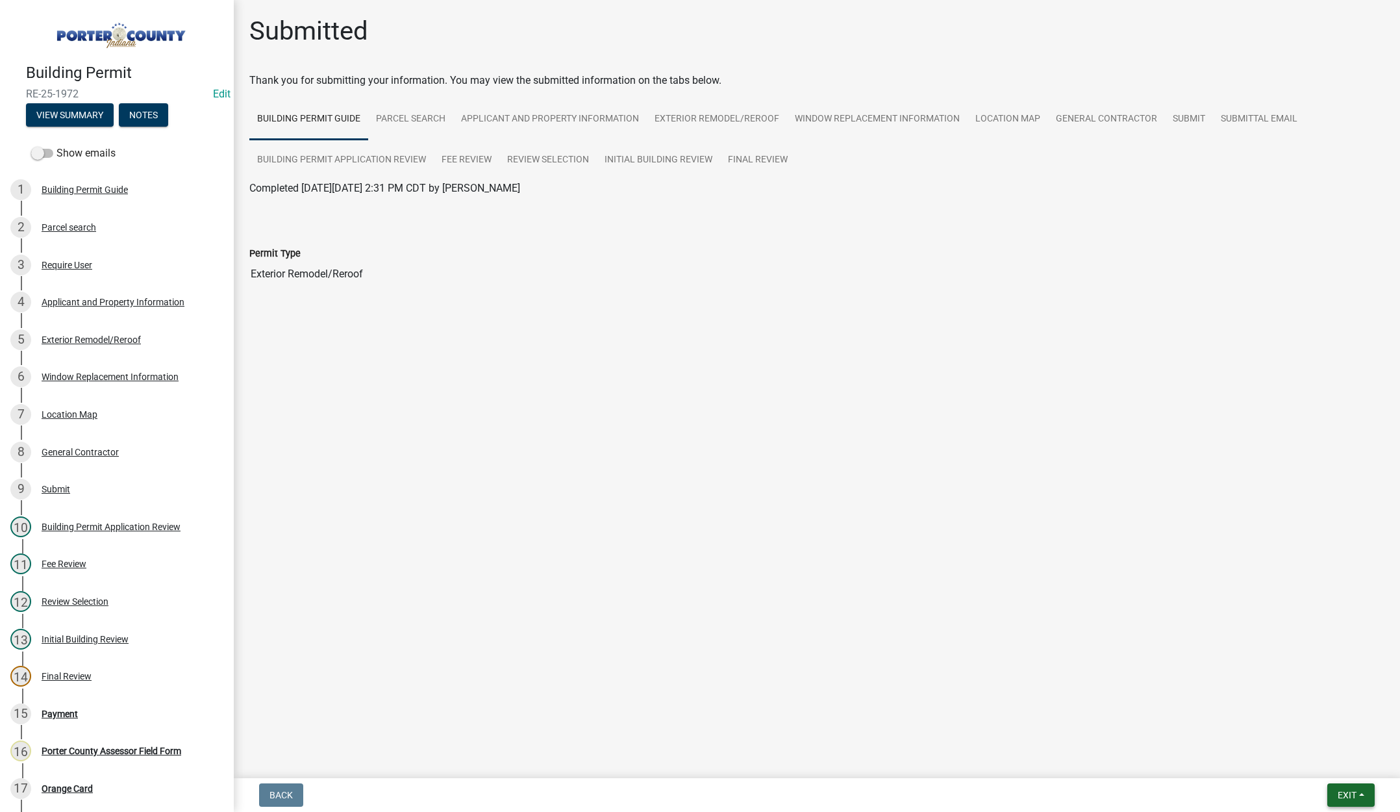
click at [1347, 790] on span "Exit" at bounding box center [1347, 795] width 19 height 10
click at [1331, 755] on button "Save & Exit" at bounding box center [1323, 760] width 104 height 31
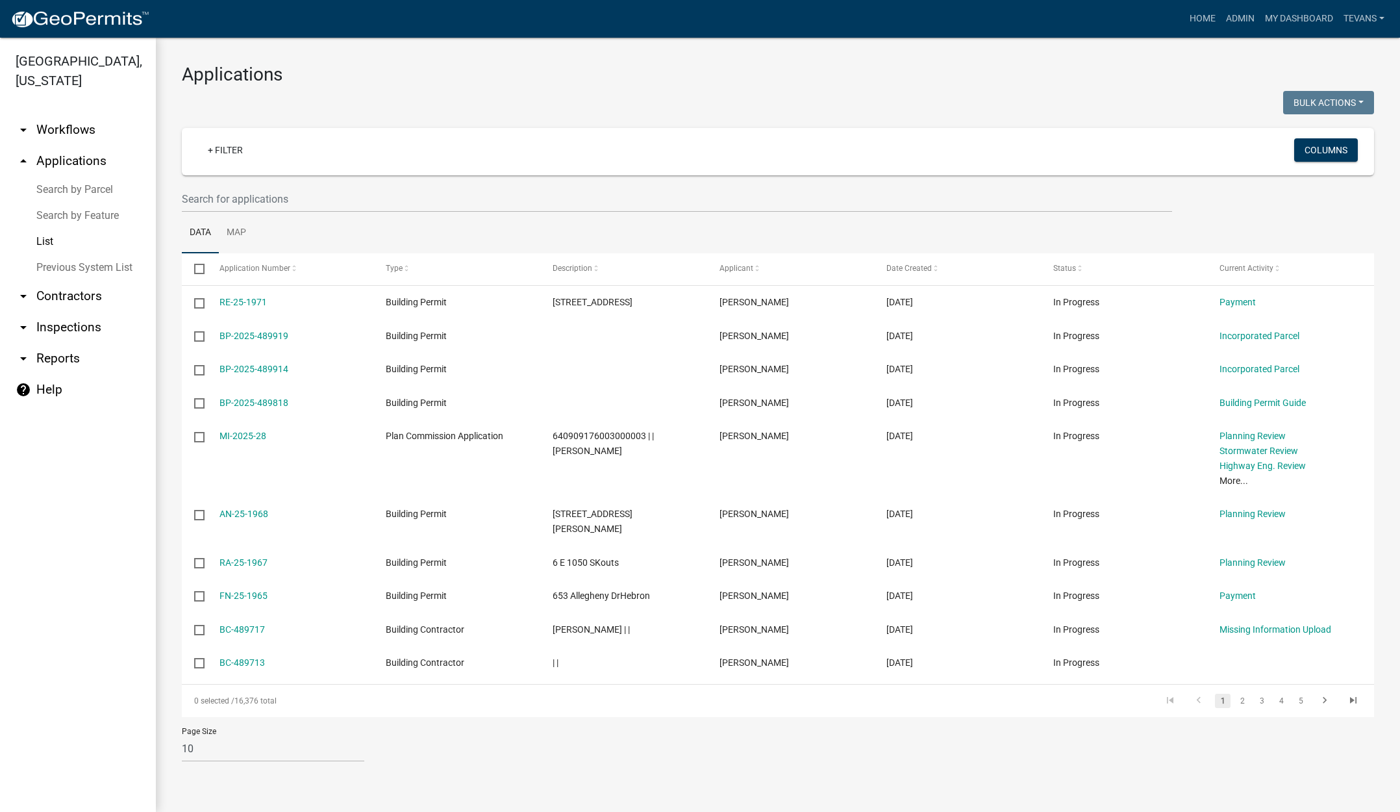
click at [60, 177] on link "Search by Parcel" at bounding box center [78, 190] width 156 height 26
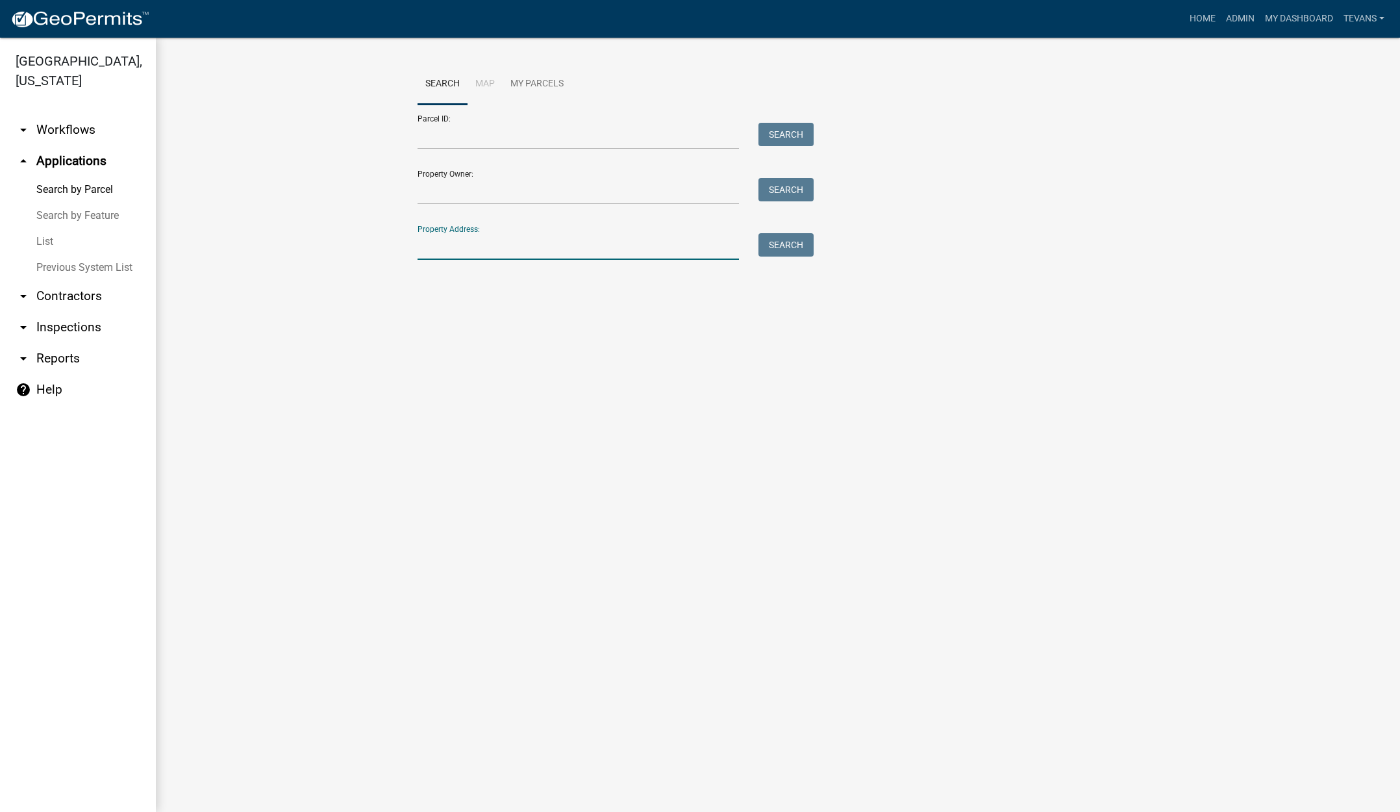
drag, startPoint x: 557, startPoint y: 243, endPoint x: 558, endPoint y: 219, distance: 23.4
click at [557, 242] on input "Property Address:" at bounding box center [578, 246] width 321 height 27
type input "271 e 700 n"
click at [786, 248] on button "Search" at bounding box center [785, 244] width 55 height 23
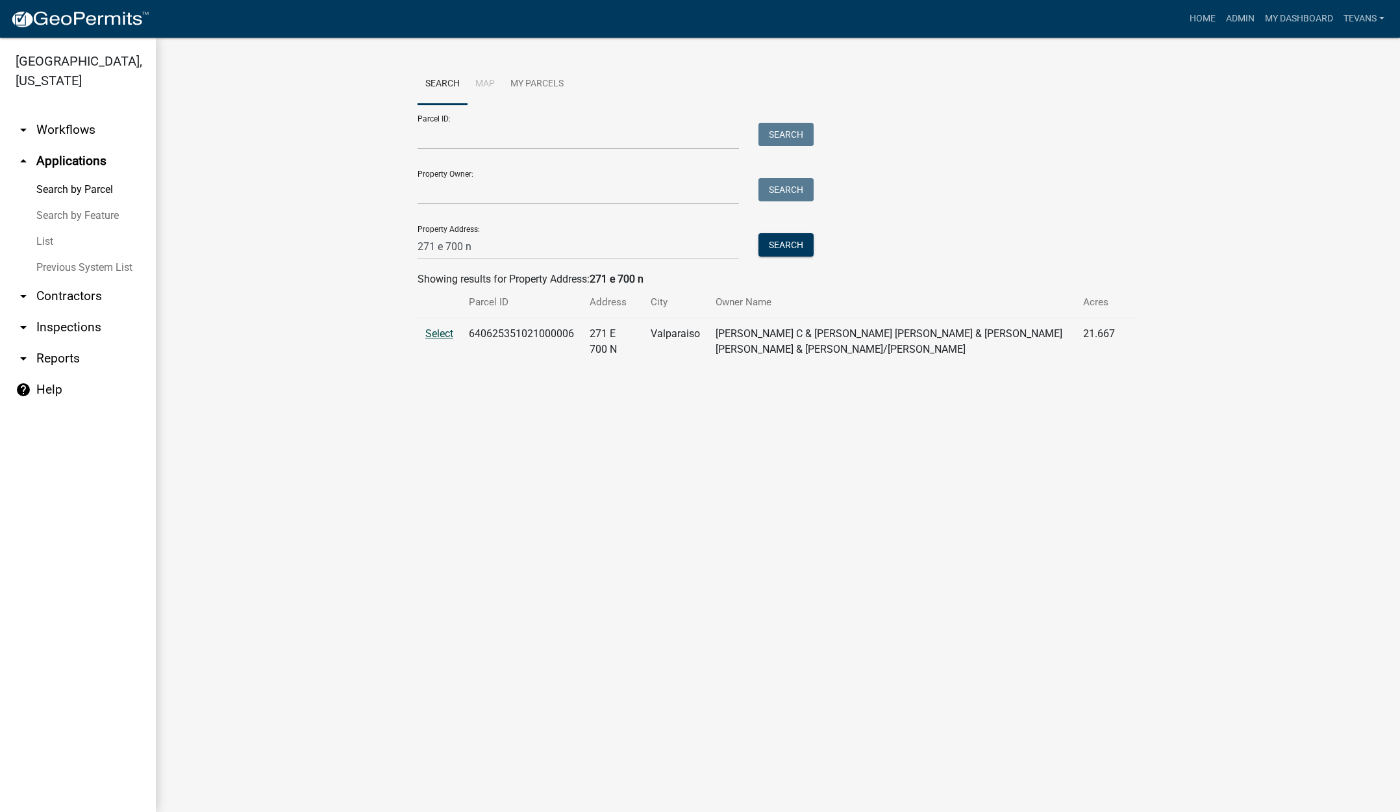
click at [436, 331] on span "Select" at bounding box center [439, 333] width 28 height 12
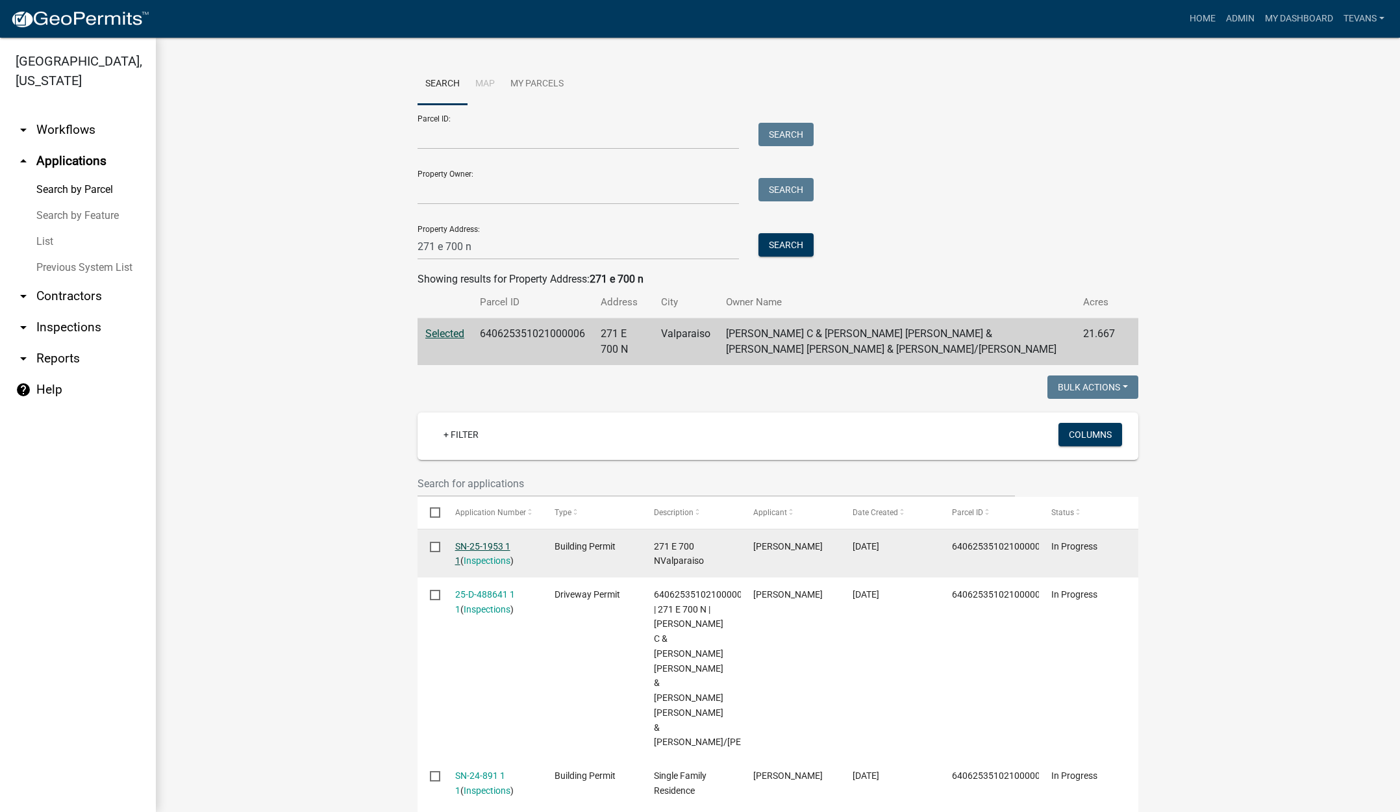
click at [474, 546] on link "SN-25-1953 1 1" at bounding box center [482, 553] width 55 height 25
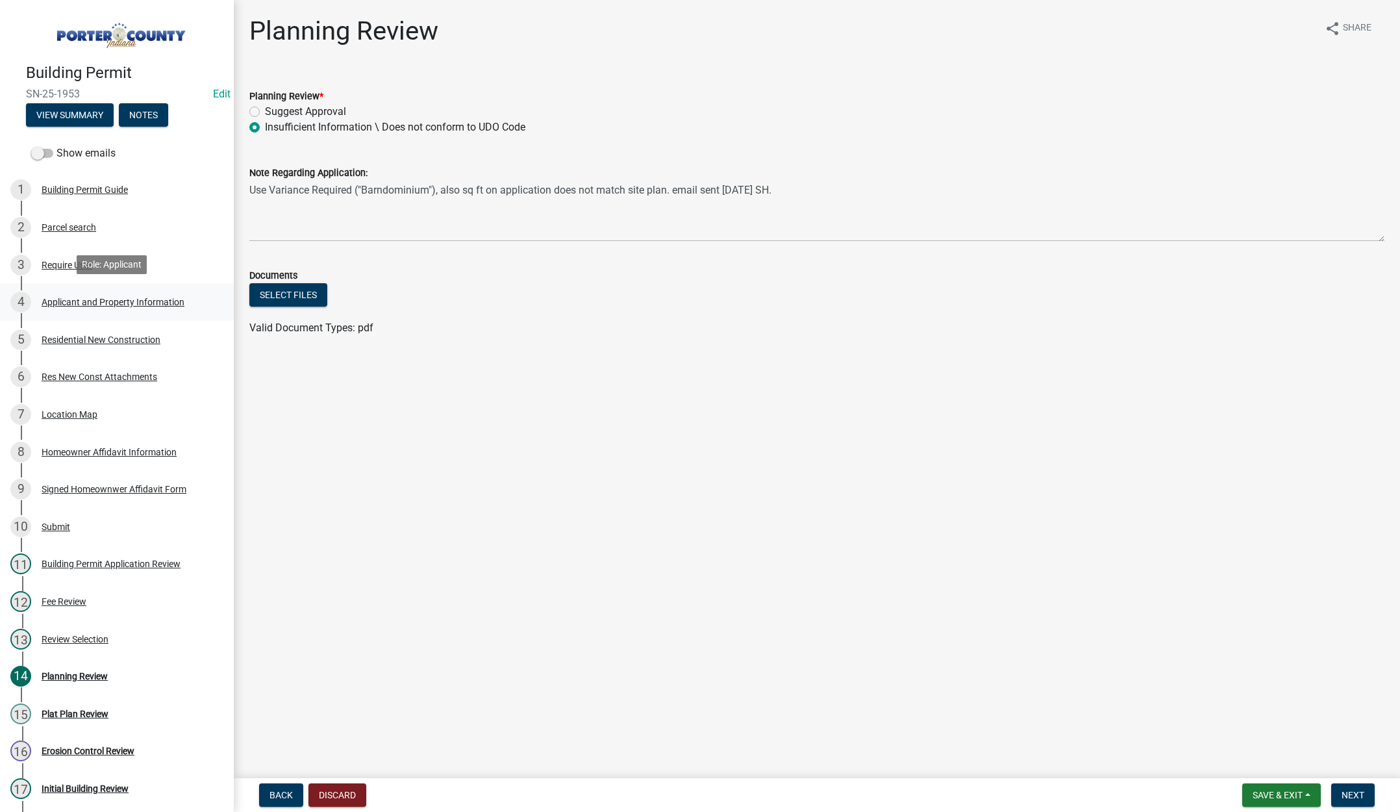
click at [157, 297] on div "Applicant and Property Information" at bounding box center [113, 301] width 143 height 9
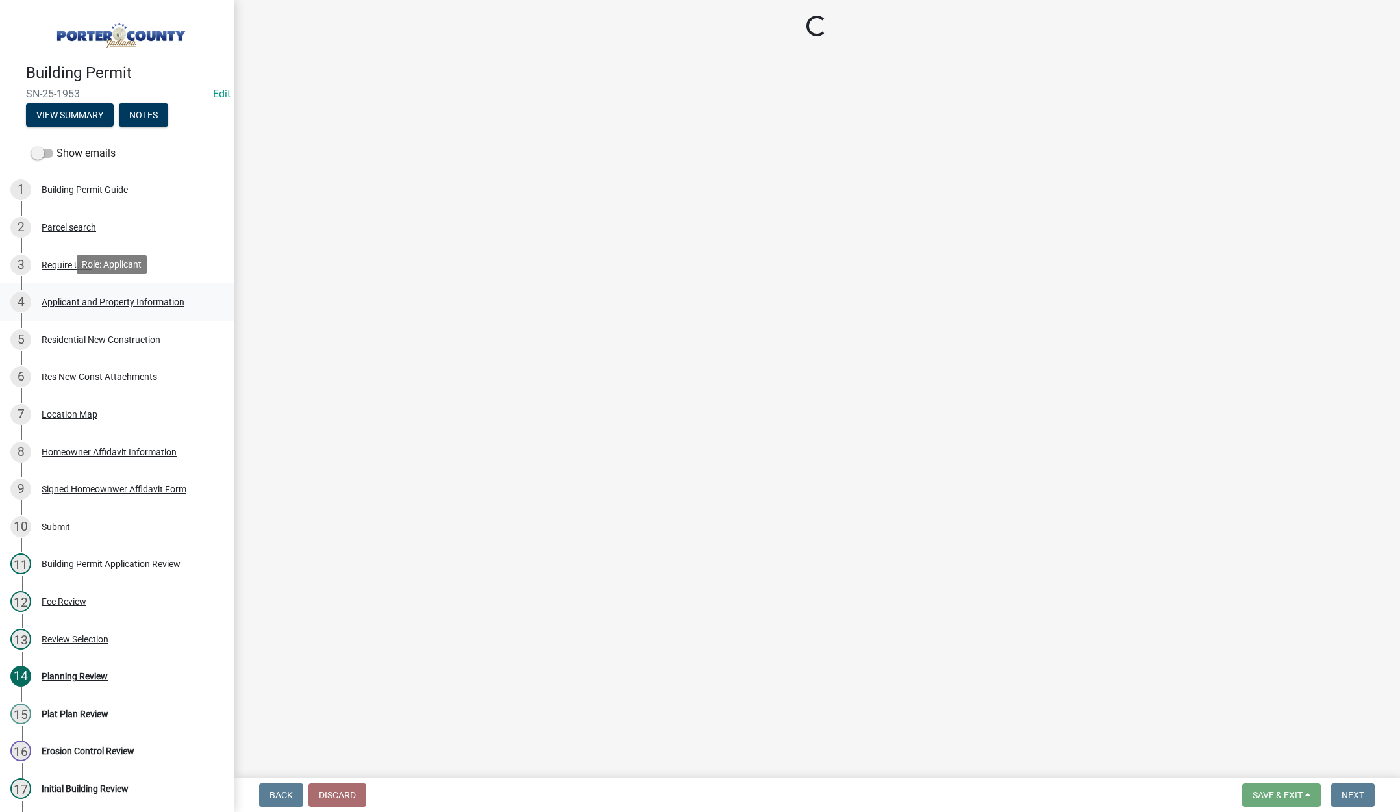
select select "403f4b3c-c23a-4b9f-b6b7-b4f73366513c"
select select "ea6751d4-6bf7-4a16-89ee-f7801ab82aa1"
select select "e2d1b1d7-ccc9-456b-9e96-e16306515997"
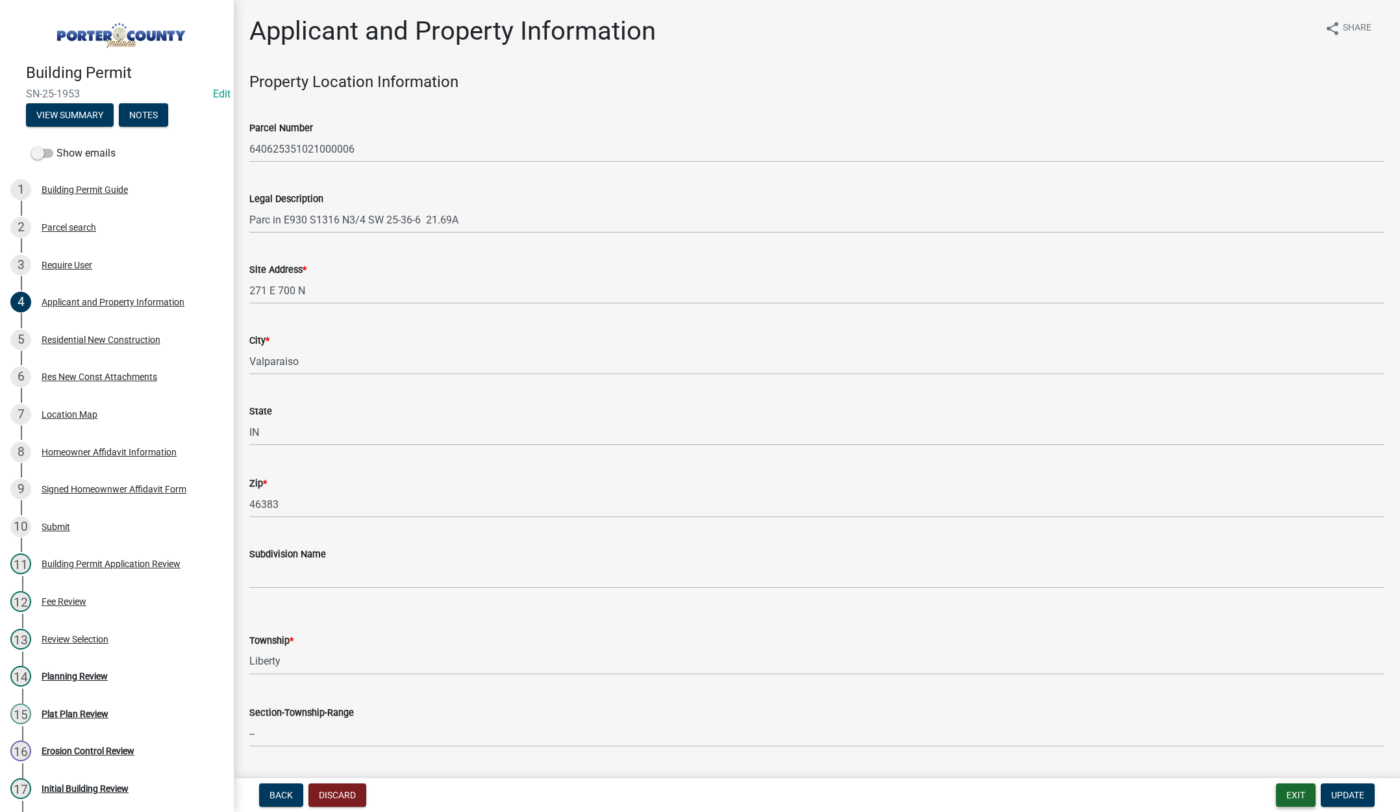
click at [1295, 787] on button "Exit" at bounding box center [1296, 794] width 40 height 23
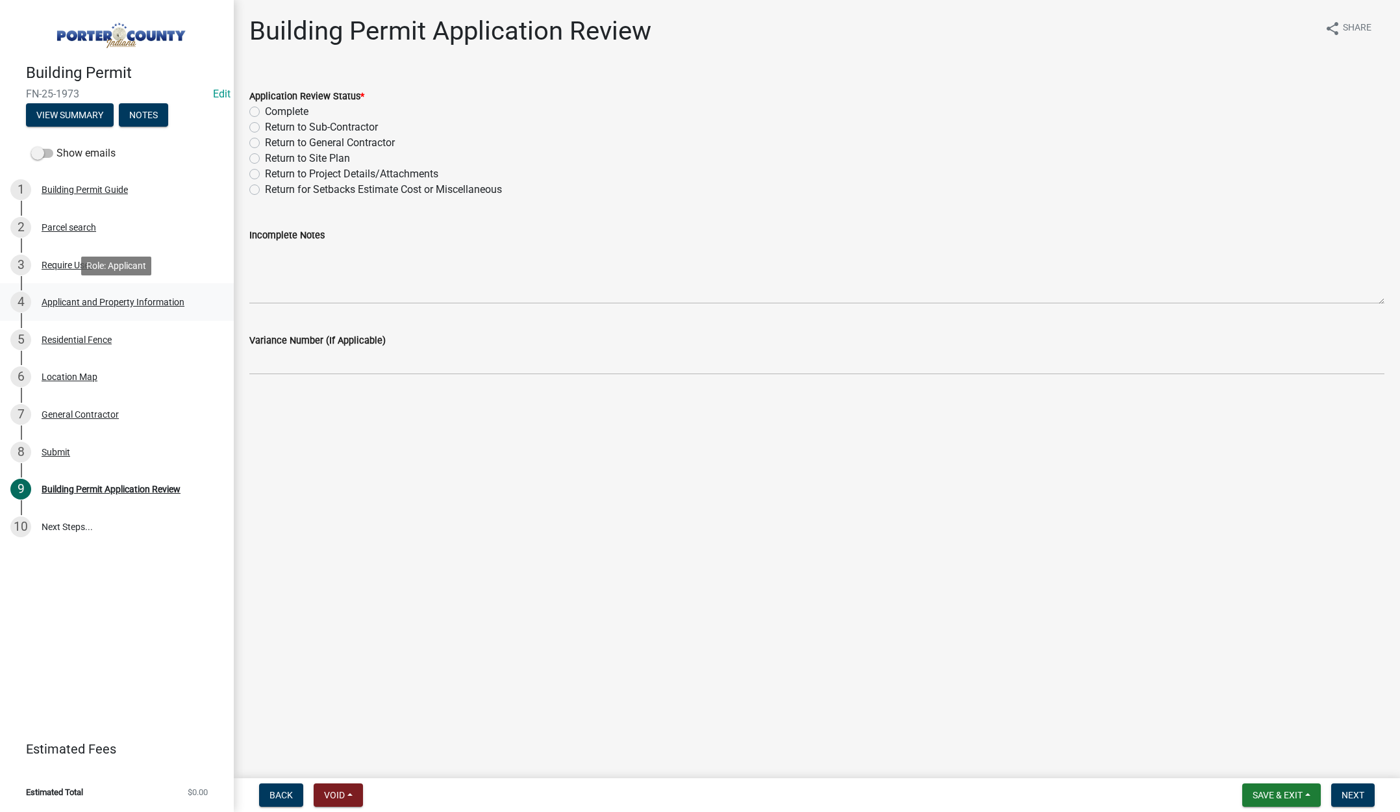
click at [70, 297] on div "Applicant and Property Information" at bounding box center [113, 301] width 143 height 9
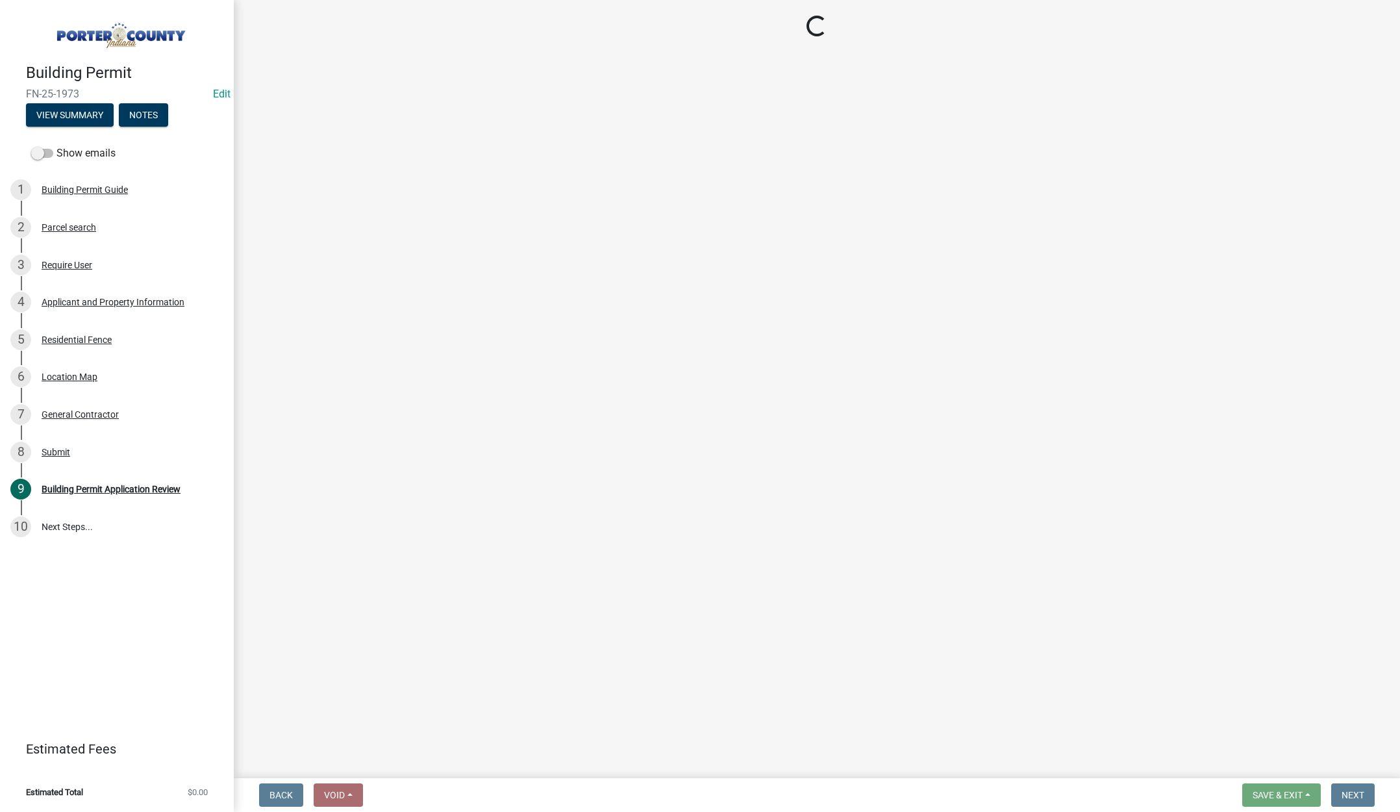
select select "6f5aa9ae-62ac-41bd-979a-9c71eae504cc"
select select "c796f995-08fe-487b-a20e-70ab553361d3"
select select "e2d1b1d7-ccc9-456b-9e96-e16306515997"
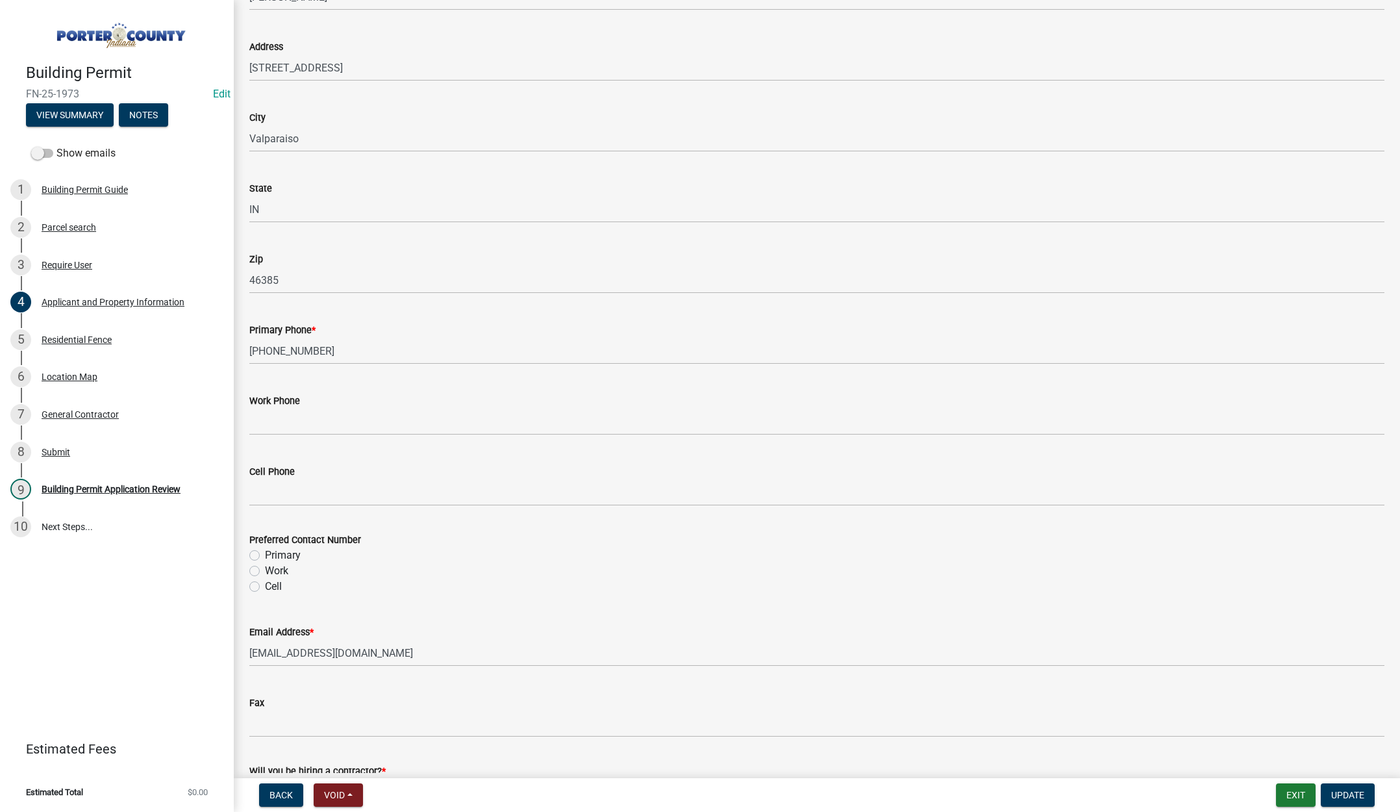
scroll to position [1618, 0]
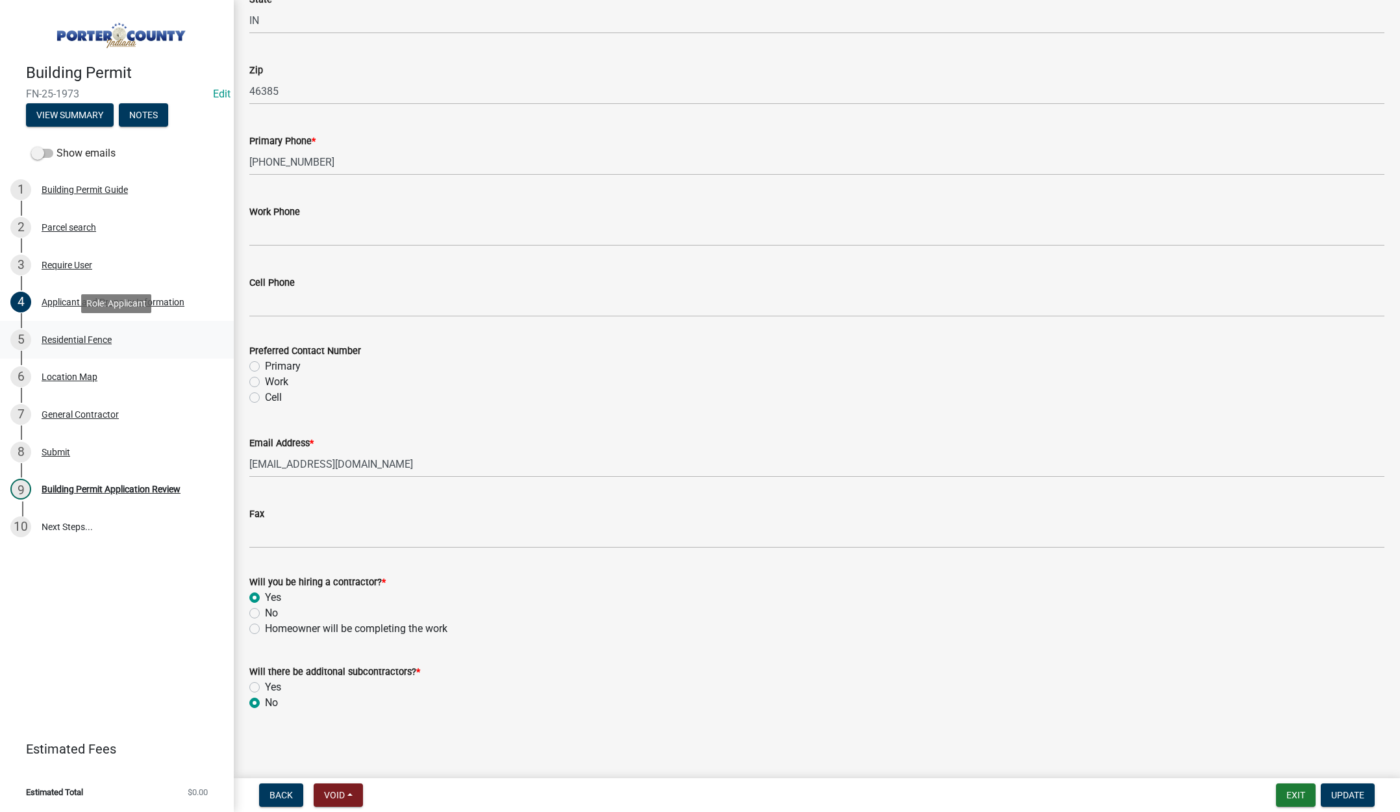
drag, startPoint x: 58, startPoint y: 338, endPoint x: 379, endPoint y: 362, distance: 321.7
click at [59, 338] on div "Residential Fence" at bounding box center [77, 339] width 70 height 9
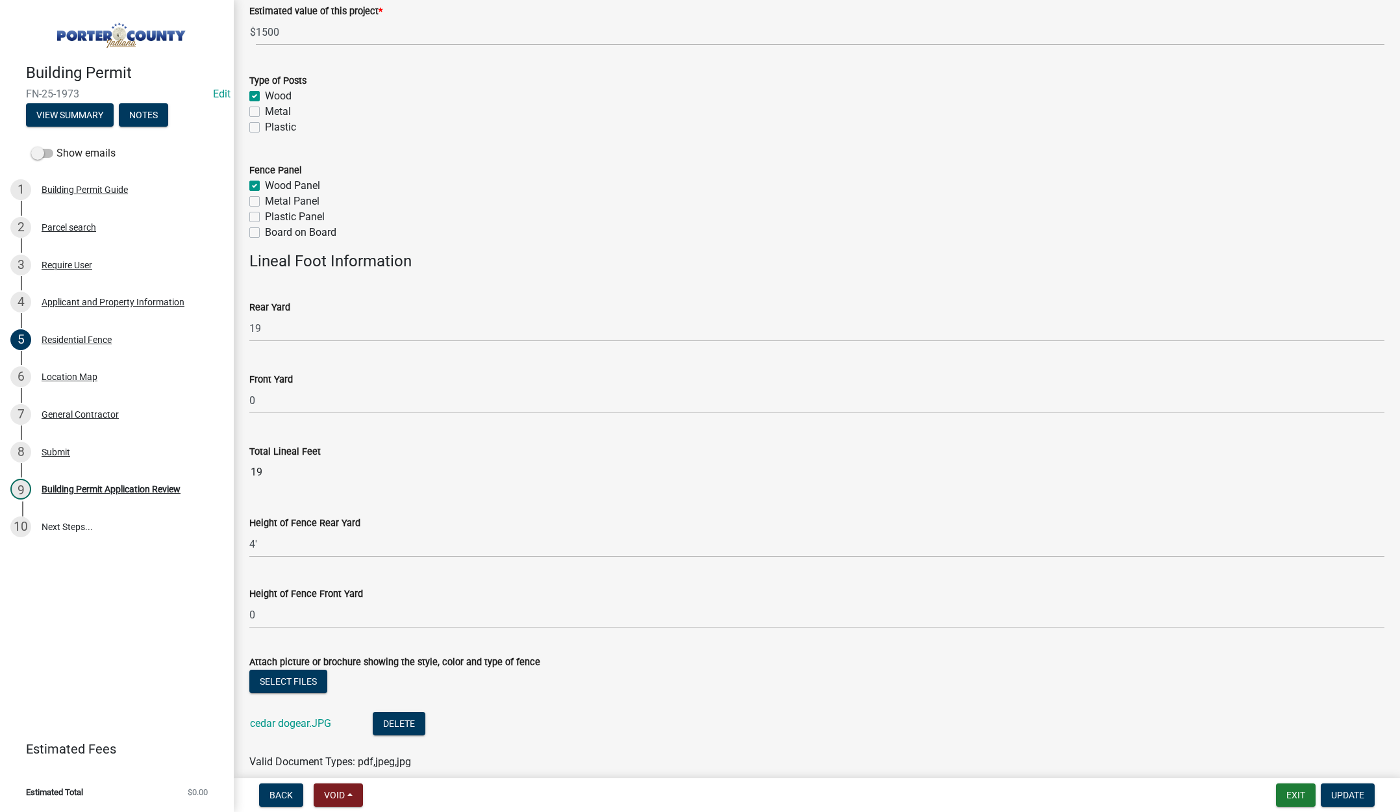
scroll to position [236, 0]
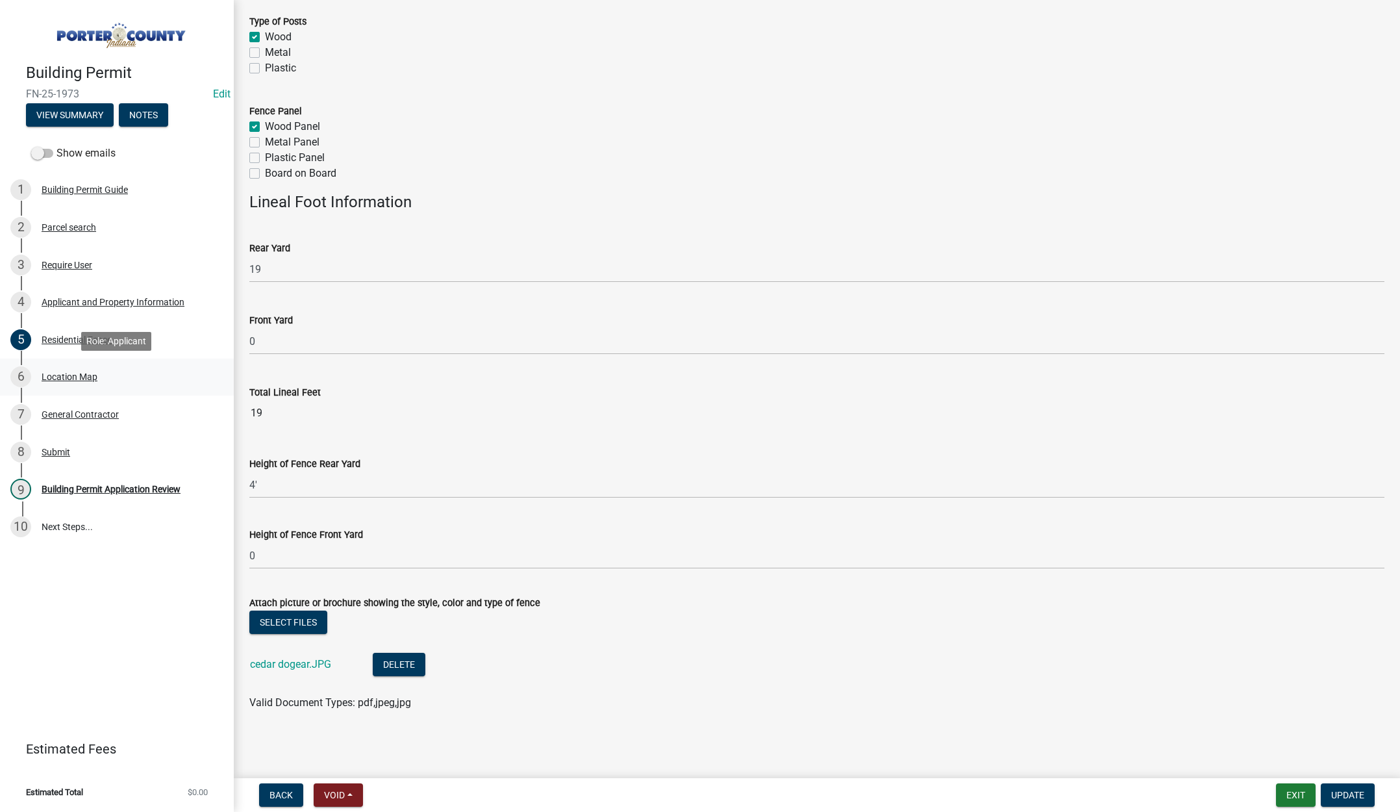
click at [59, 373] on div "Location Map" at bounding box center [70, 376] width 56 height 9
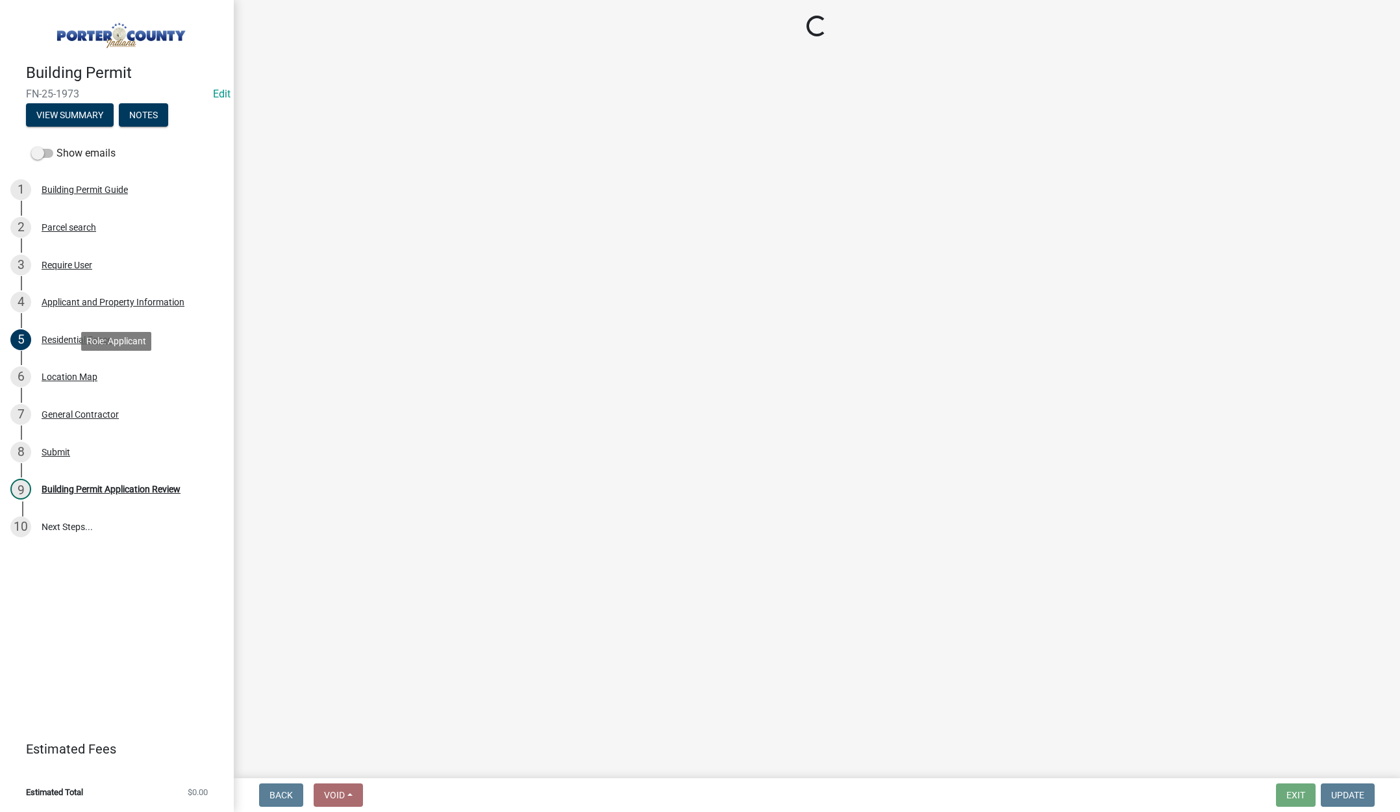
scroll to position [0, 0]
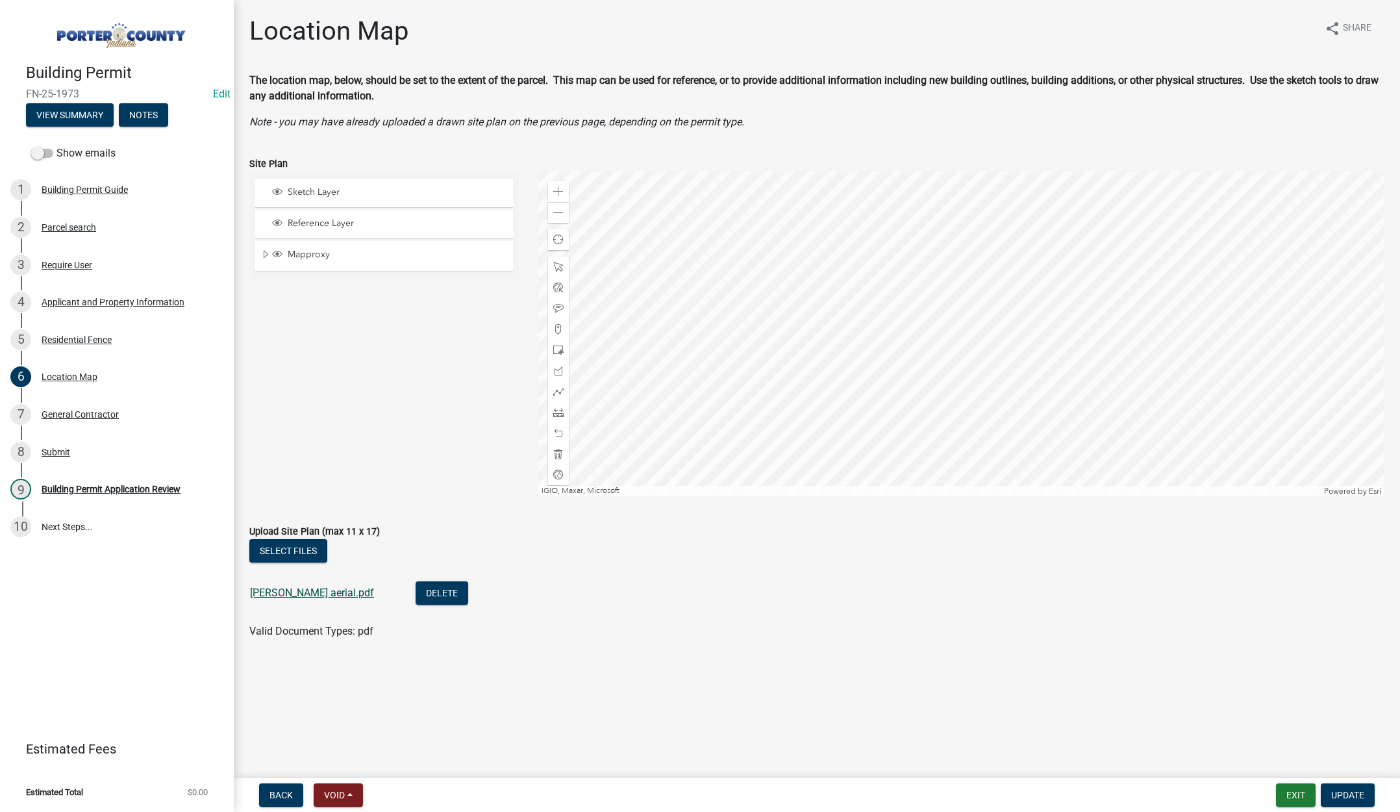
click at [299, 594] on link "[PERSON_NAME] aerial.pdf" at bounding box center [312, 592] width 124 height 12
drag, startPoint x: 83, startPoint y: 493, endPoint x: 121, endPoint y: 486, distance: 38.3
click at [84, 493] on div "Building Permit Application Review" at bounding box center [111, 488] width 139 height 9
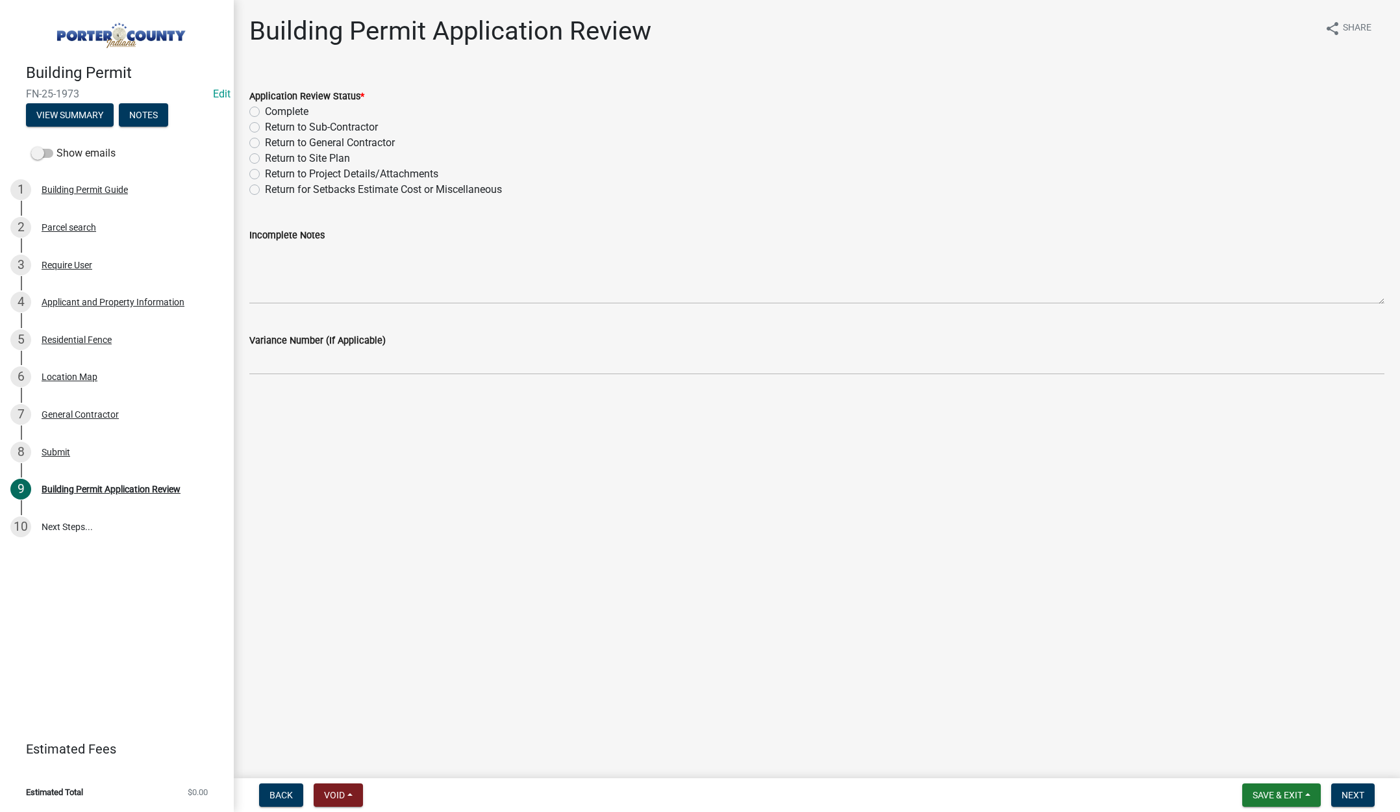
drag, startPoint x: 253, startPoint y: 114, endPoint x: 260, endPoint y: 119, distance: 8.3
click at [265, 114] on label "Complete" at bounding box center [287, 112] width 44 height 16
click at [265, 112] on input "Complete" at bounding box center [269, 108] width 8 height 8
radio input "true"
click at [1354, 790] on span "Next" at bounding box center [1353, 795] width 23 height 10
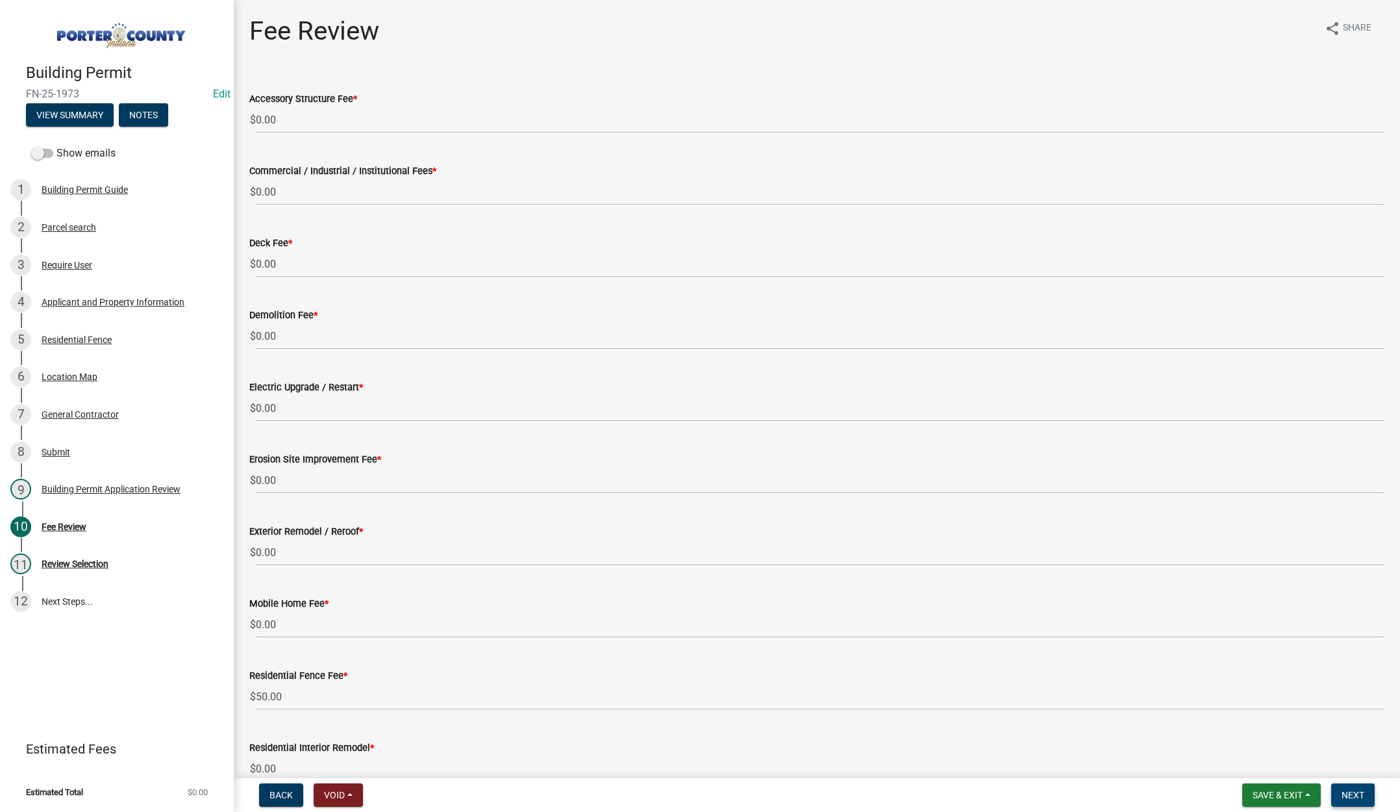
drag, startPoint x: 1364, startPoint y: 794, endPoint x: 1323, endPoint y: 776, distance: 45.1
click at [1364, 793] on span "Next" at bounding box center [1353, 795] width 23 height 10
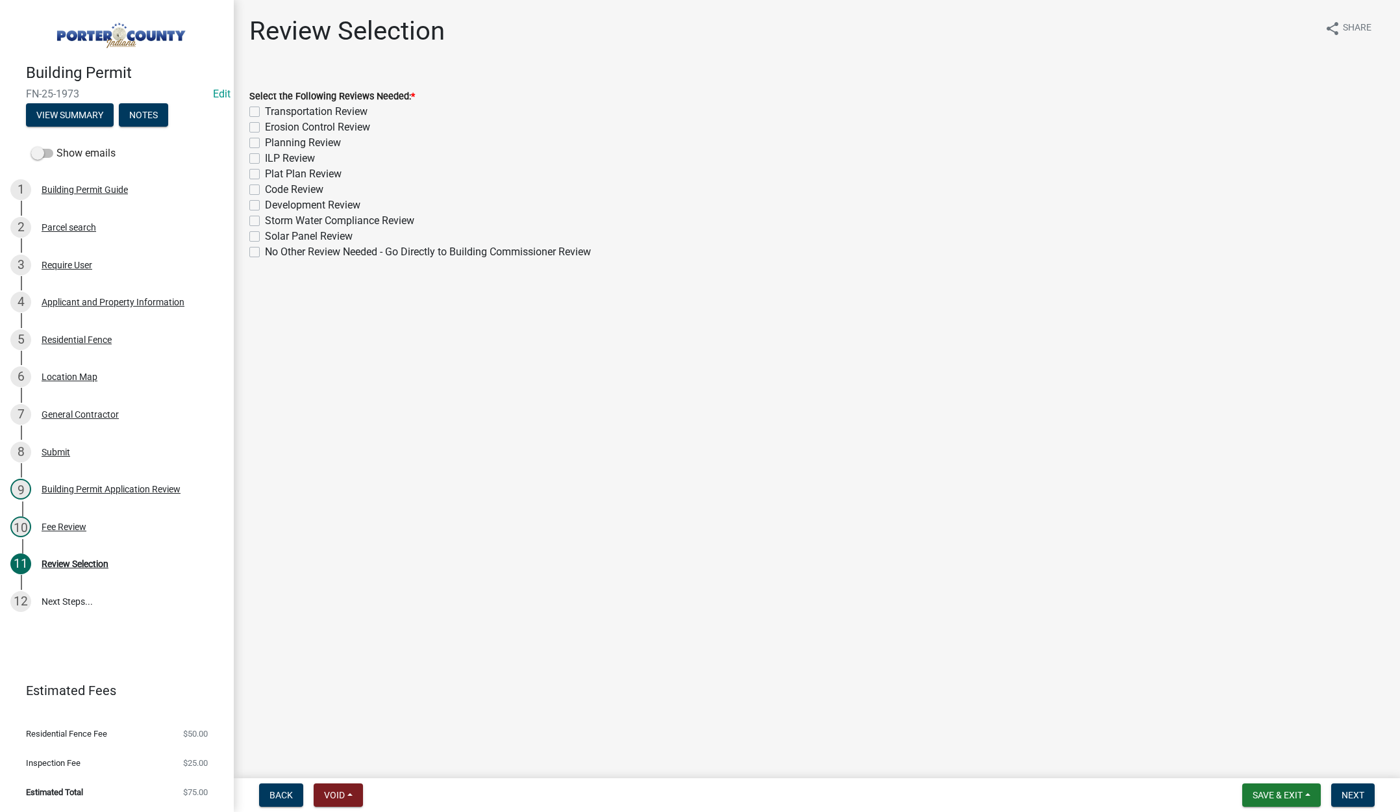
click at [265, 250] on label "No Other Review Needed - Go Directly to Building Commissioner Review" at bounding box center [428, 252] width 326 height 16
click at [265, 250] on input "No Other Review Needed - Go Directly to Building Commissioner Review" at bounding box center [269, 248] width 8 height 8
checkbox input "true"
checkbox input "false"
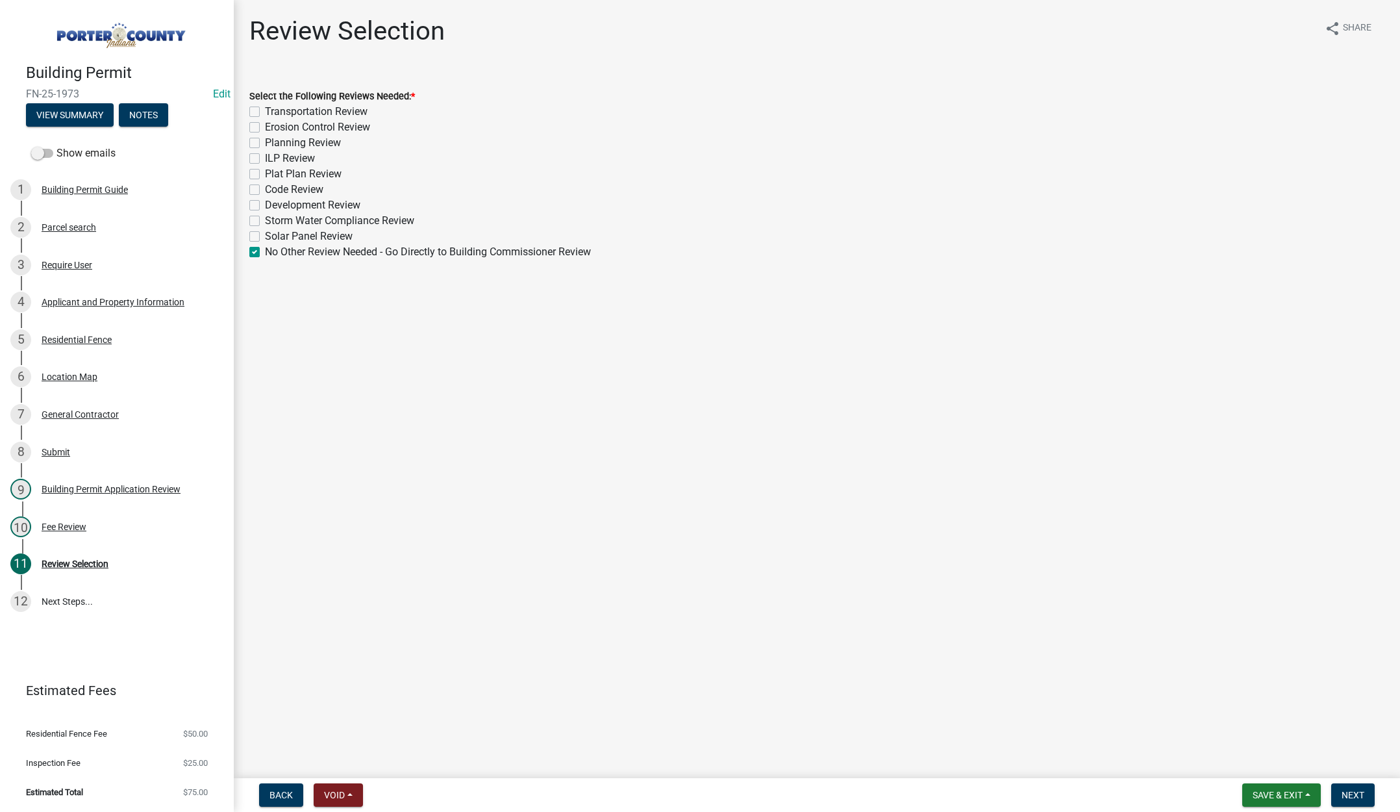
checkbox input "false"
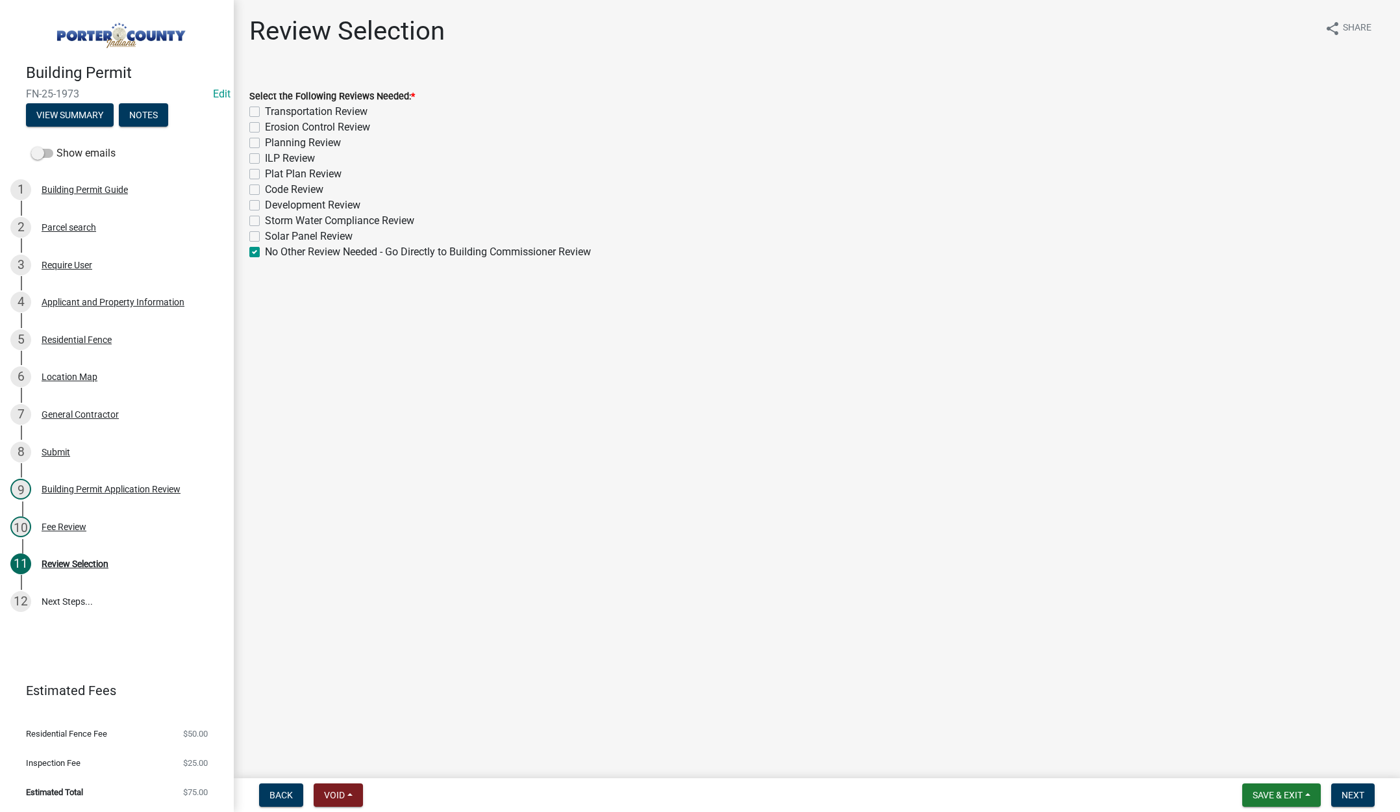
checkbox input "false"
checkbox input "true"
click at [1345, 791] on span "Next" at bounding box center [1353, 795] width 23 height 10
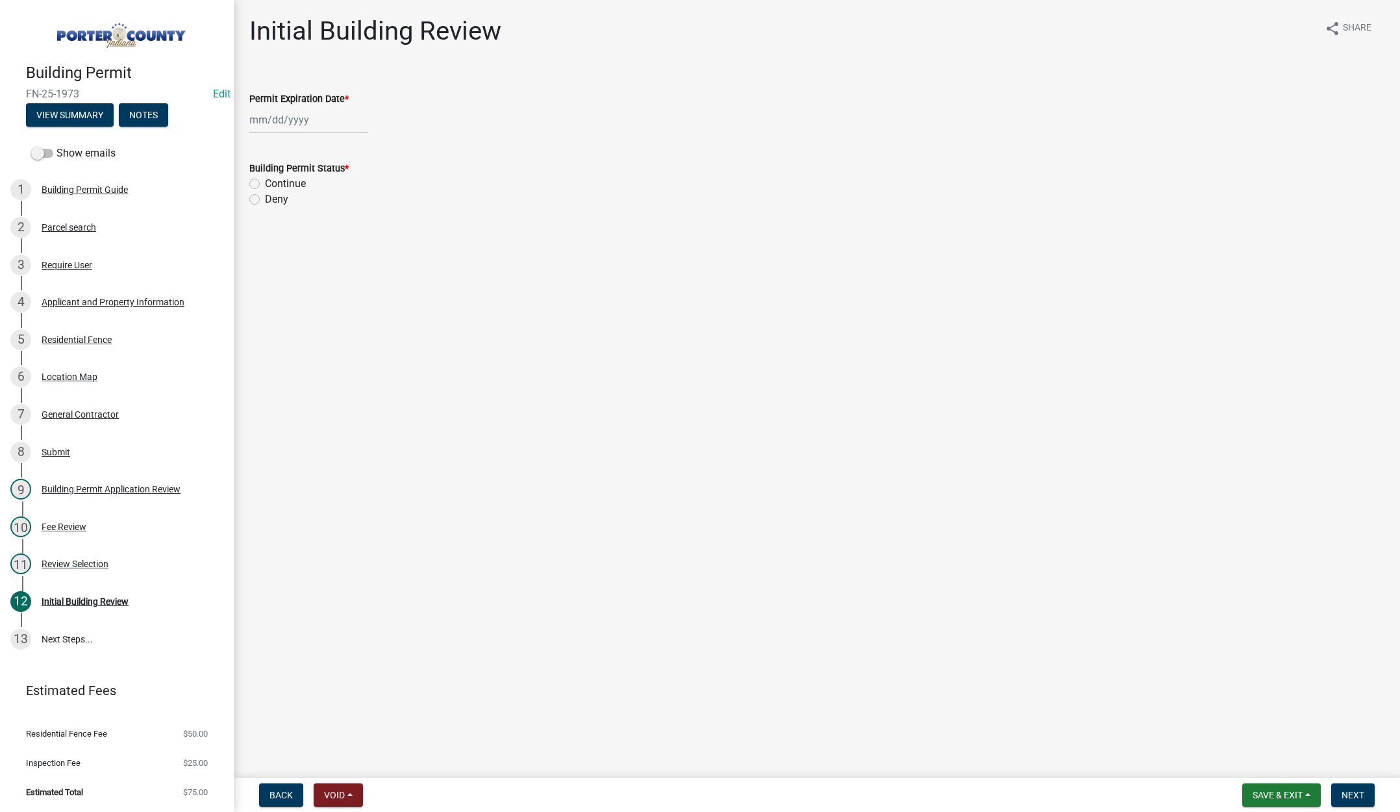
select select "10"
drag, startPoint x: 341, startPoint y: 125, endPoint x: 333, endPoint y: 116, distance: 12.5
click at [341, 125] on div "Jan Feb Mar Apr May Jun Jul Aug Sep Oct Nov Dec 1525 1526 1527 1528 1529 1530 1…" at bounding box center [308, 119] width 119 height 27
click at [353, 149] on select "1525 1526 1527 1528 1529 1530 1531 1532 1533 1534 1535 1536 1537 1538 1539 1540…" at bounding box center [351, 147] width 47 height 19
select select "2026"
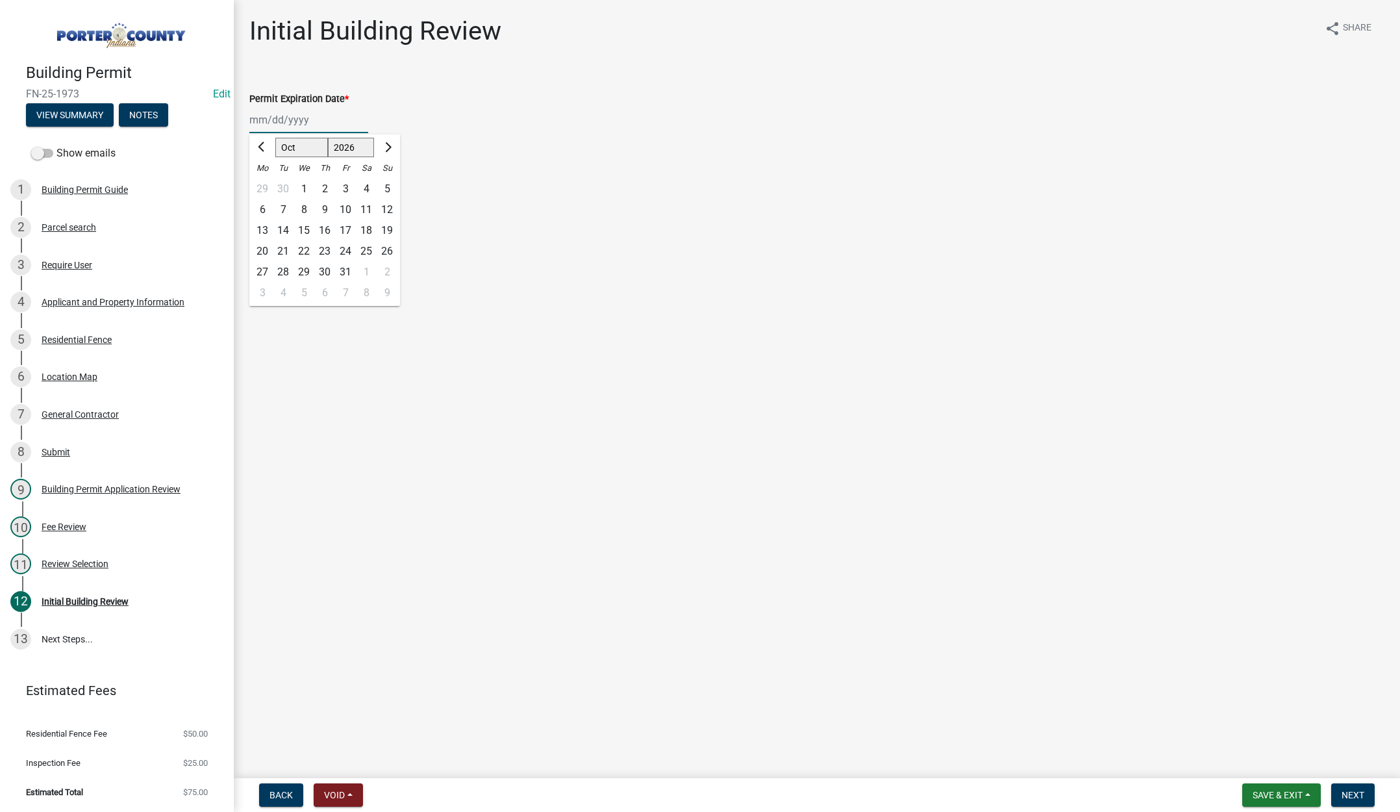
click at [328, 138] on select "1525 1526 1527 1528 1529 1530 1531 1532 1533 1534 1535 1536 1537 1538 1539 1540…" at bounding box center [351, 147] width 47 height 19
click at [325, 209] on div "8" at bounding box center [324, 209] width 21 height 21
type input "10/08/2026"
click at [265, 181] on label "Continue" at bounding box center [285, 184] width 41 height 16
click at [265, 181] on input "Continue" at bounding box center [269, 180] width 8 height 8
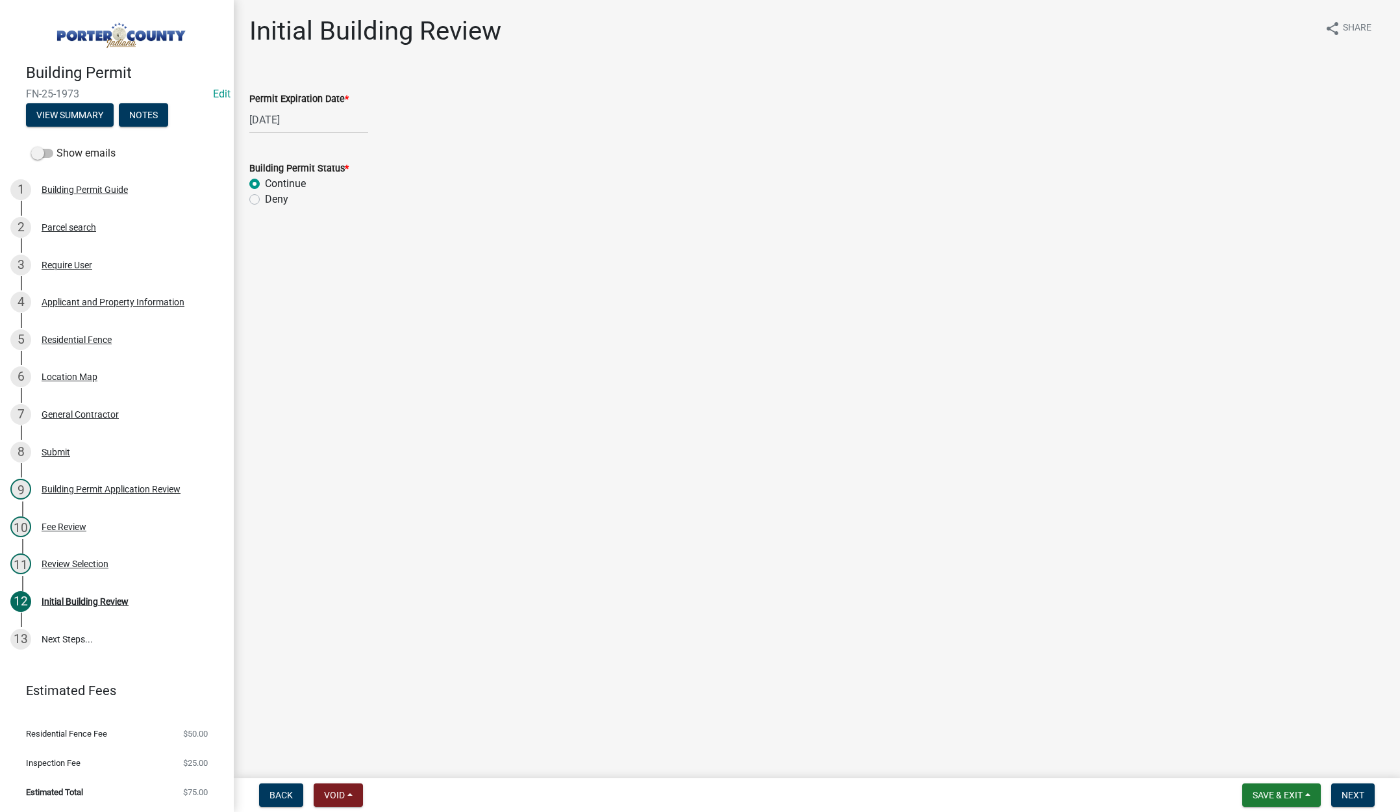
radio input "true"
click at [1351, 790] on span "Next" at bounding box center [1353, 795] width 23 height 10
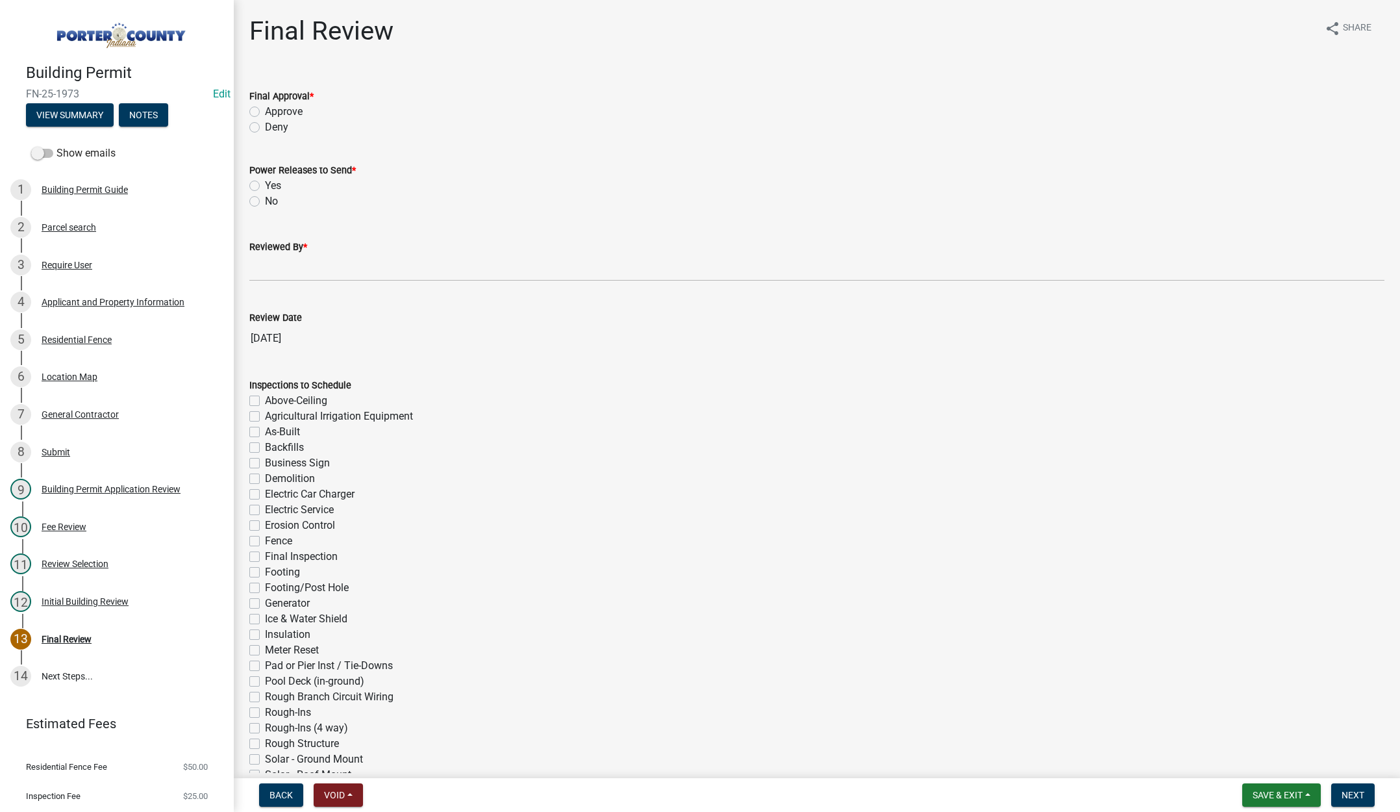
click at [265, 108] on label "Approve" at bounding box center [284, 112] width 38 height 16
click at [265, 108] on input "Approve" at bounding box center [269, 108] width 8 height 8
radio input "true"
click at [265, 200] on label "No" at bounding box center [271, 202] width 13 height 16
click at [265, 200] on input "No" at bounding box center [269, 198] width 8 height 8
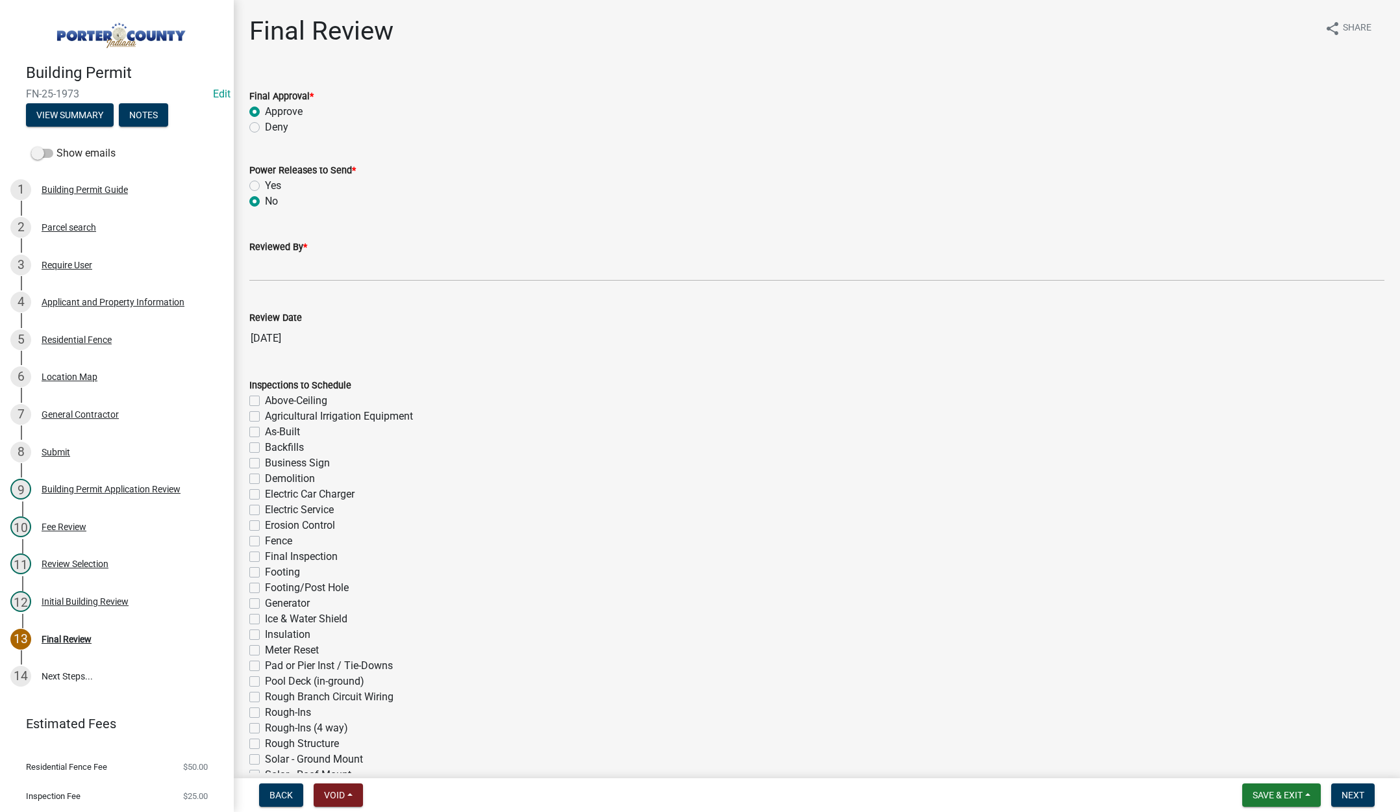
radio input "true"
click at [280, 273] on input "Reviewed By *" at bounding box center [816, 268] width 1135 height 27
type input "Tami"
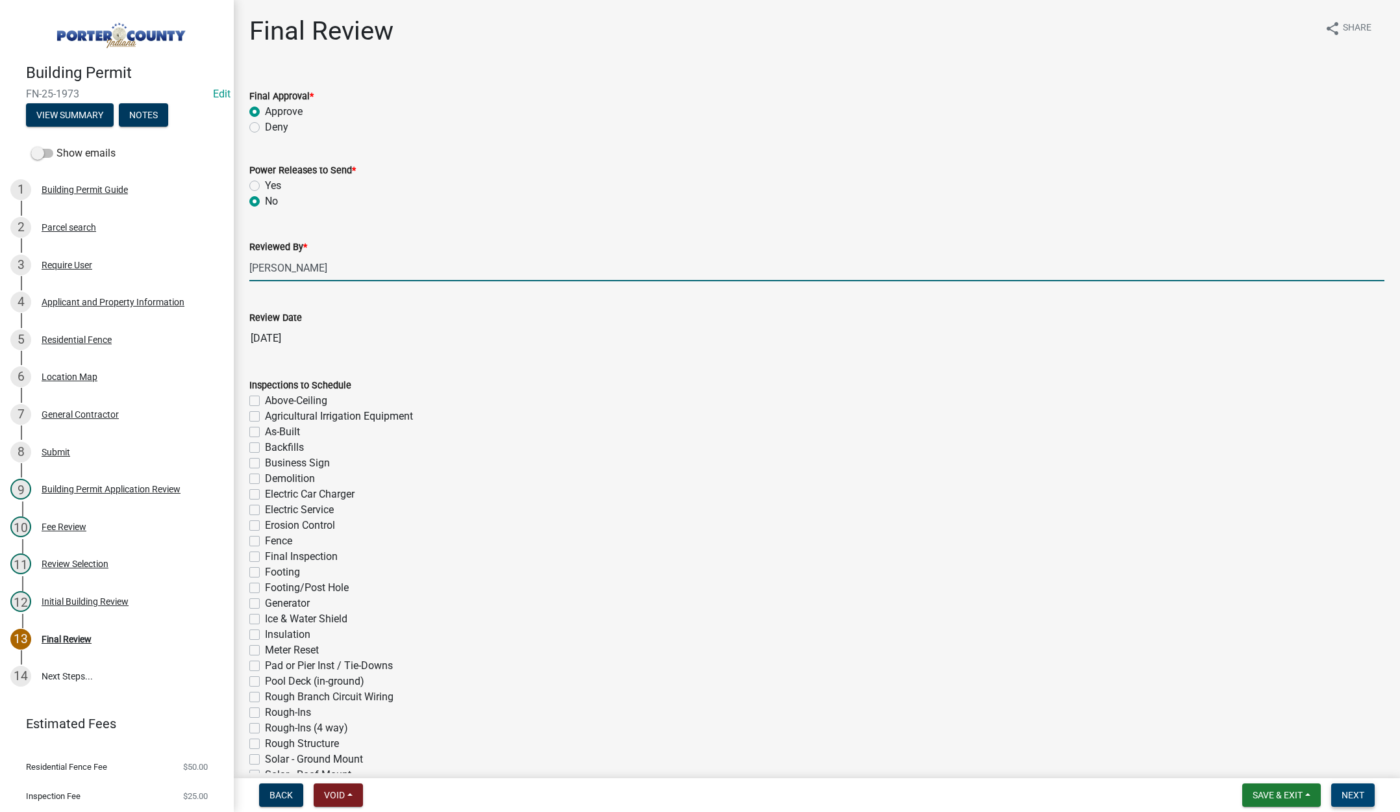
click at [1360, 793] on span "Next" at bounding box center [1353, 795] width 23 height 10
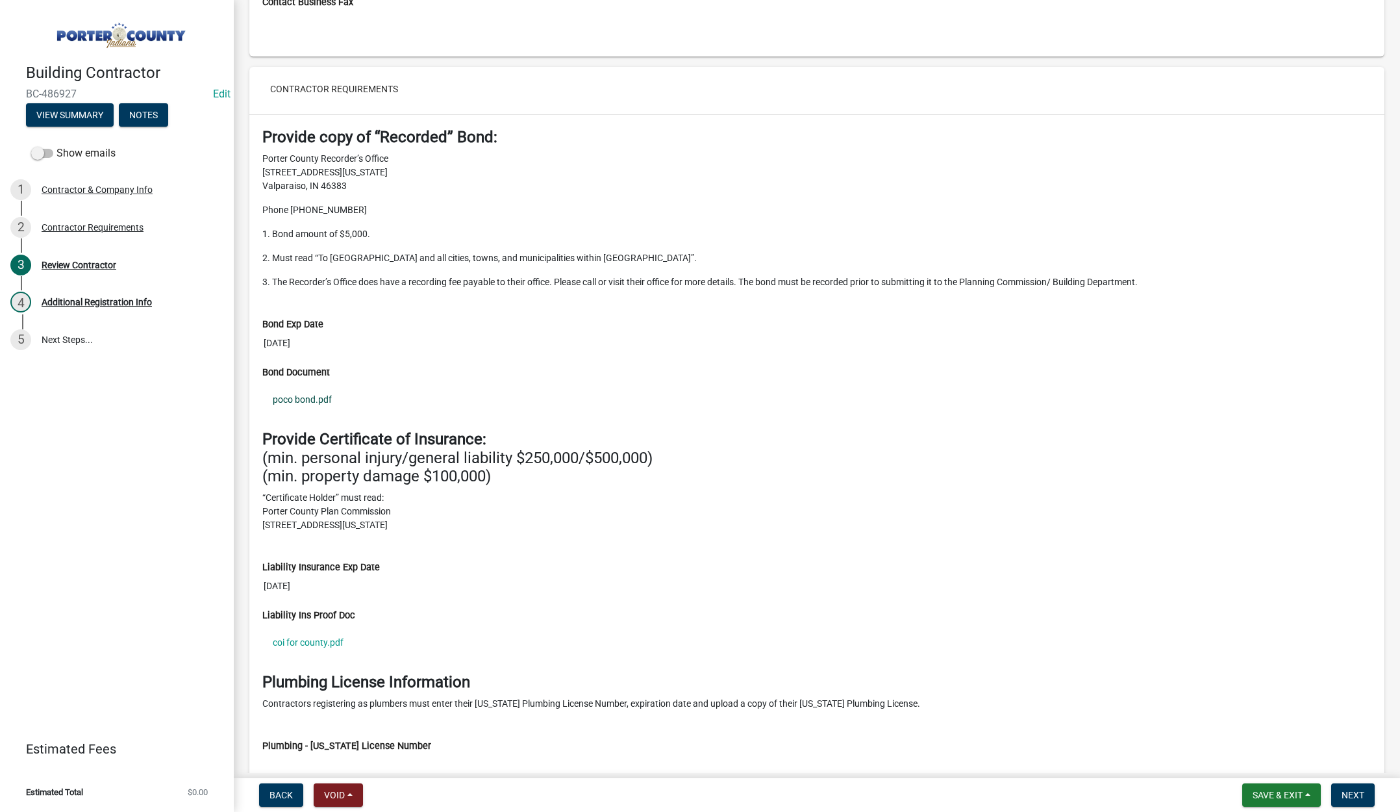
scroll to position [1039, 0]
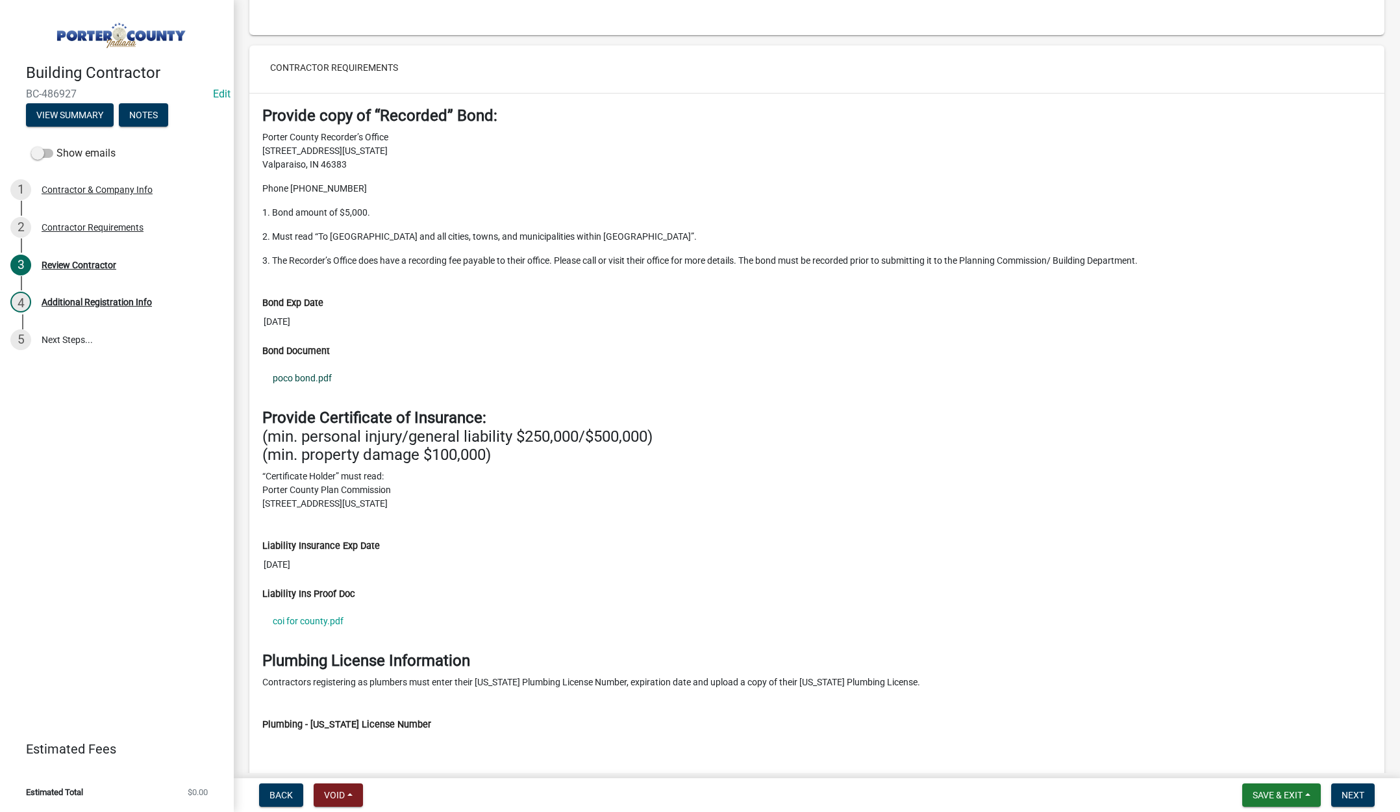
click at [312, 372] on link "poco bond.pdf" at bounding box center [816, 378] width 1109 height 30
click at [320, 619] on link "coi for county.pdf" at bounding box center [816, 621] width 1109 height 30
click at [1355, 791] on span "Next" at bounding box center [1353, 795] width 23 height 10
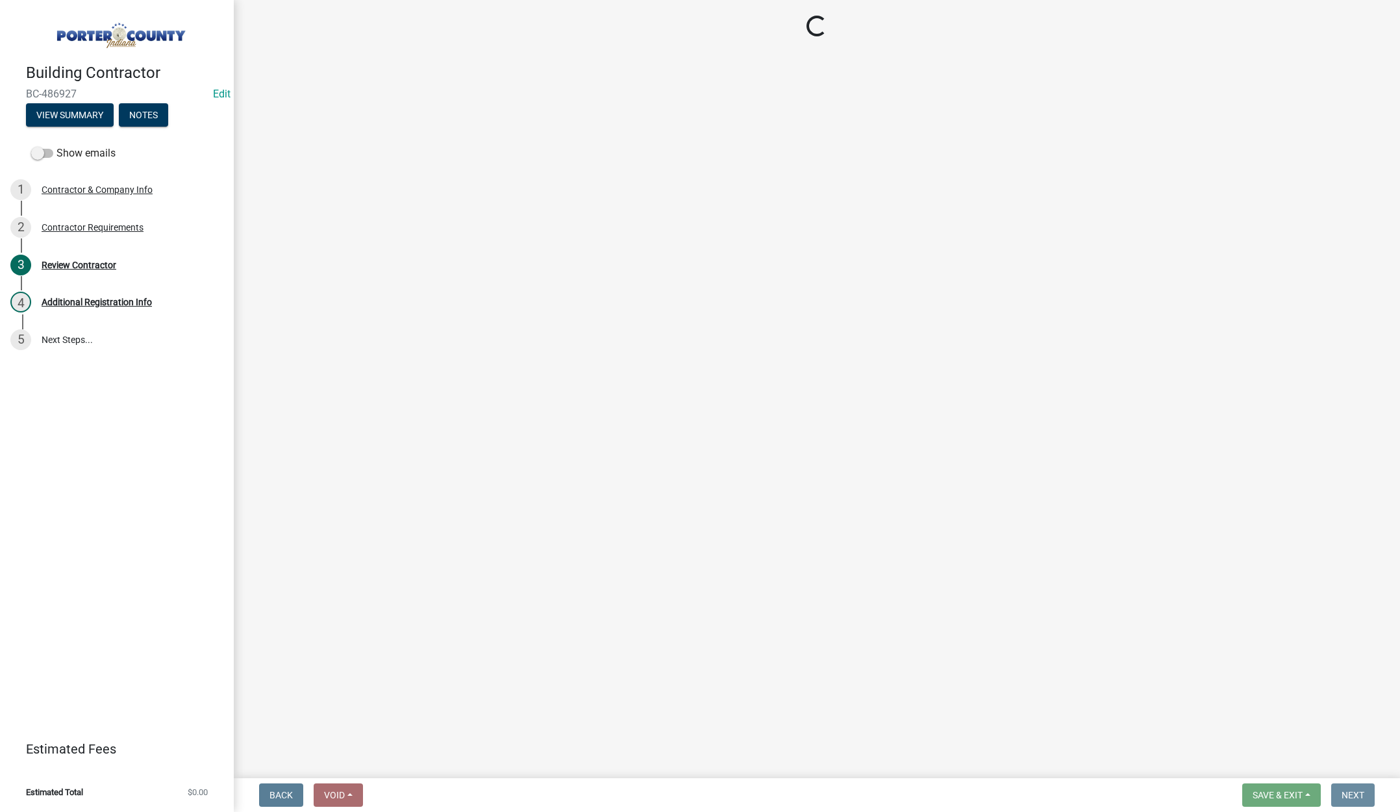
scroll to position [0, 0]
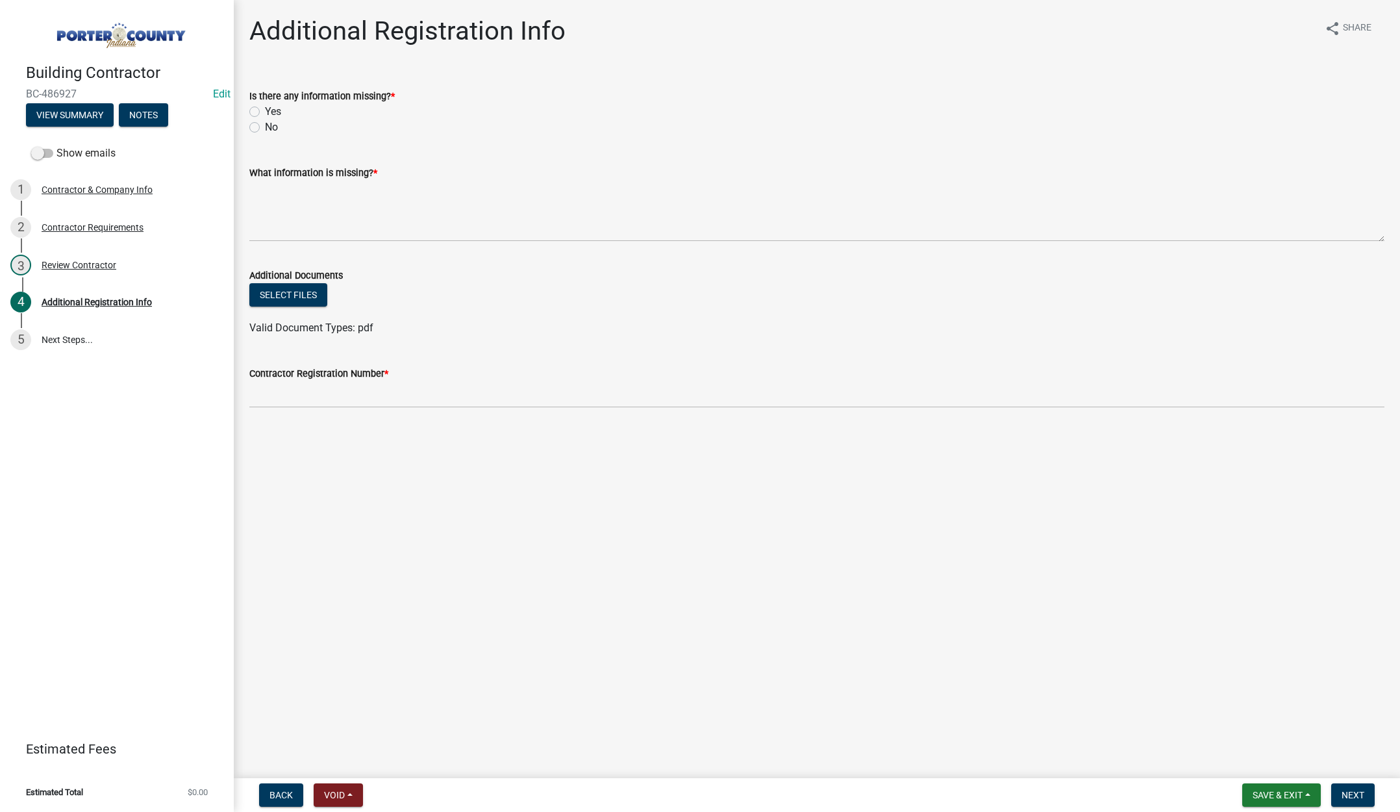
click at [265, 129] on label "No" at bounding box center [271, 127] width 13 height 16
click at [265, 128] on input "No" at bounding box center [269, 123] width 8 height 8
radio input "true"
click at [294, 203] on textarea "What information is missing? *" at bounding box center [816, 211] width 1135 height 61
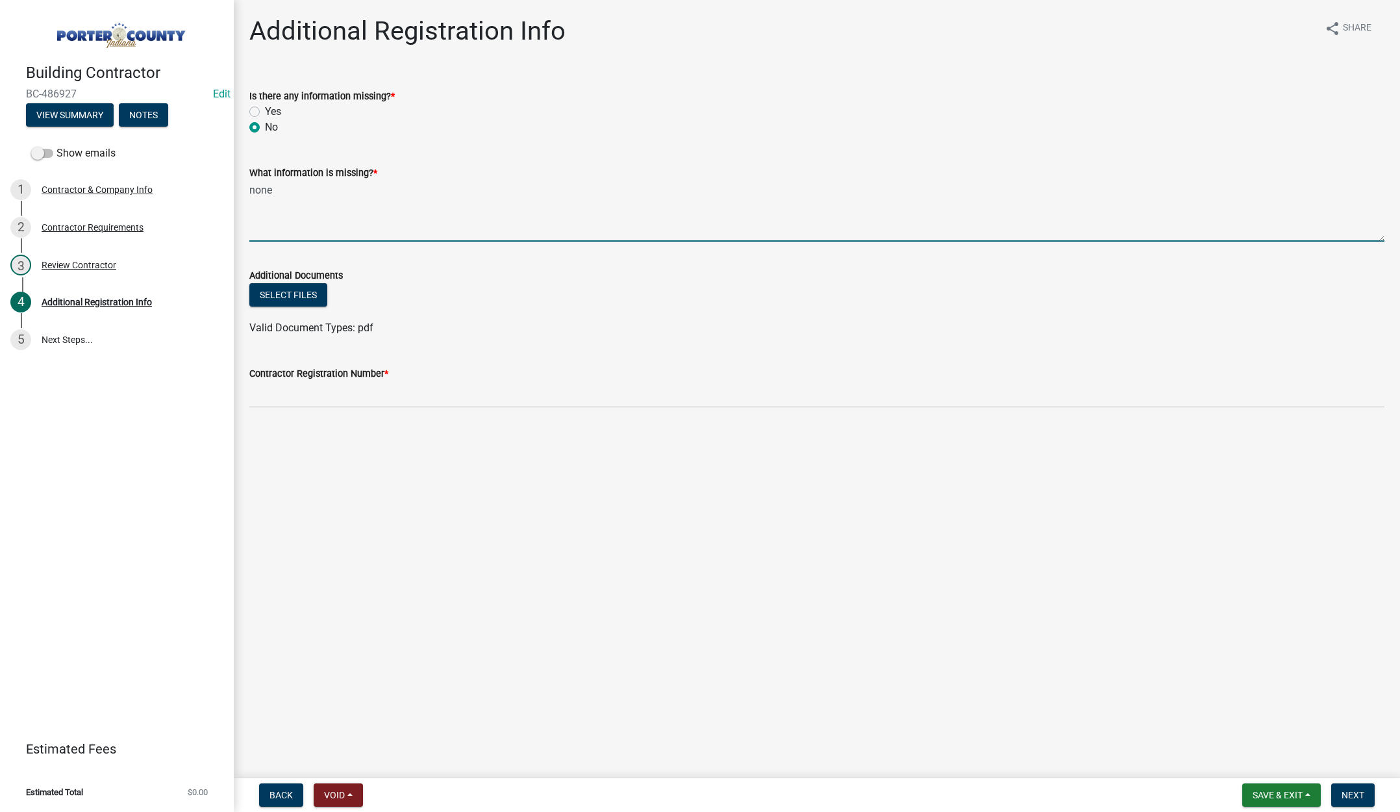
type textarea "none"
drag, startPoint x: 292, startPoint y: 392, endPoint x: 294, endPoint y: 377, distance: 14.4
click at [292, 392] on input "Contractor Registration Number *" at bounding box center [816, 394] width 1135 height 27
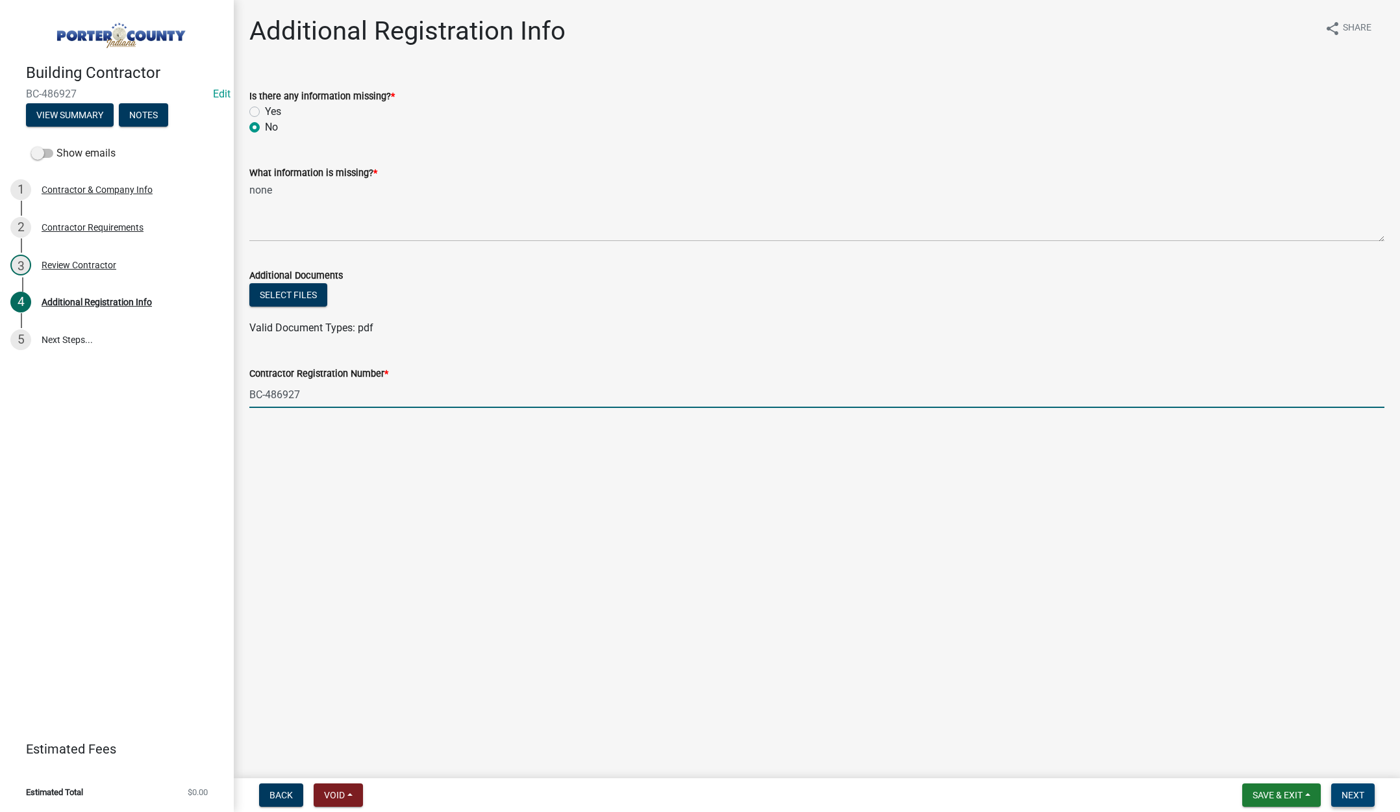
type input "BC-486927"
click at [1356, 784] on button "Next" at bounding box center [1353, 794] width 44 height 23
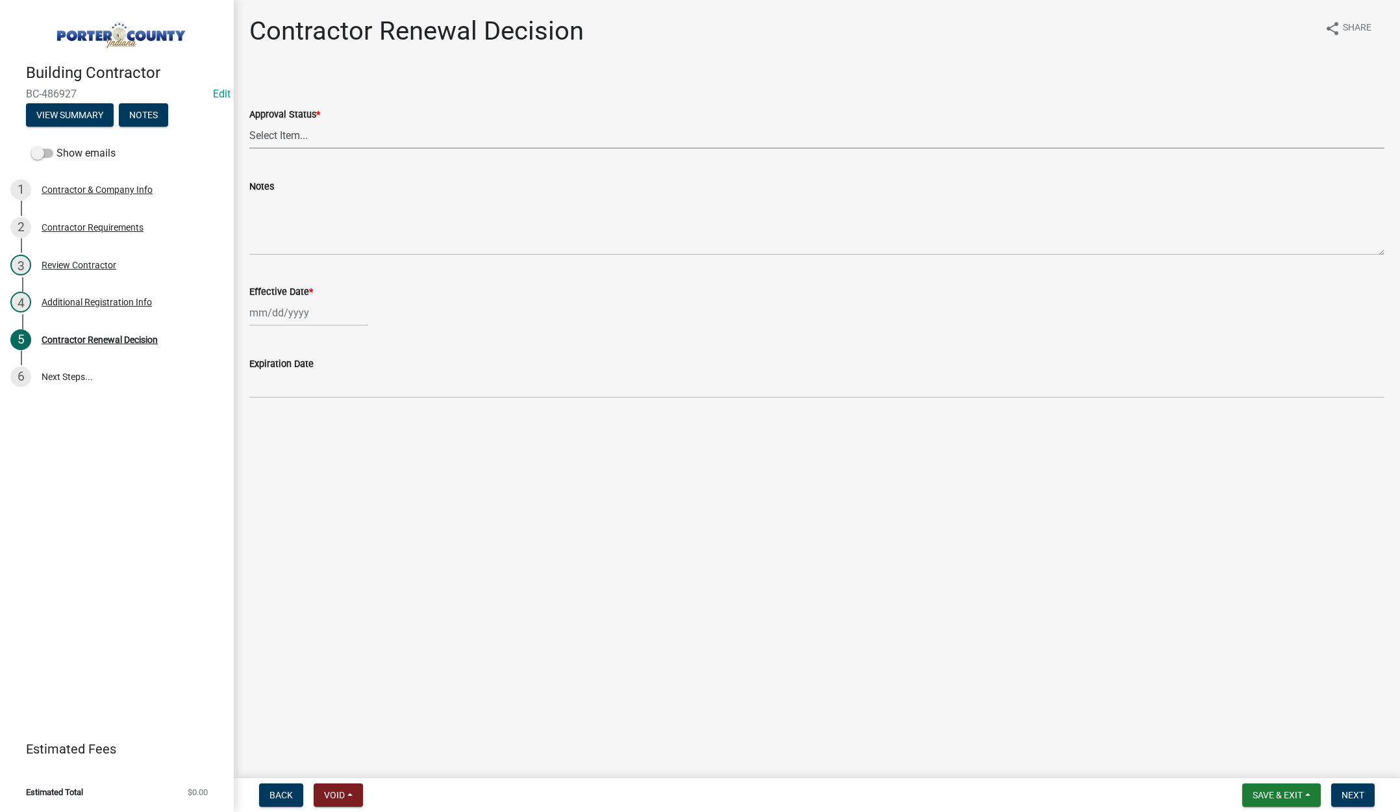
click at [281, 128] on select "Select Item... Approved Denied" at bounding box center [816, 135] width 1135 height 27
click at [249, 122] on select "Select Item... Approved Denied" at bounding box center [816, 135] width 1135 height 27
select select "30db8998-795d-4bbe-8e49-f1ade8865815"
click at [312, 315] on div at bounding box center [308, 312] width 119 height 27
select select "10"
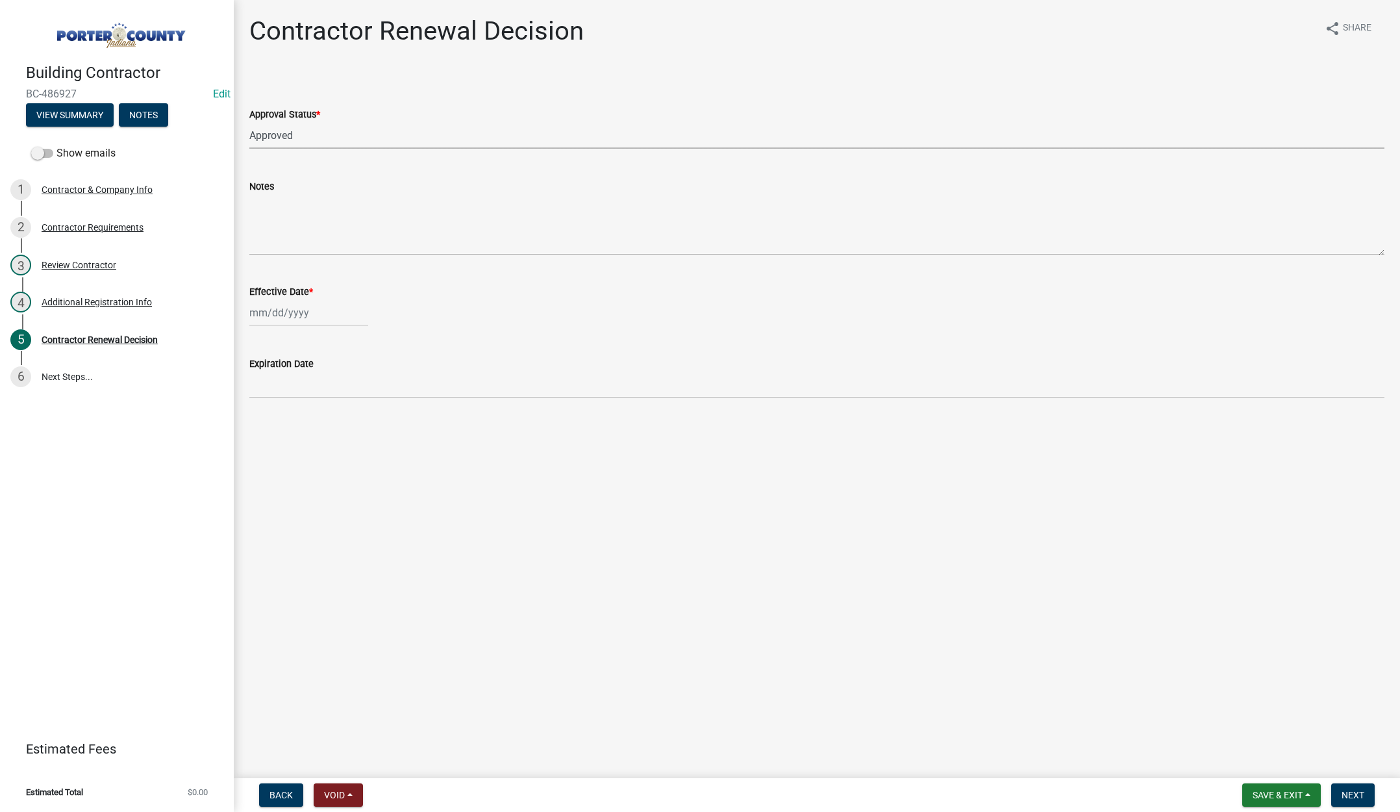
select select "2025"
click at [305, 399] on div "8" at bounding box center [304, 402] width 21 height 21
type input "[DATE]"
click at [1345, 790] on span "Next" at bounding box center [1353, 795] width 23 height 10
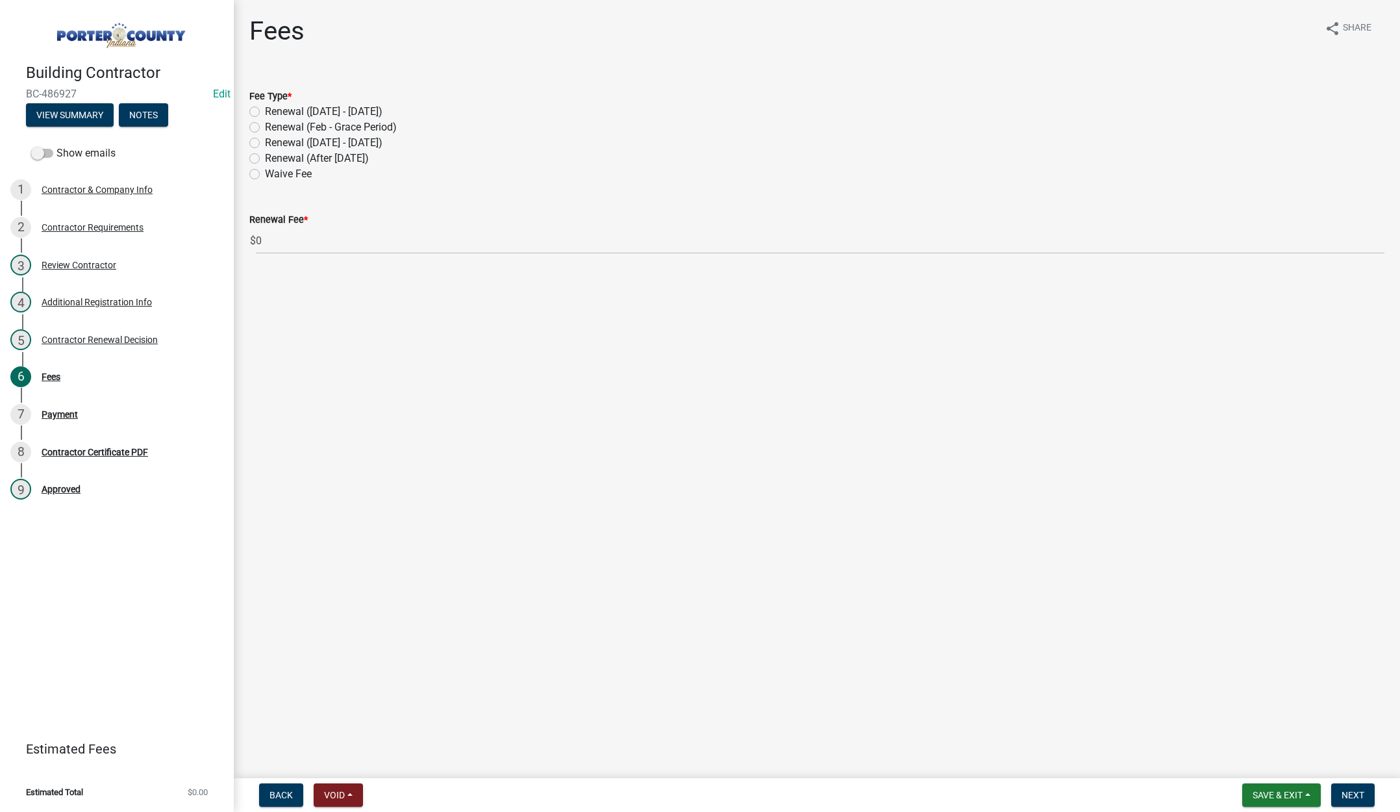
click at [265, 156] on label "Renewal (After [DATE])" at bounding box center [317, 159] width 104 height 16
click at [265, 156] on input "Renewal (After [DATE])" at bounding box center [269, 155] width 8 height 8
radio input "true"
click at [1352, 797] on span "Next" at bounding box center [1353, 795] width 23 height 10
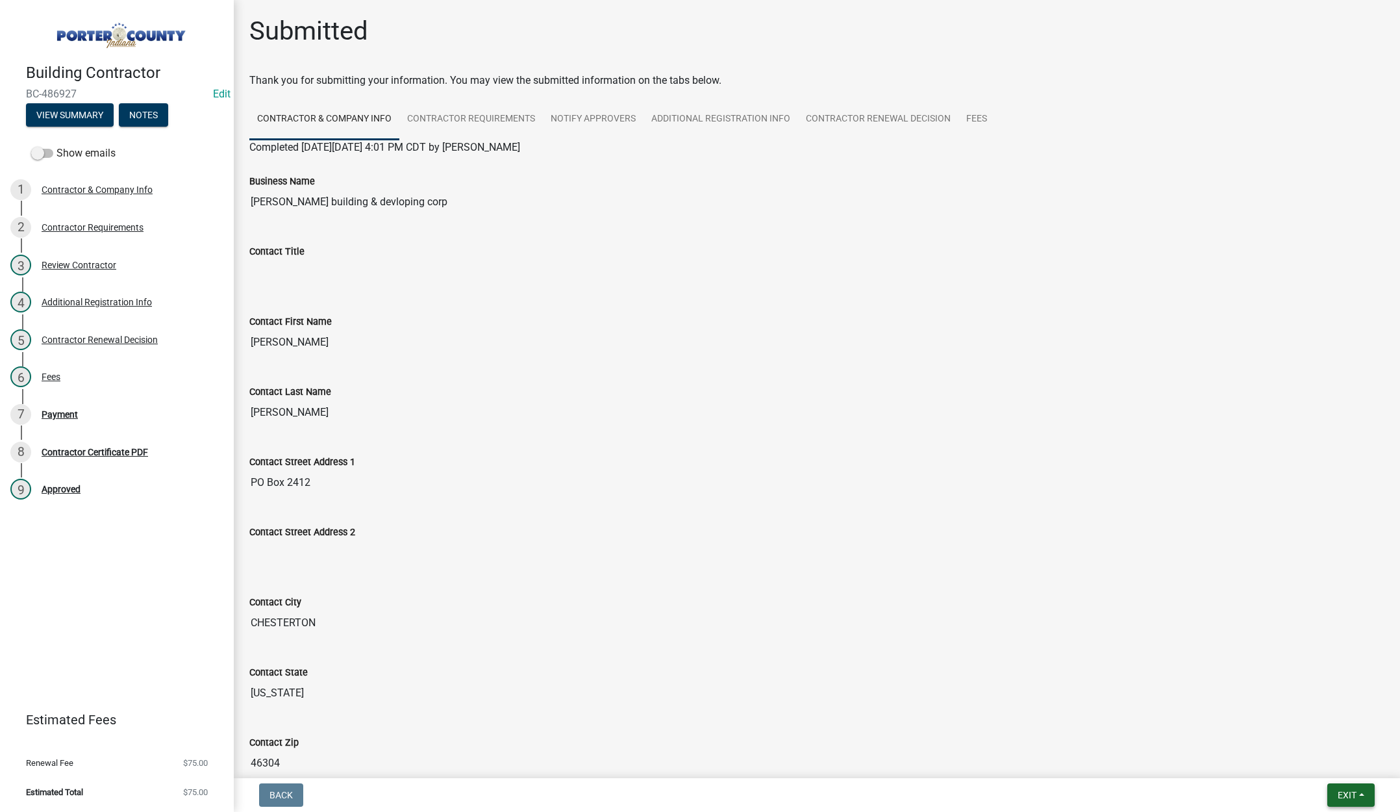
click at [1340, 794] on span "Exit" at bounding box center [1347, 795] width 19 height 10
click at [1344, 768] on button "Save & Exit" at bounding box center [1323, 760] width 104 height 31
